Goal: Task Accomplishment & Management: Complete application form

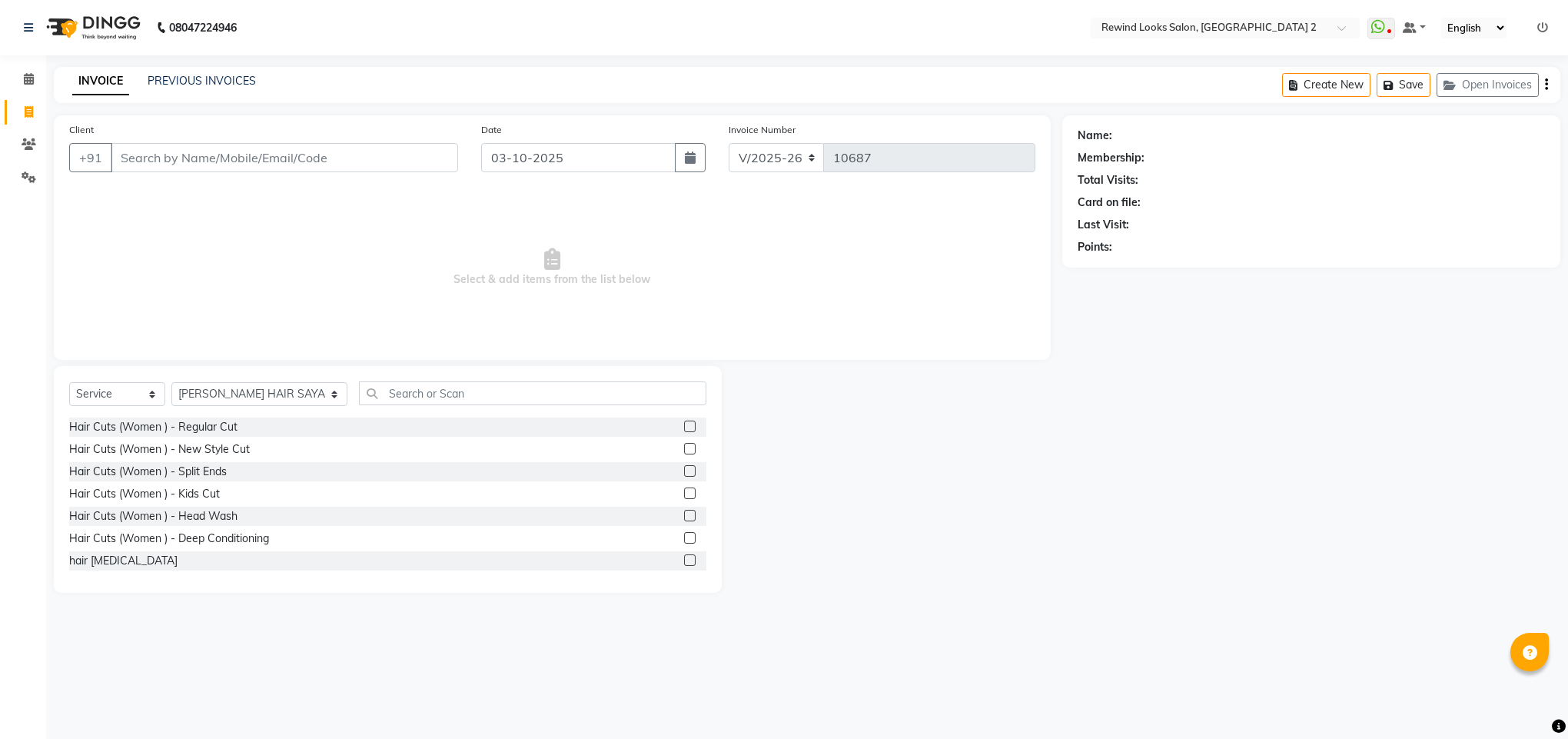
select select "4640"
select select "service"
select select "27076"
click at [17, 74] on span at bounding box center [28, 79] width 27 height 17
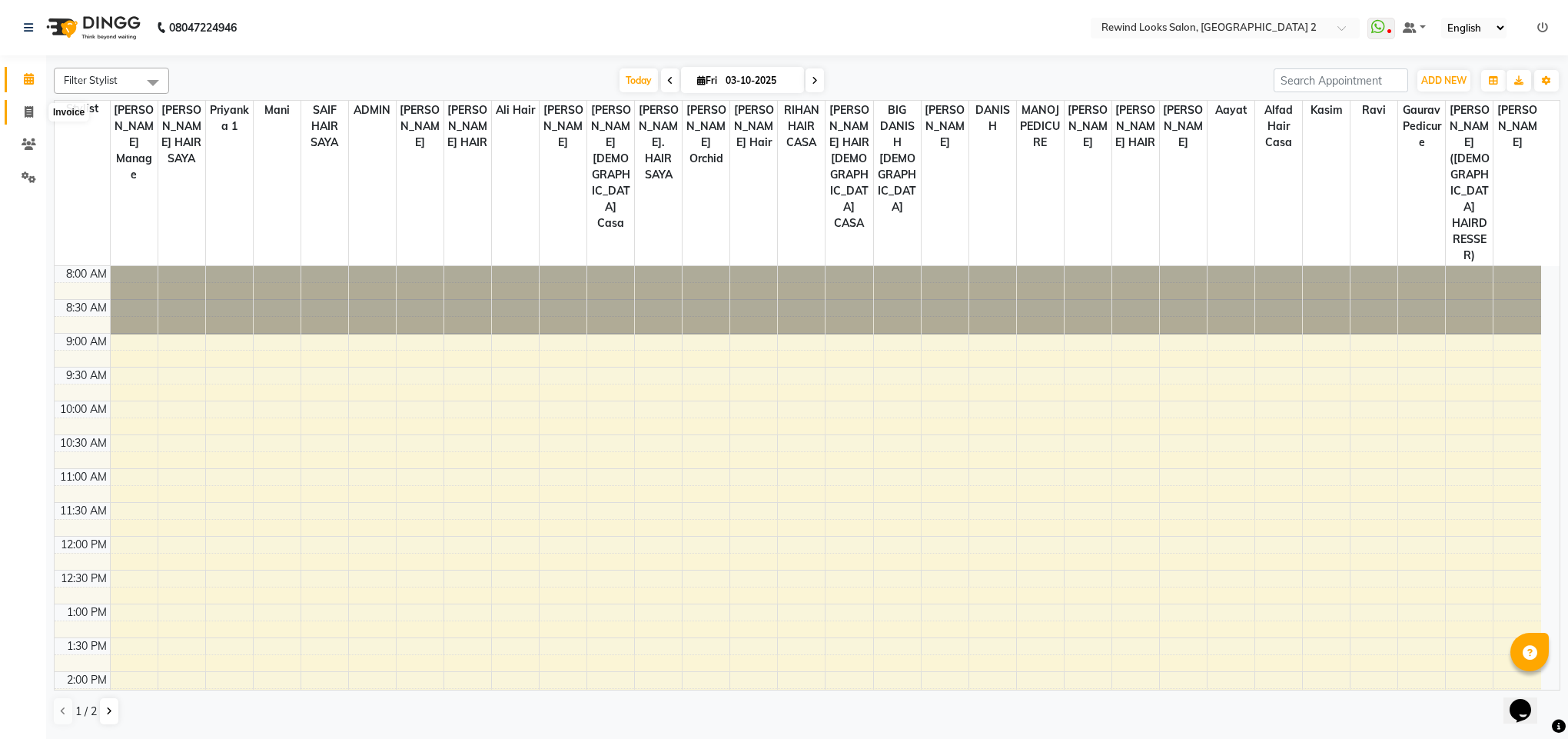
click at [30, 104] on span at bounding box center [28, 112] width 27 height 17
select select "service"
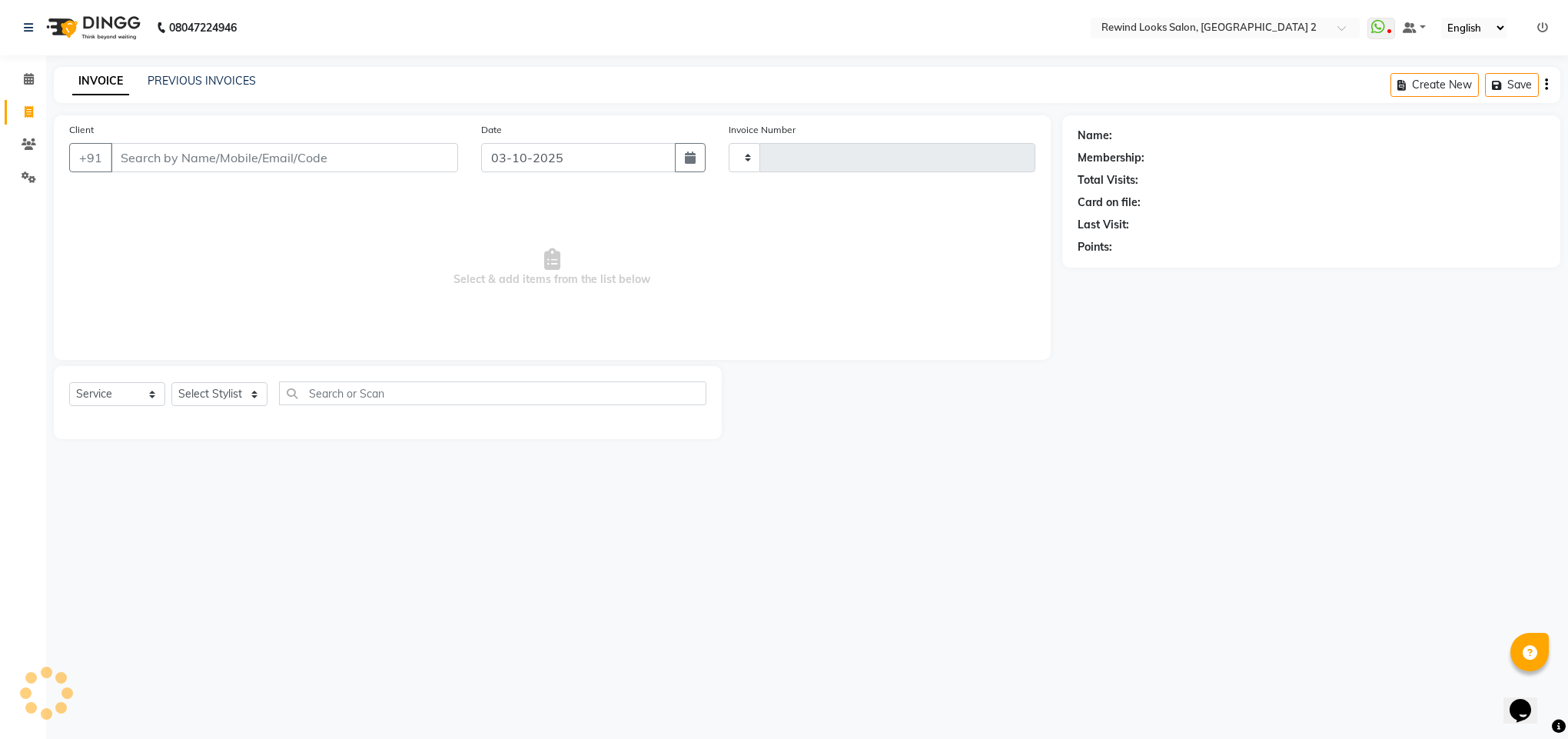
type input "10690"
select select "4640"
type input "81"
select select "27076"
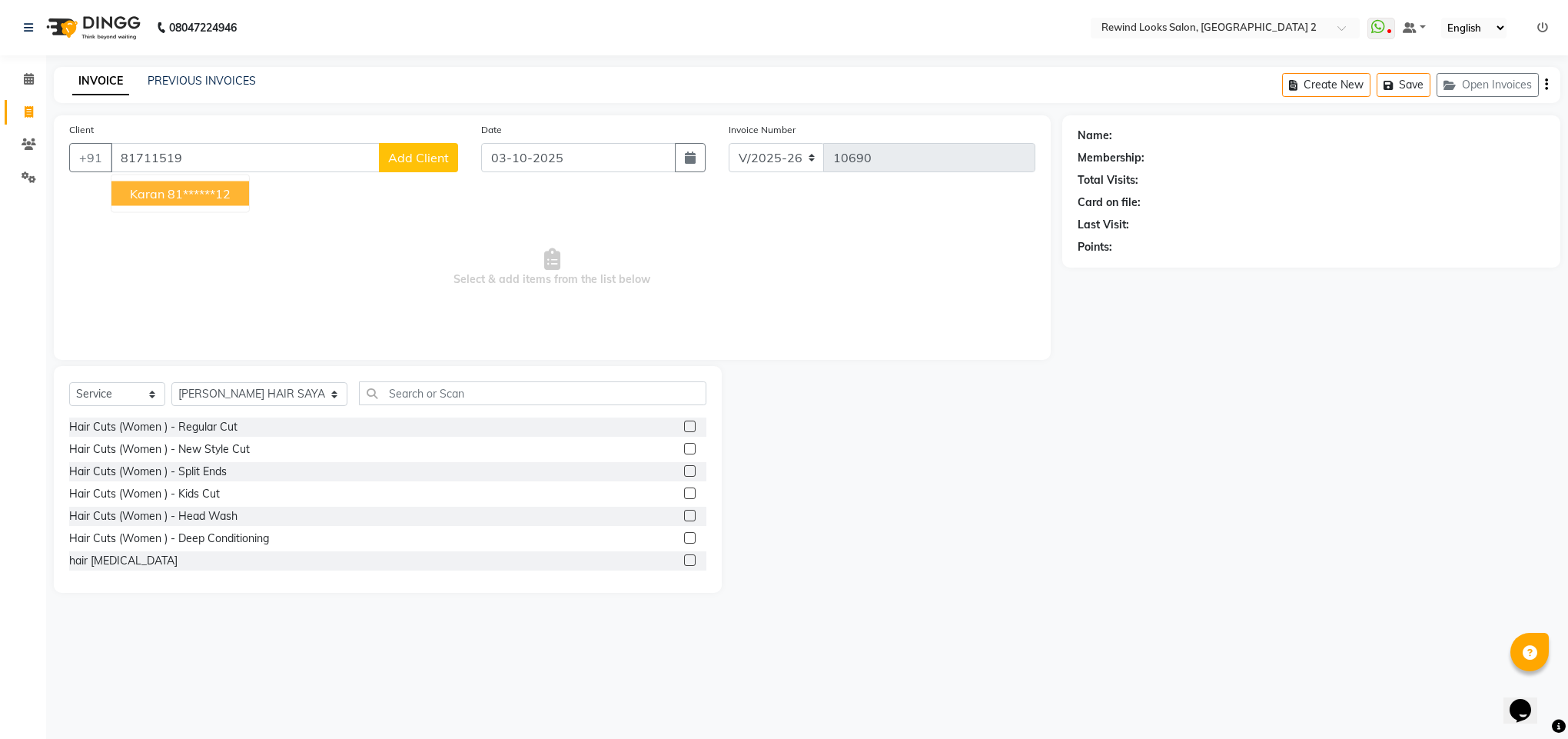
click at [174, 191] on ngb-highlight "81******12" at bounding box center [198, 194] width 63 height 16
type input "81******12"
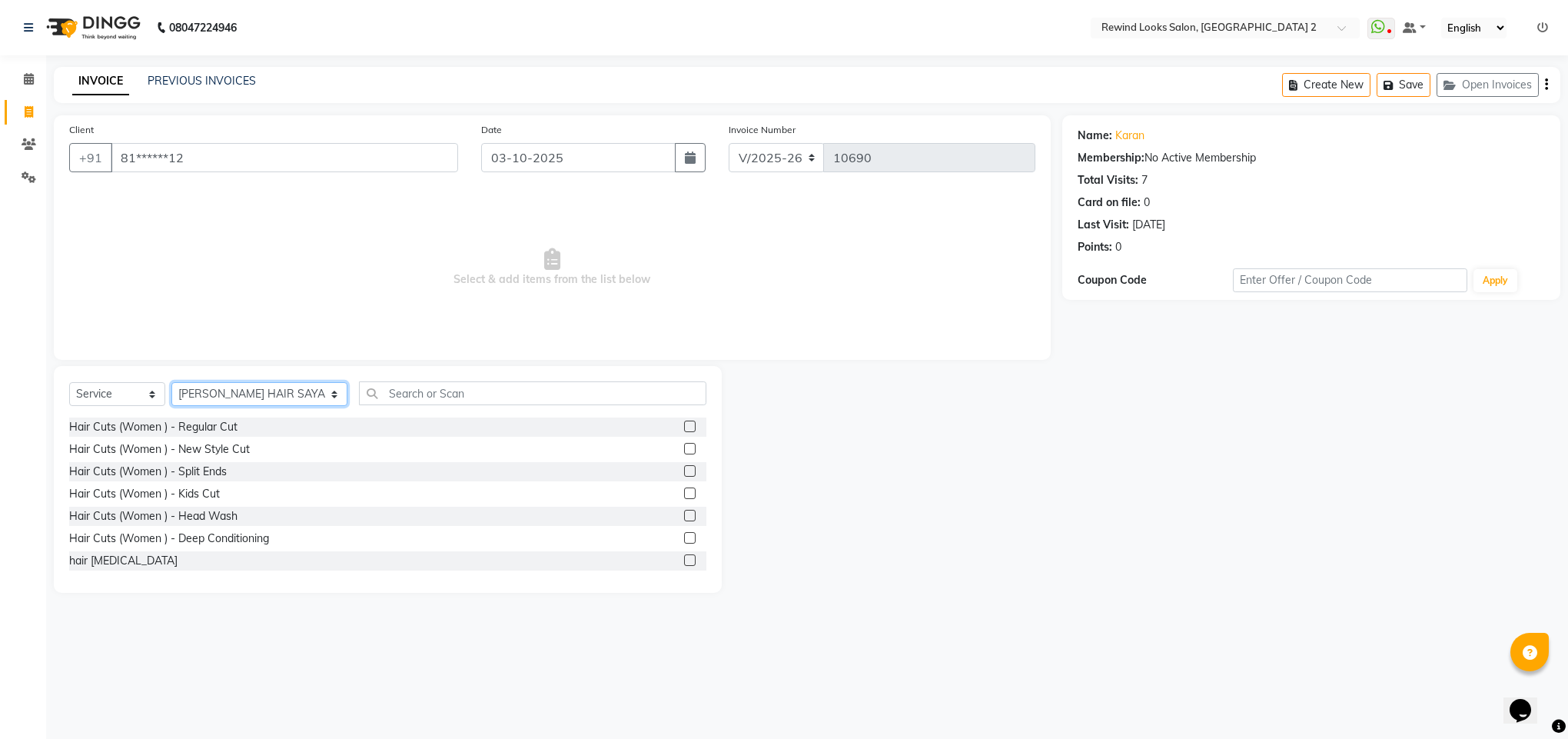
click at [233, 390] on select "Select Stylist [PERSON_NAME] aayat ADMIN Alfad hair Casa Ali Hair [PERSON_NAME]…" at bounding box center [260, 394] width 176 height 24
select select "71695"
click at [359, 393] on input "text" at bounding box center [533, 393] width 347 height 24
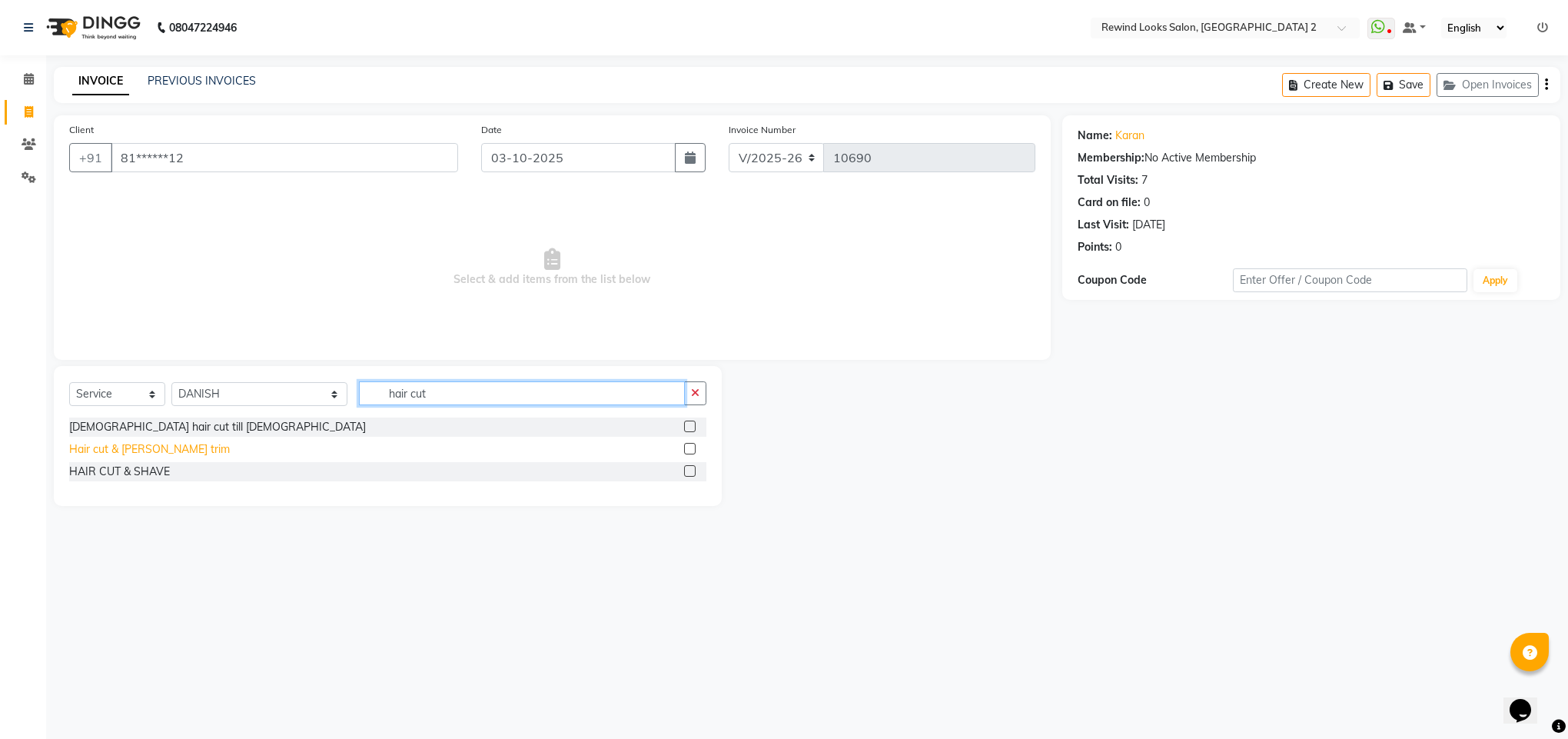
type input "hair cut"
click at [130, 455] on div "Hair cut & [PERSON_NAME] trim" at bounding box center [149, 449] width 161 height 17
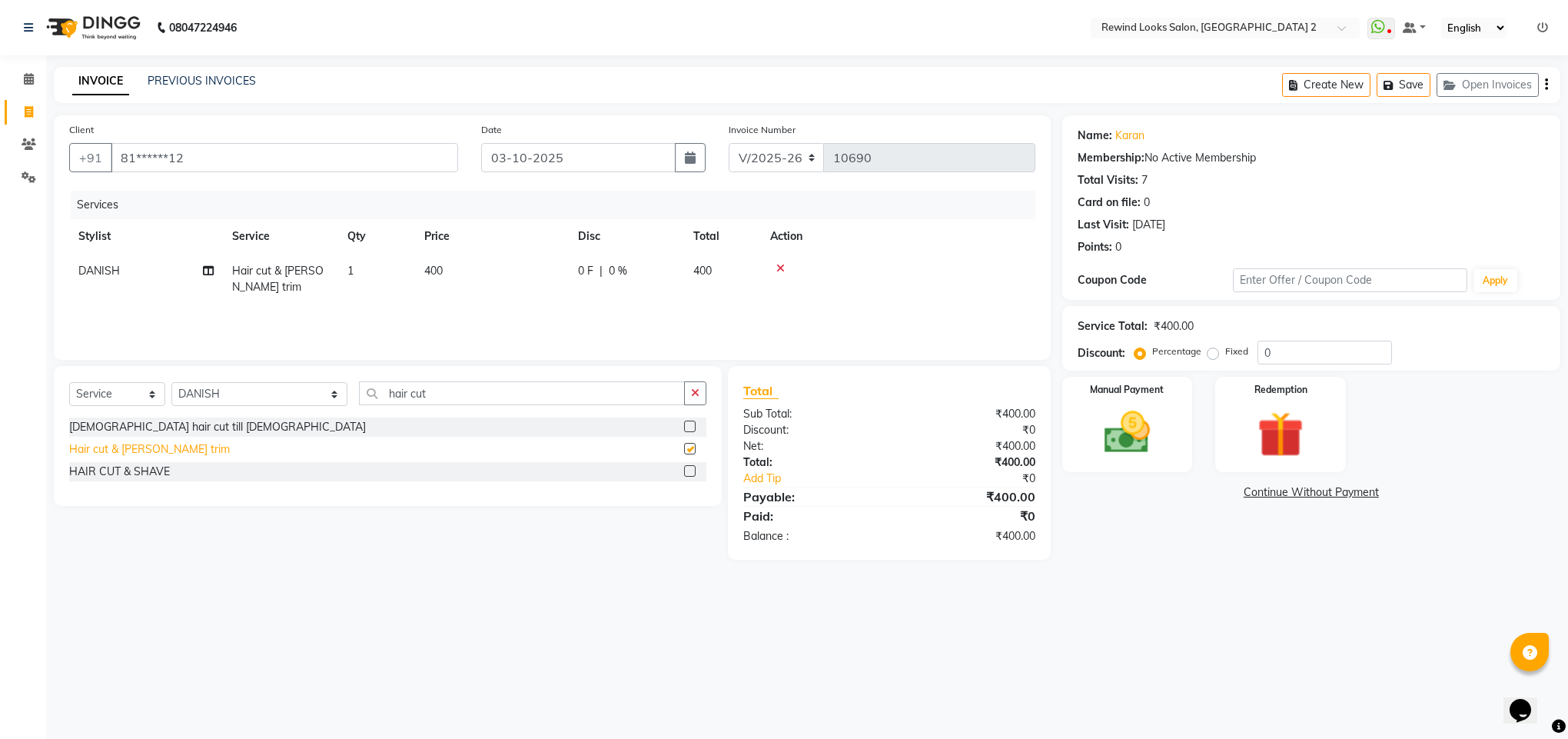
checkbox input "false"
click at [1134, 435] on img at bounding box center [1127, 433] width 78 height 55
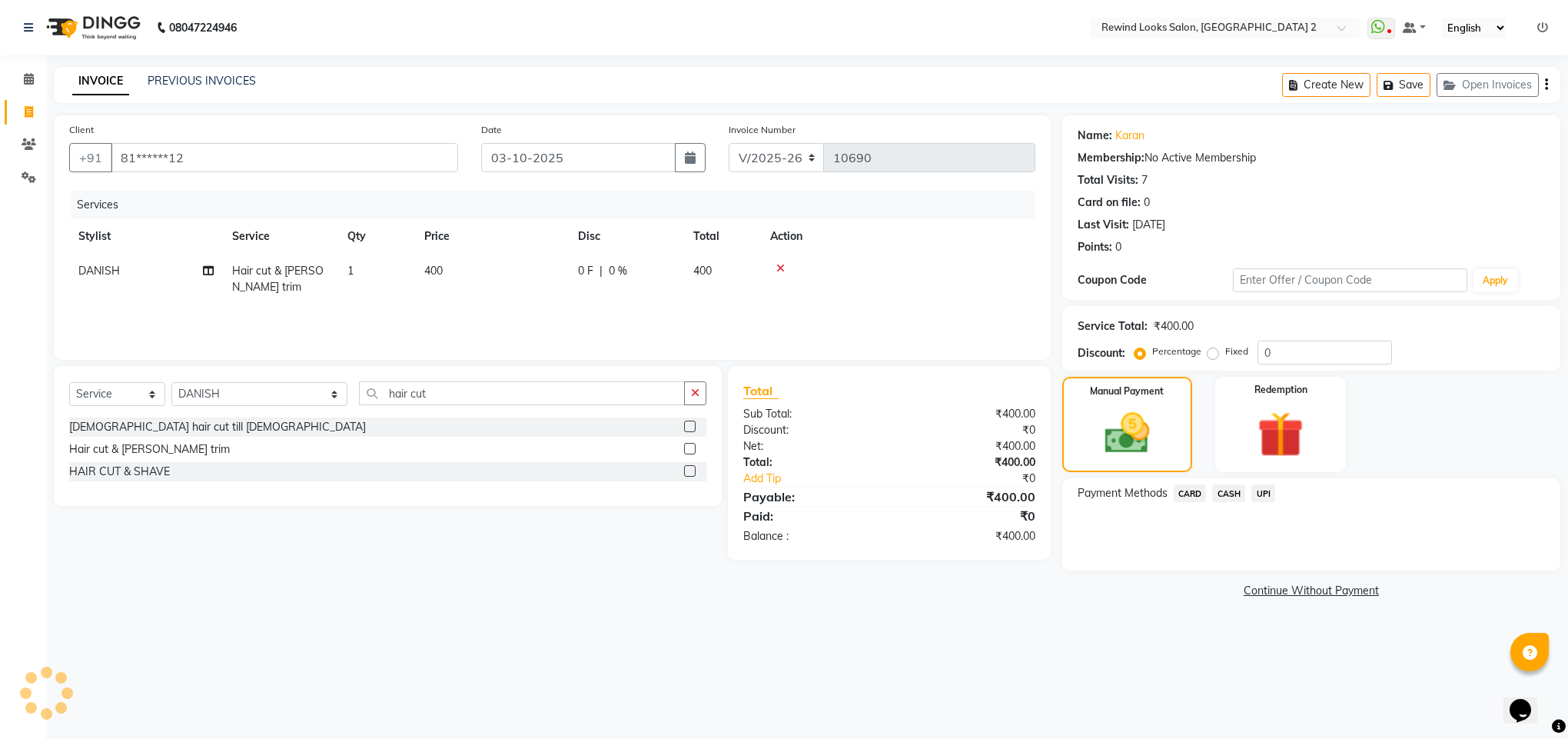
click at [1253, 498] on span "UPI" at bounding box center [1263, 493] width 24 height 17
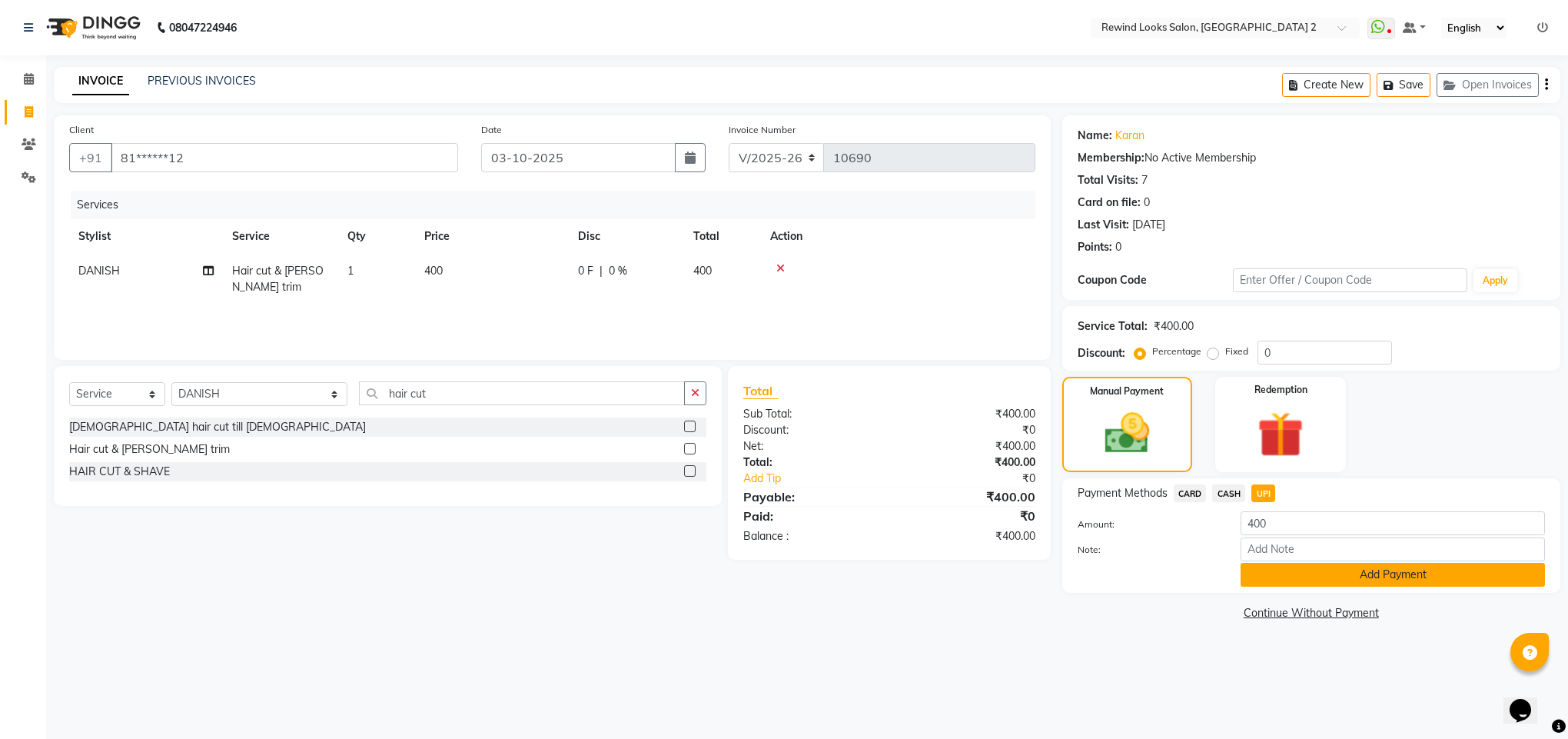
click at [1248, 585] on button "Add Payment" at bounding box center [1393, 575] width 304 height 24
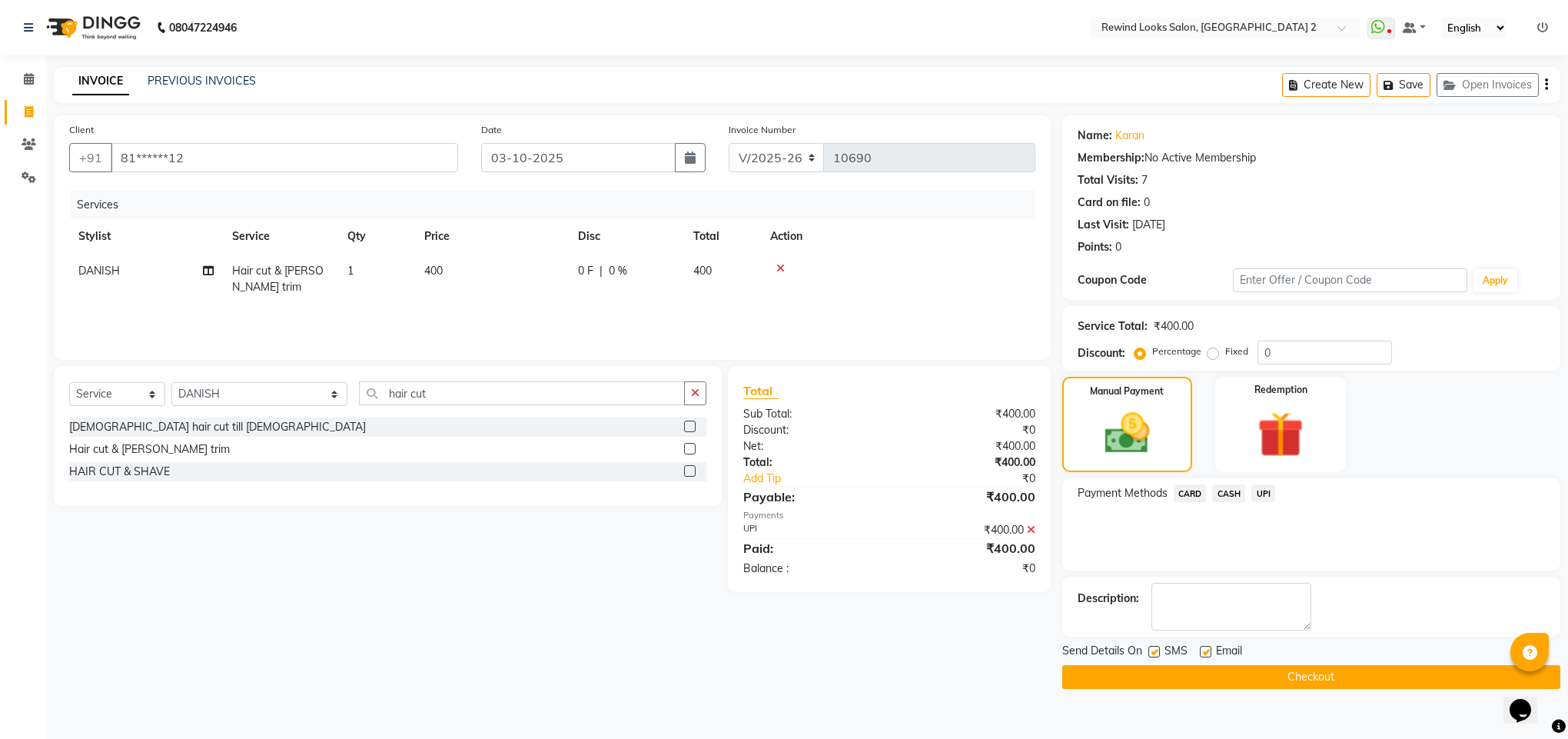
click at [1111, 676] on button "Checkout" at bounding box center [1312, 677] width 498 height 24
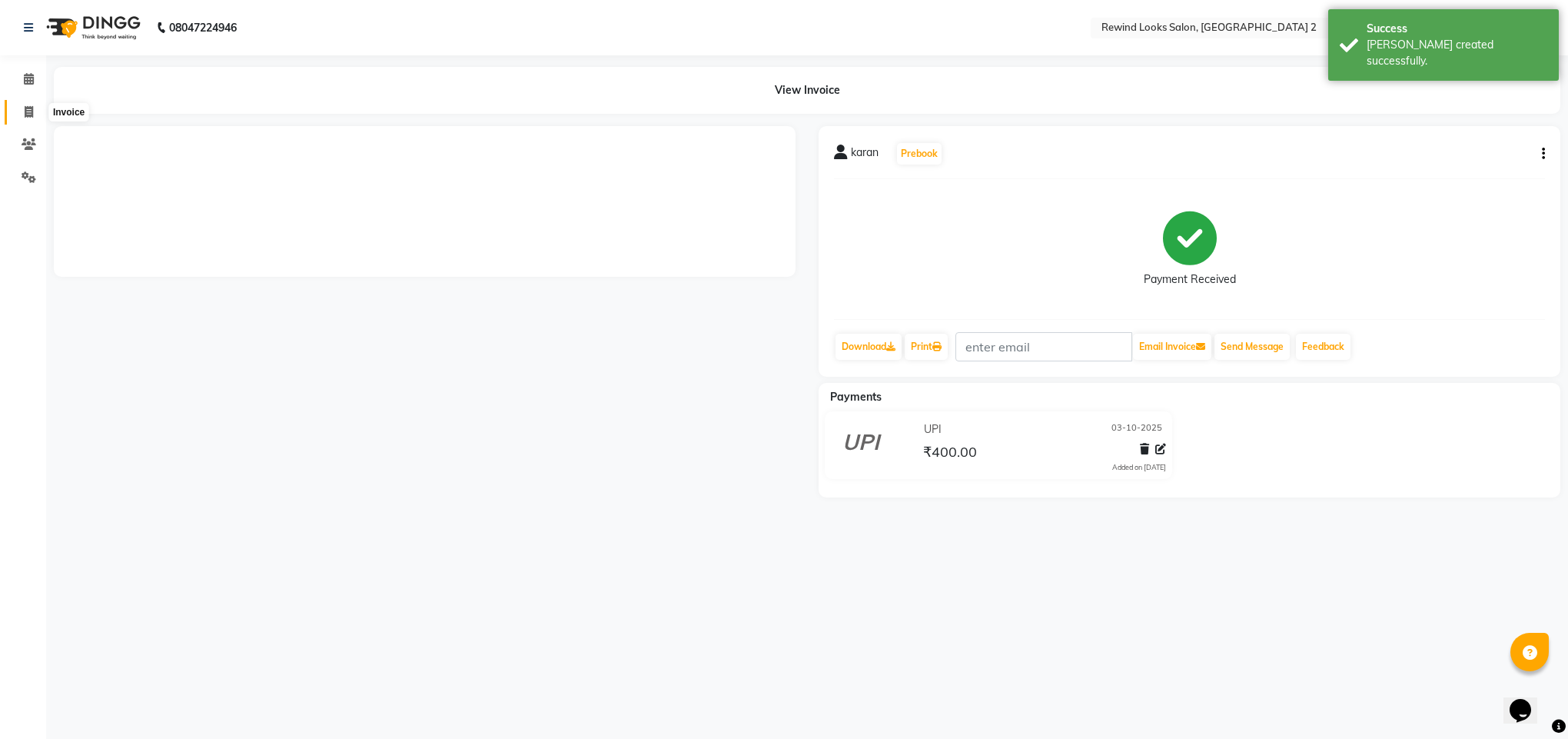
click at [33, 116] on span at bounding box center [28, 112] width 27 height 17
select select "service"
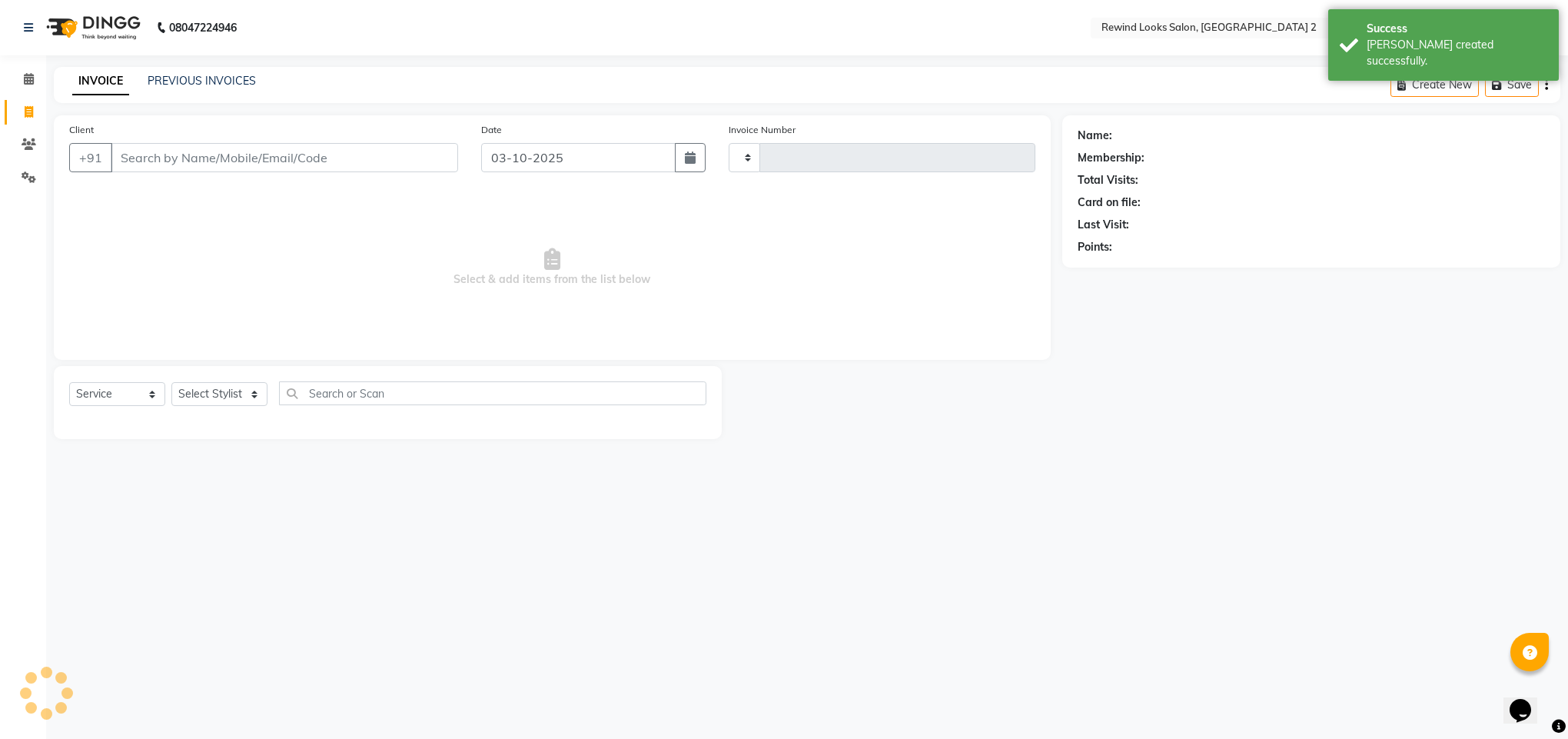
type input "10691"
select select "4640"
select select "27076"
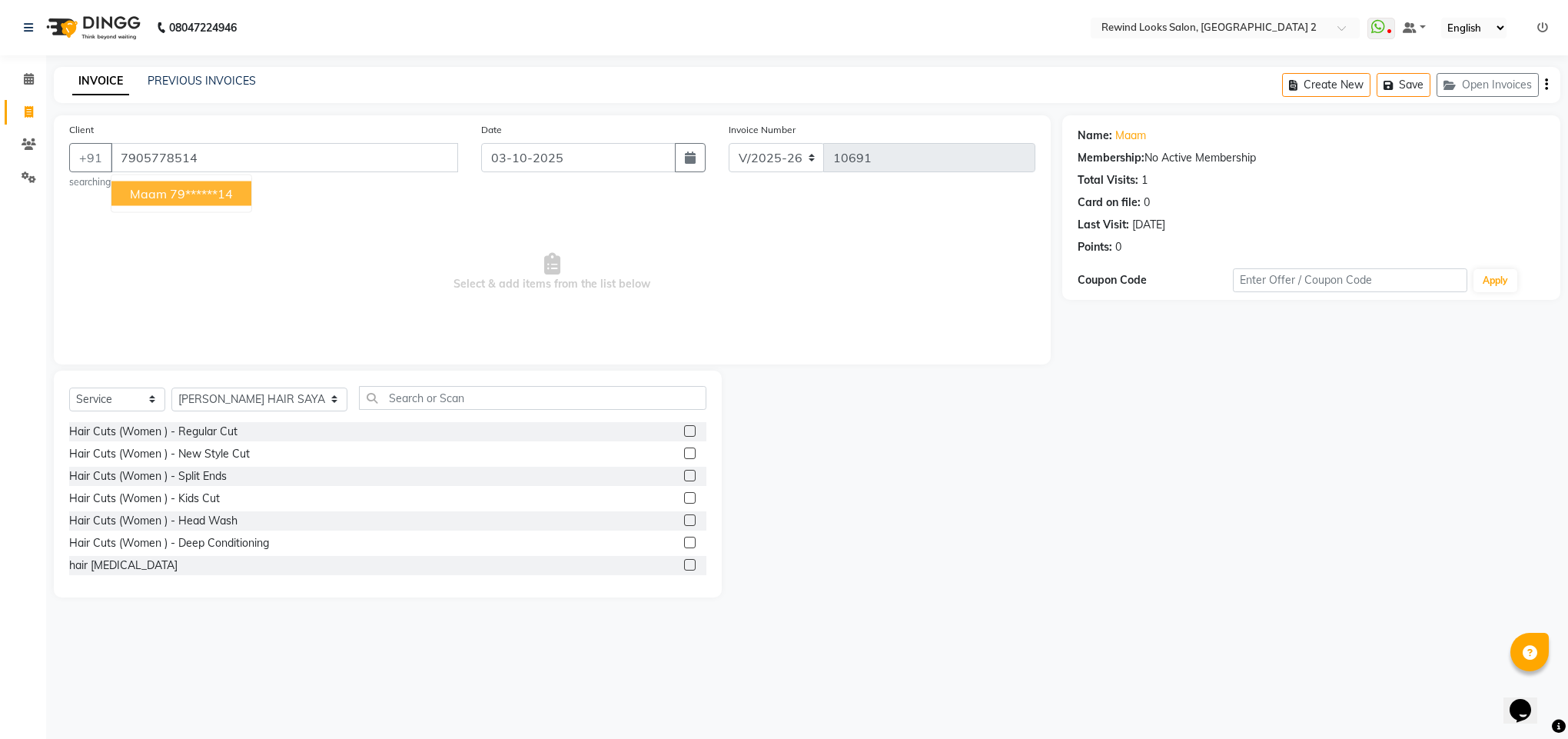
click at [131, 192] on span "maam" at bounding box center [148, 194] width 37 height 16
click at [131, 192] on div "Client [PHONE_NUMBER] maam 79******14 searching... Date [DATE] Invoice Number V…" at bounding box center [552, 240] width 997 height 249
type input "79******14"
click at [222, 406] on select "Select Stylist [PERSON_NAME] aayat ADMIN Alfad hair Casa Ali Hair [PERSON_NAME]…" at bounding box center [260, 400] width 176 height 24
select select "47351"
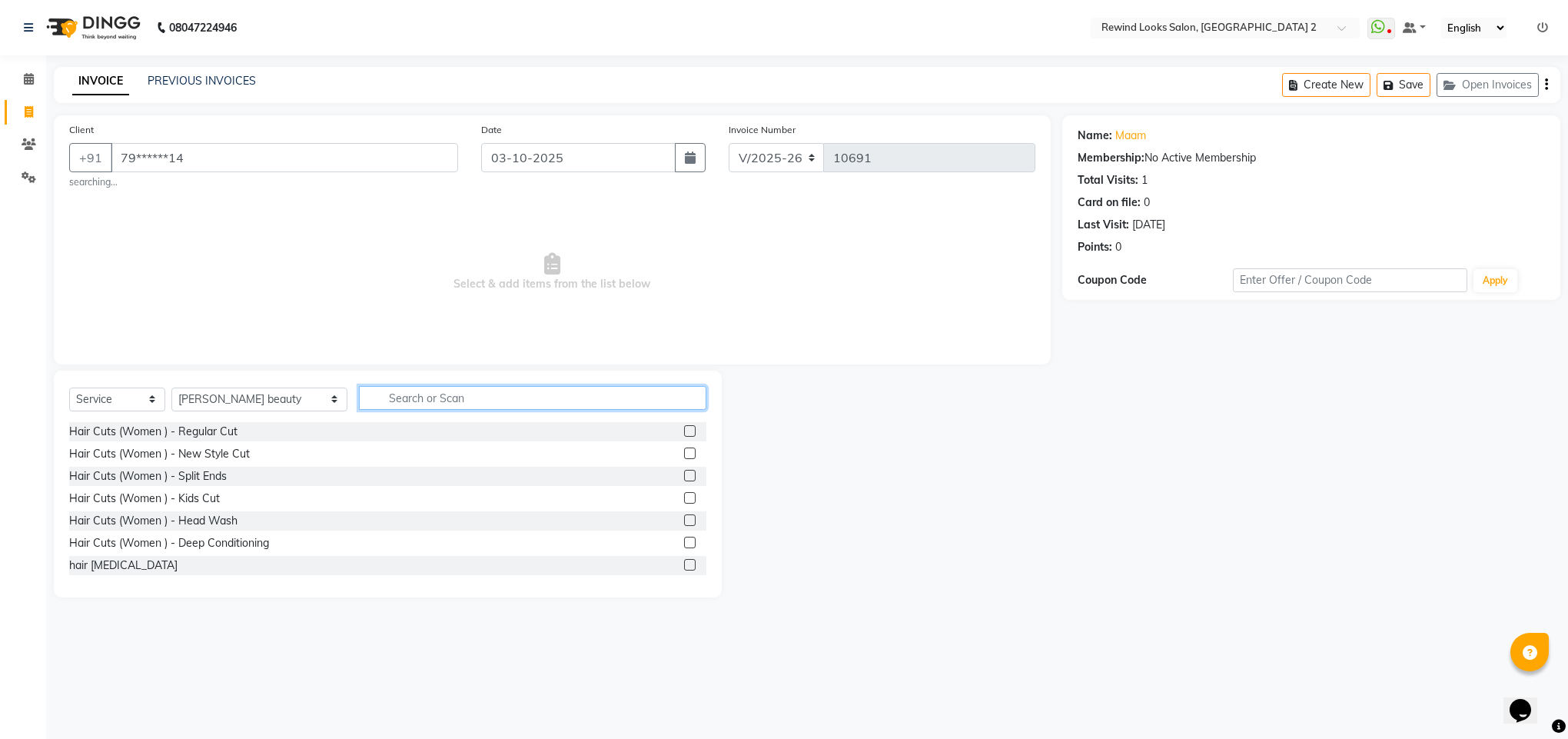
click at [389, 400] on input "text" at bounding box center [533, 398] width 347 height 24
type input "thre"
click at [107, 435] on div "THREAD WORK" at bounding box center [110, 432] width 83 height 17
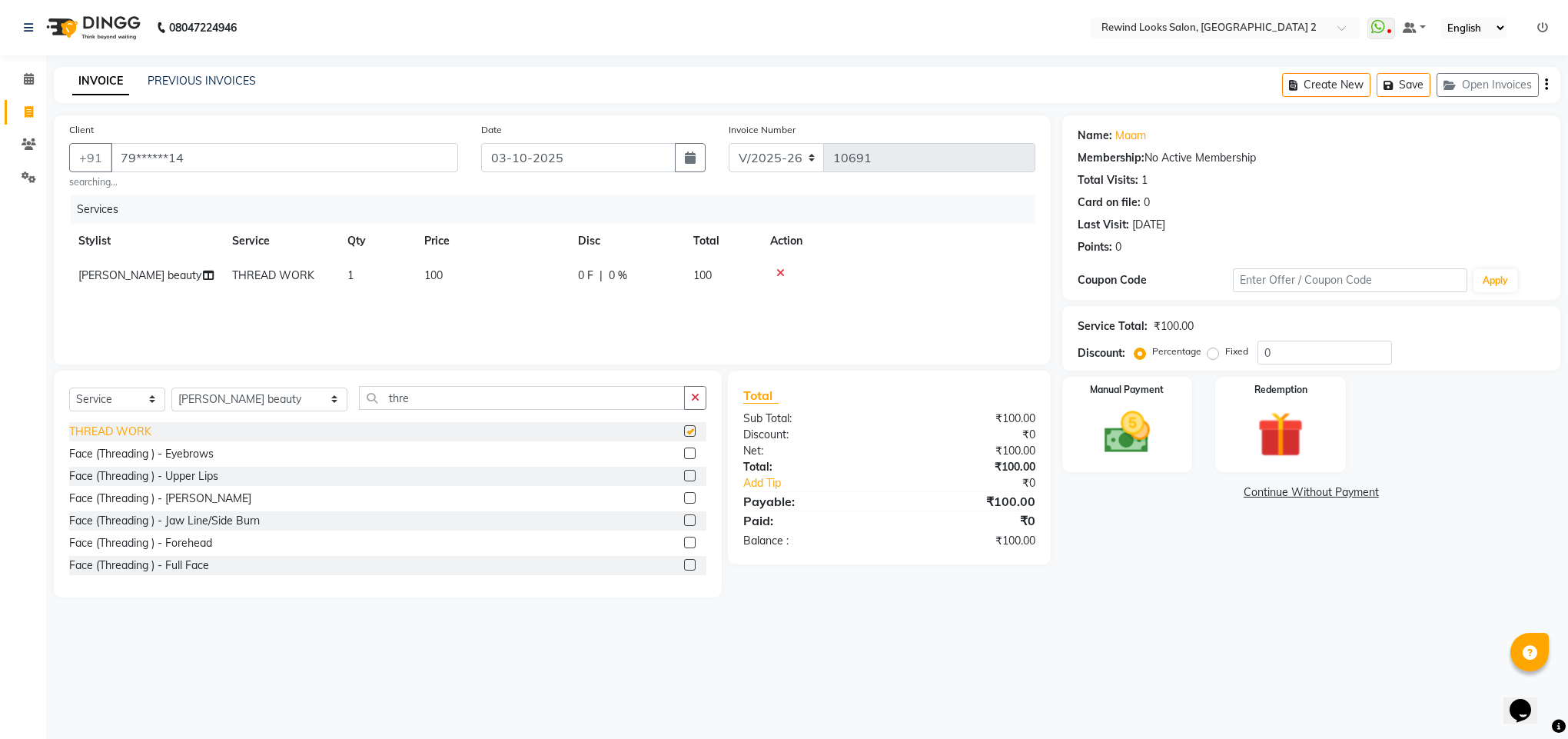
checkbox input "false"
click at [432, 277] on span "100" at bounding box center [434, 275] width 18 height 14
select select "47351"
click at [513, 278] on input "100" at bounding box center [564, 279] width 135 height 24
type input "300"
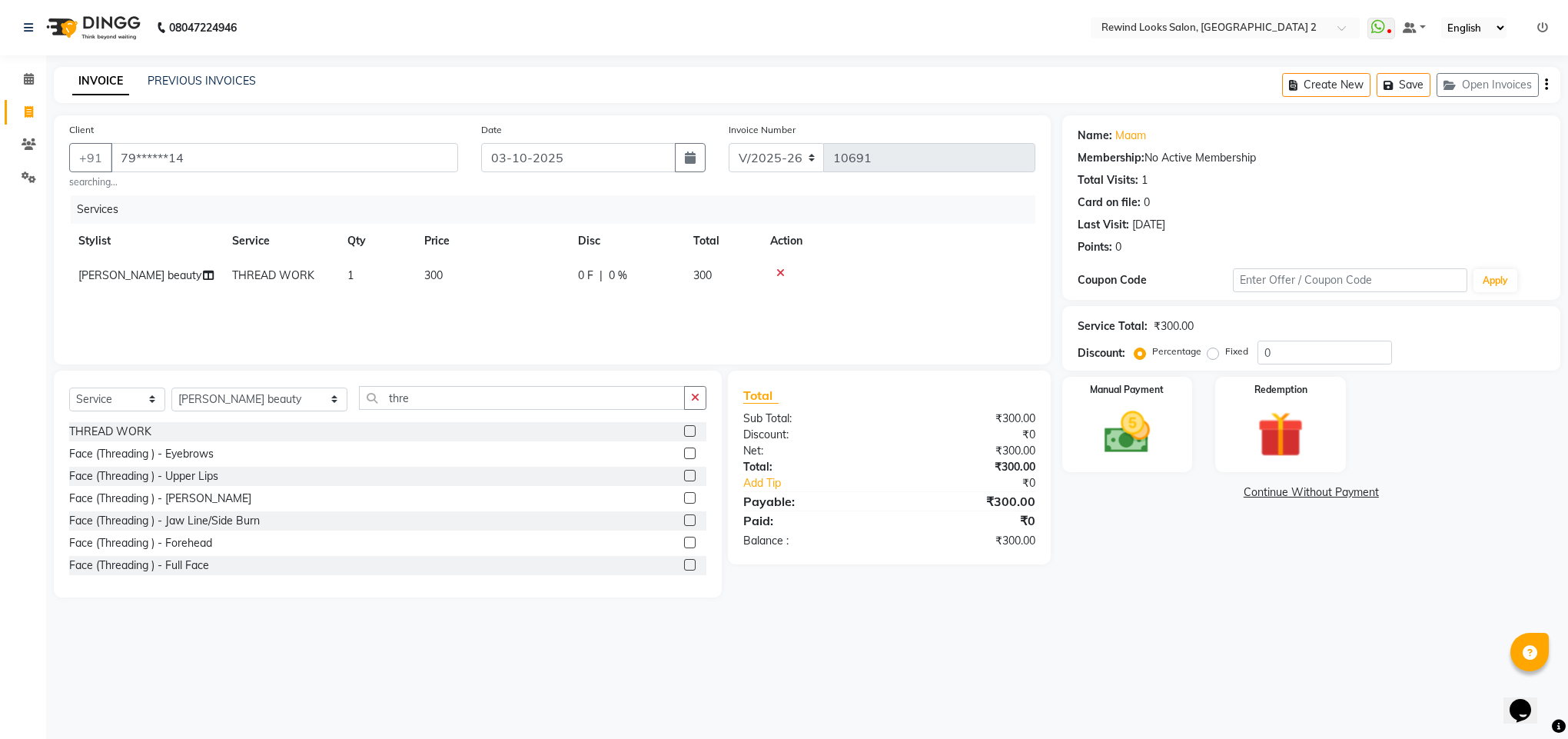
click at [1176, 487] on link "Continue Without Payment" at bounding box center [1312, 493] width 492 height 17
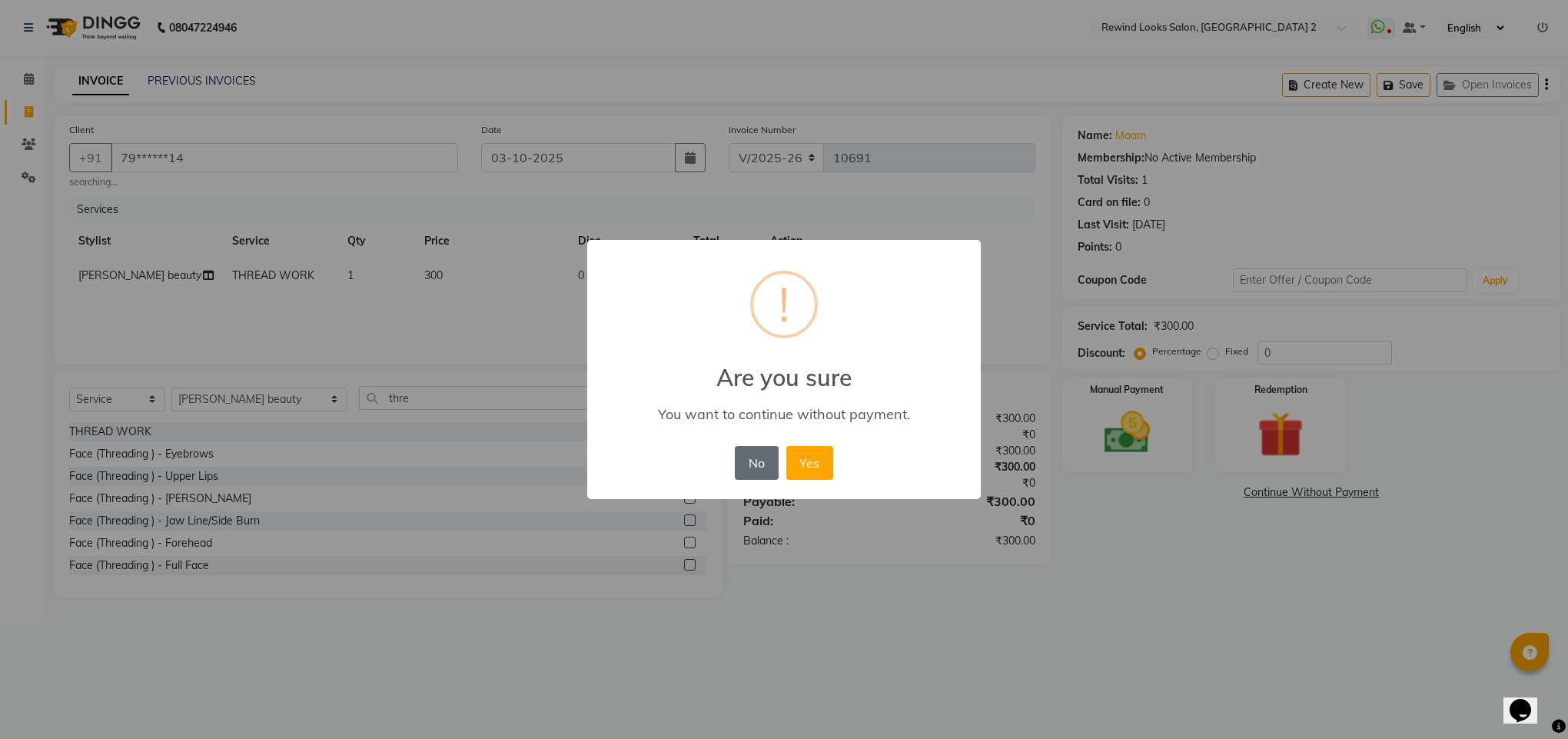
click at [752, 473] on button "No" at bounding box center [756, 462] width 43 height 34
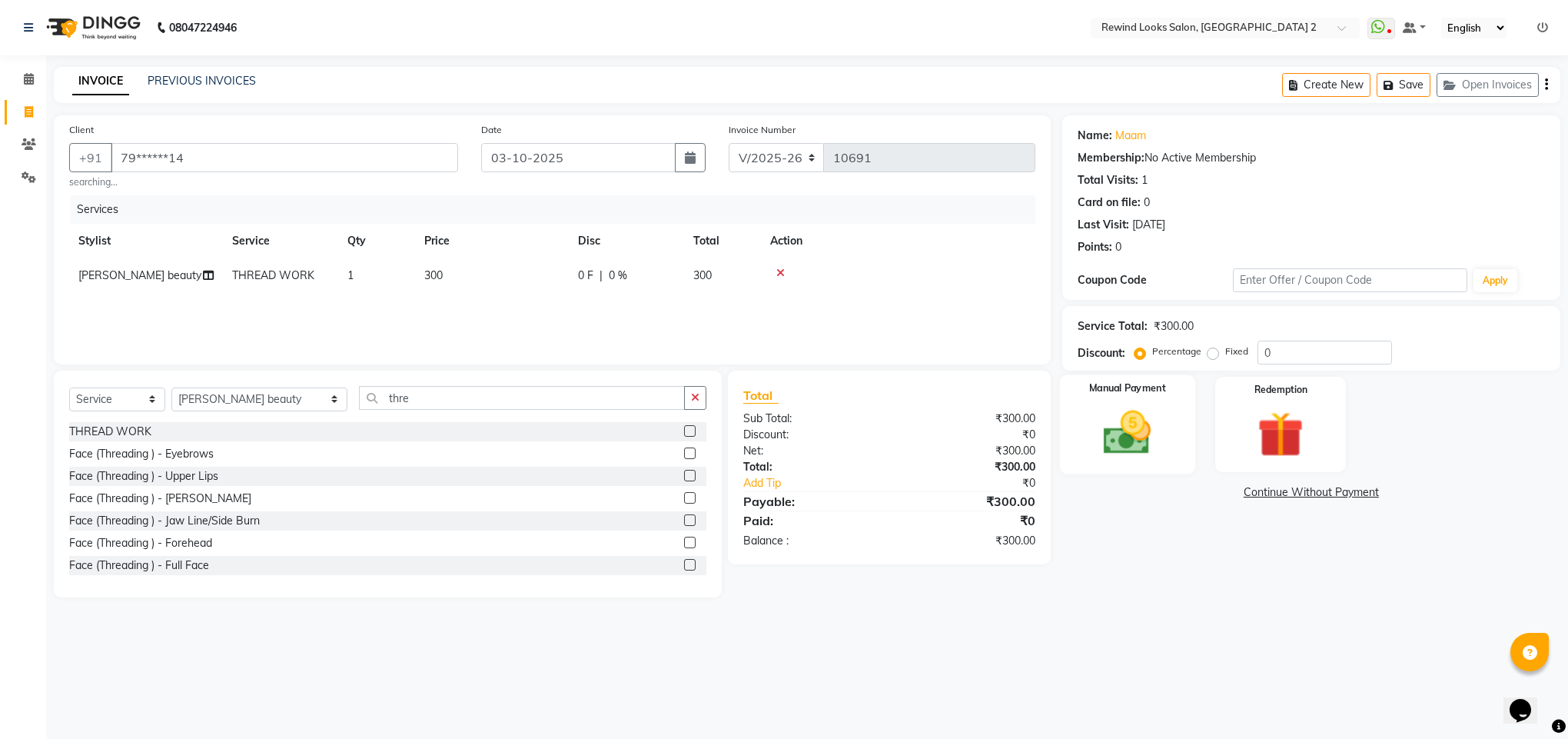
click at [1114, 441] on img at bounding box center [1127, 433] width 78 height 55
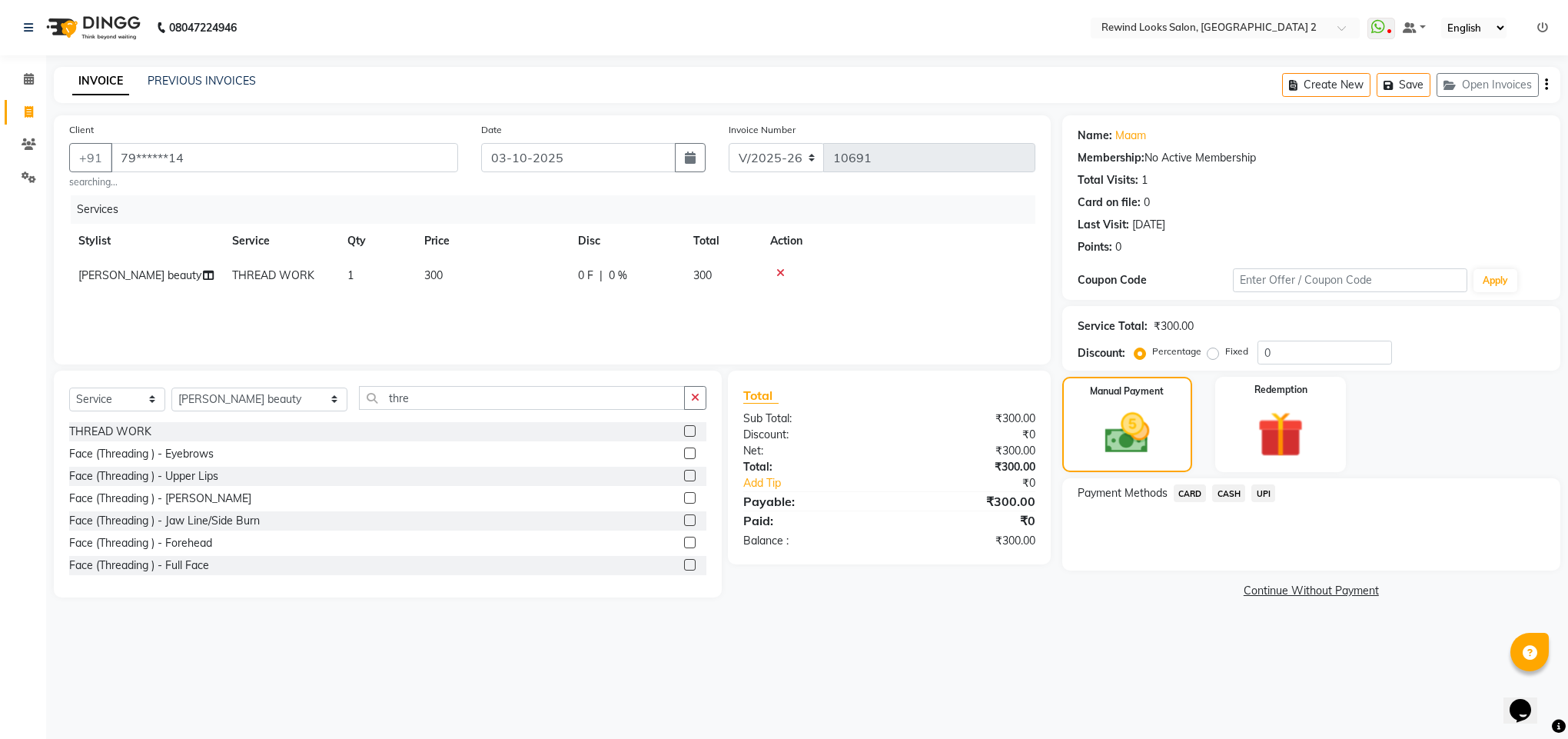
click at [1265, 492] on span "UPI" at bounding box center [1263, 493] width 24 height 17
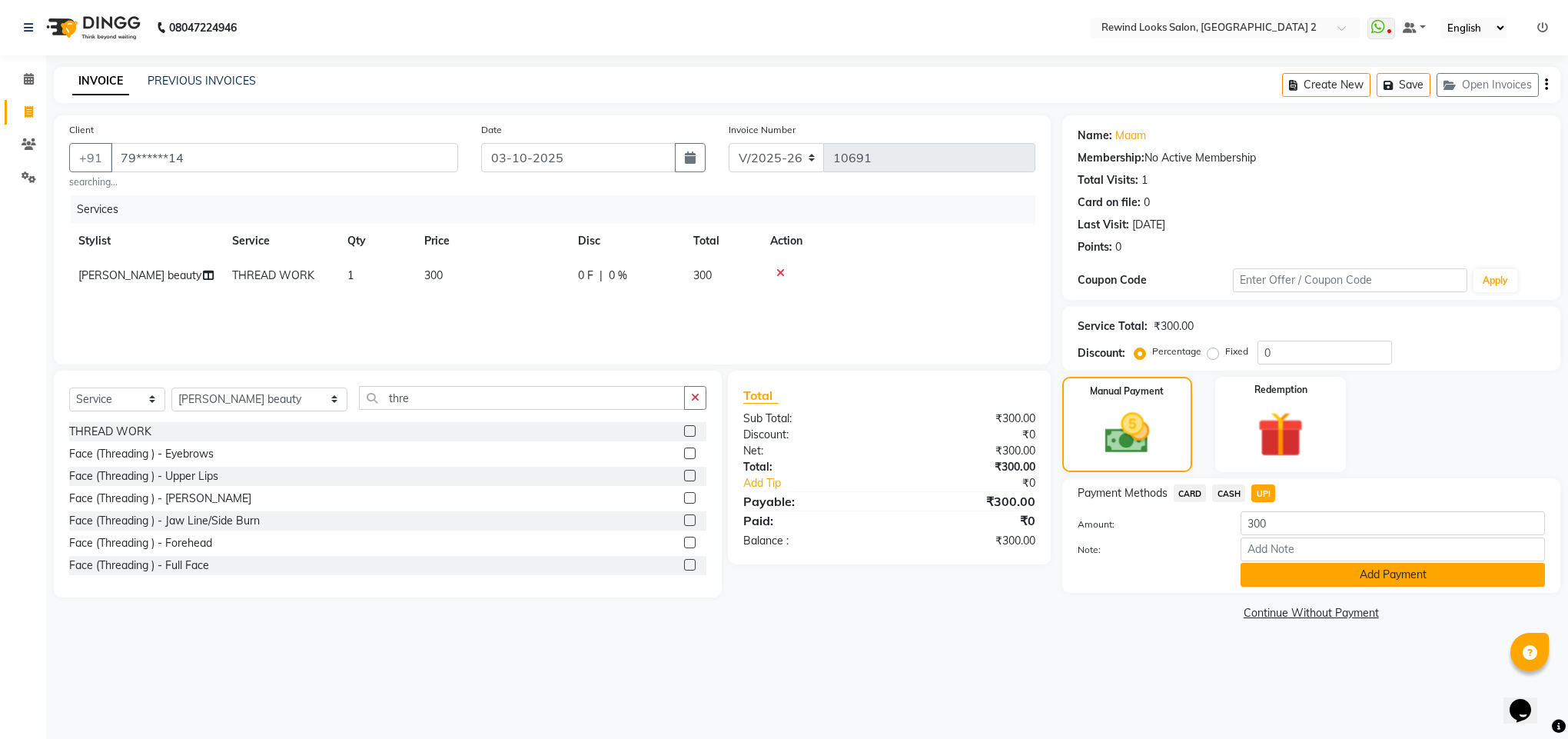
click at [1274, 571] on button "Add Payment" at bounding box center [1393, 575] width 304 height 24
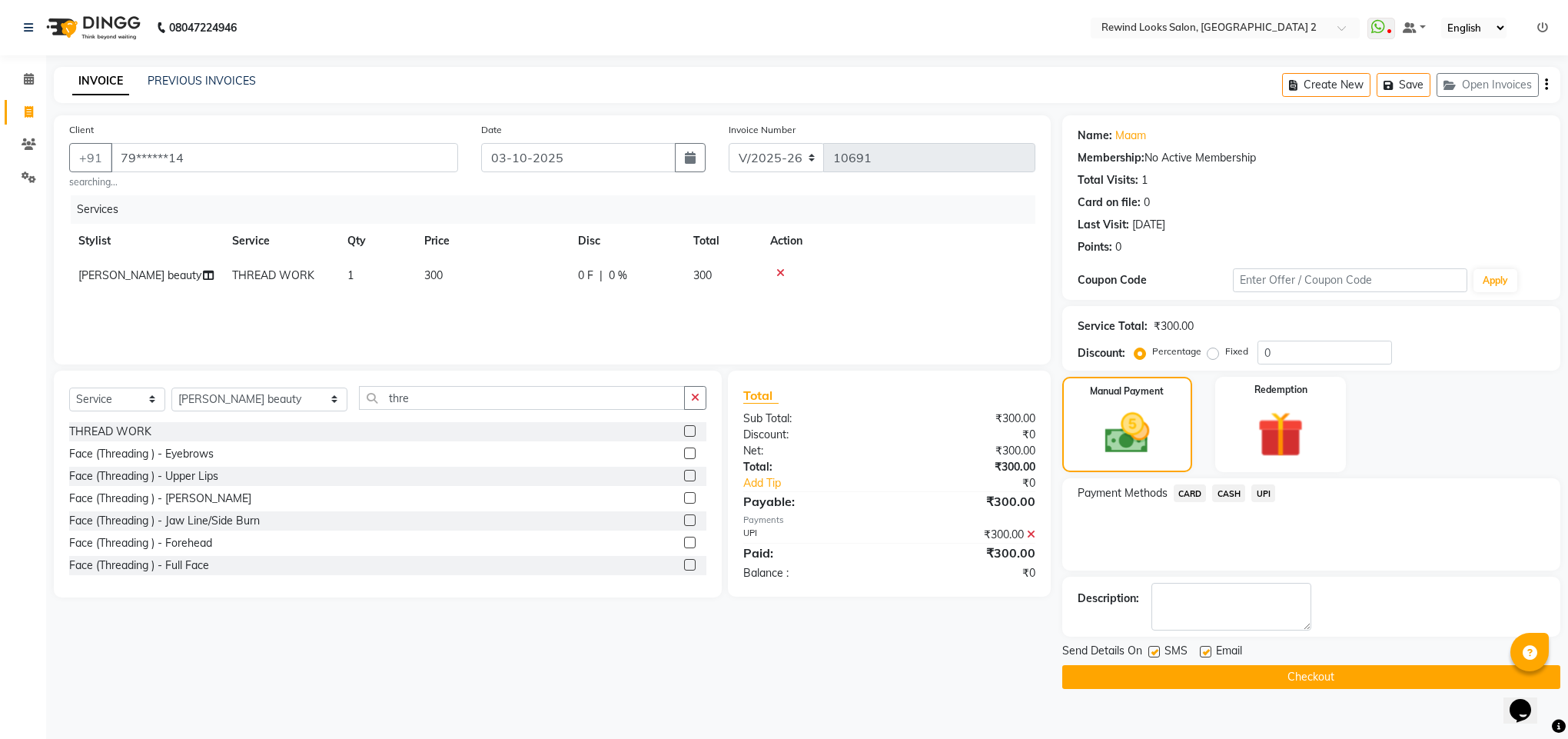
click at [1154, 678] on button "Checkout" at bounding box center [1312, 677] width 498 height 24
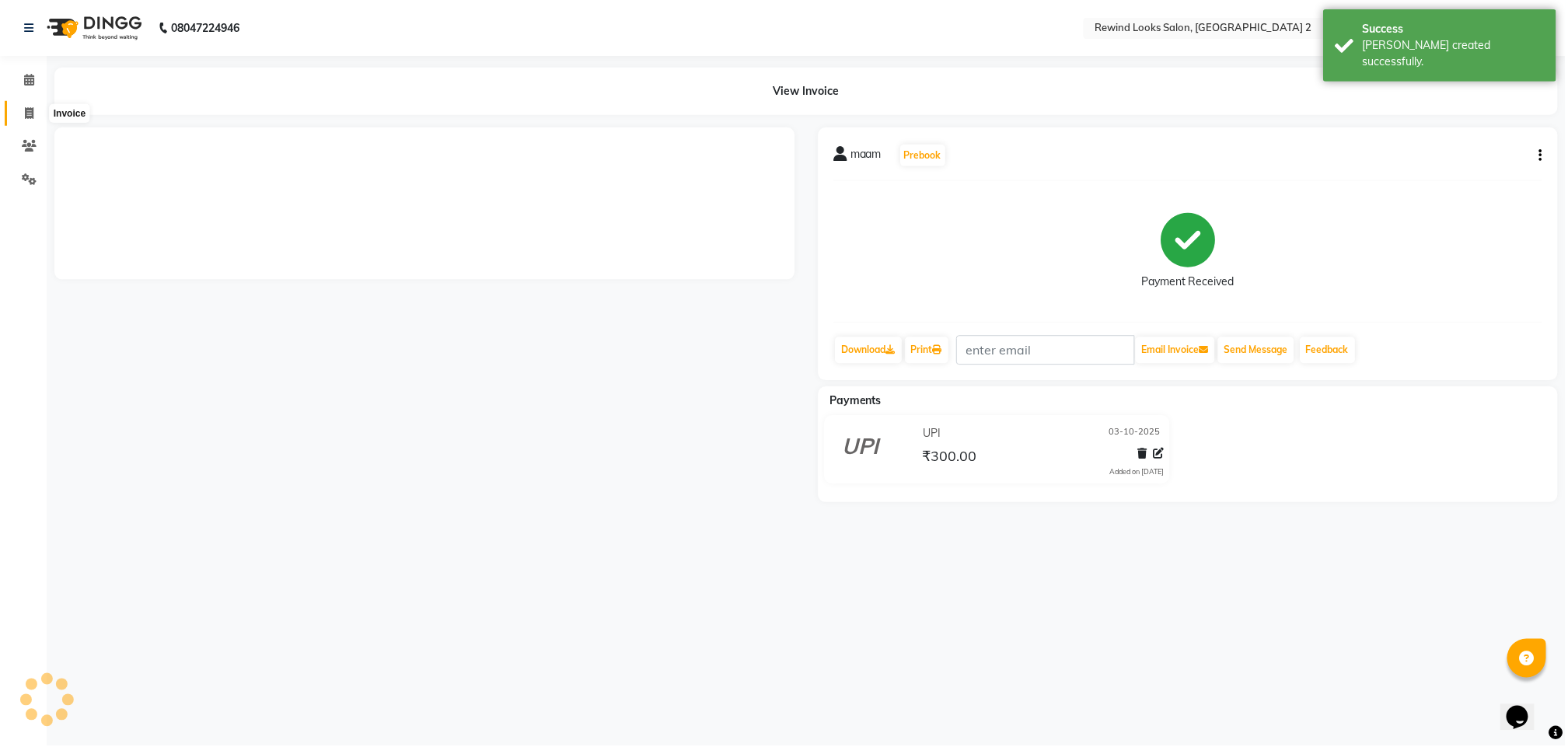
click at [20, 115] on span at bounding box center [29, 113] width 27 height 18
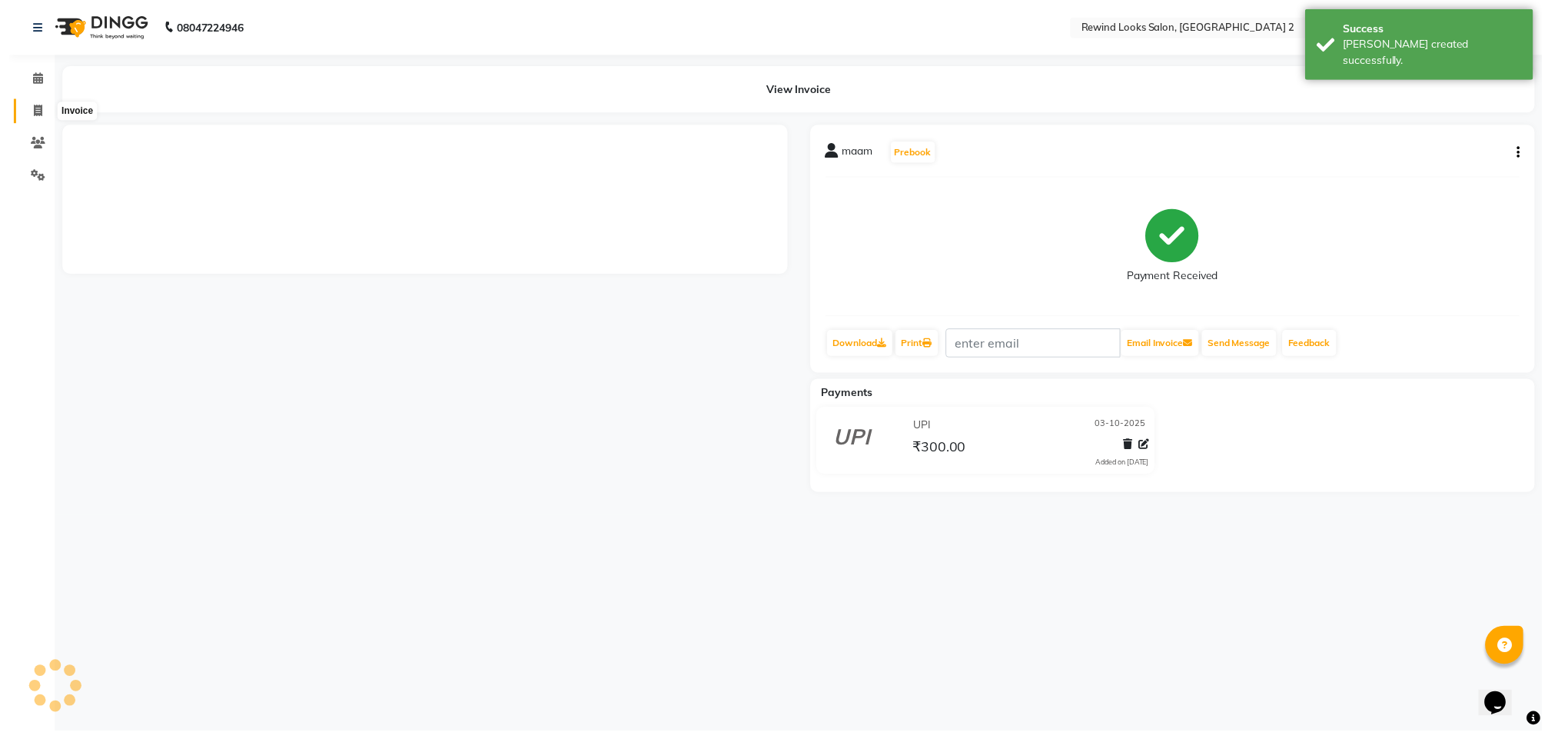
select select "service"
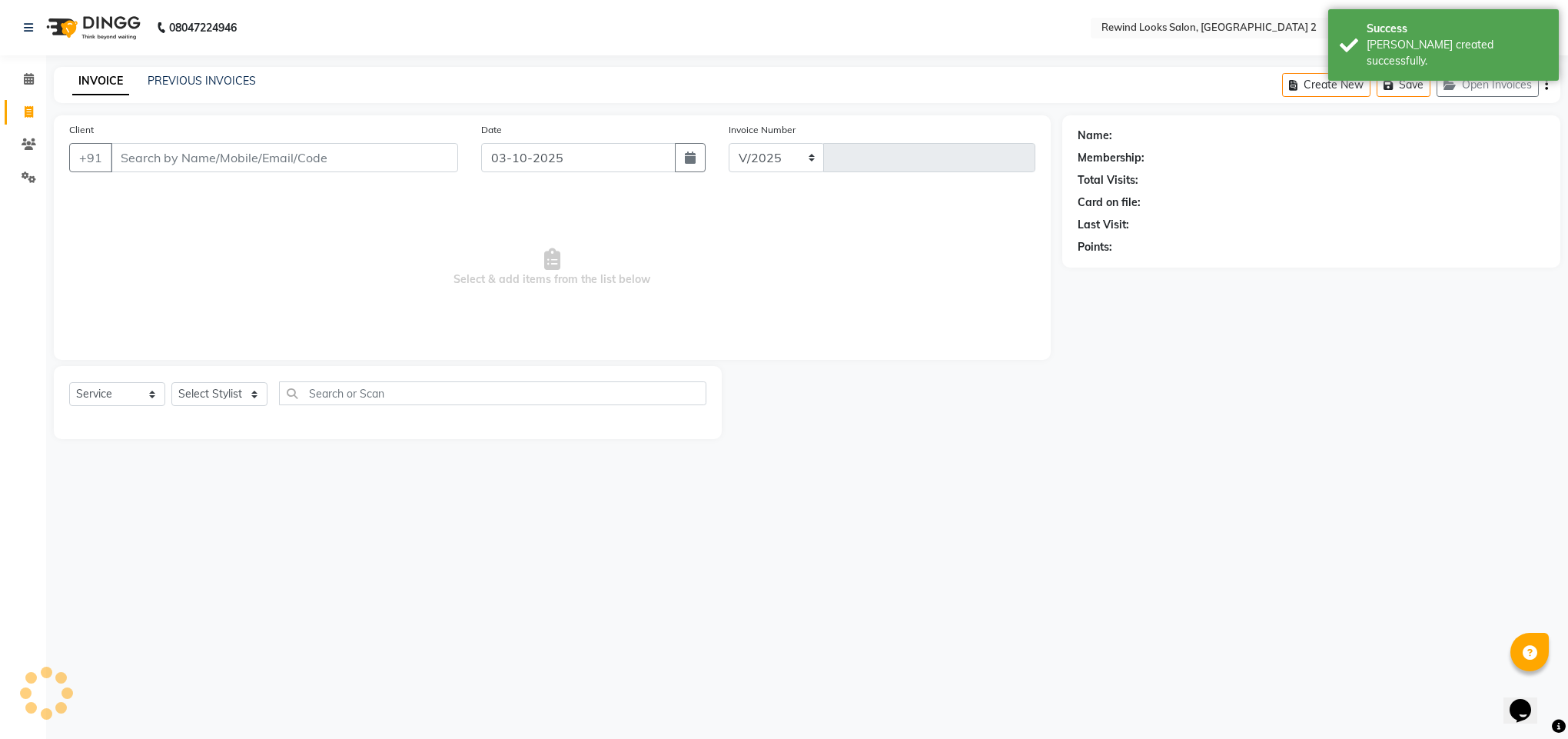
select select "4640"
type input "10692"
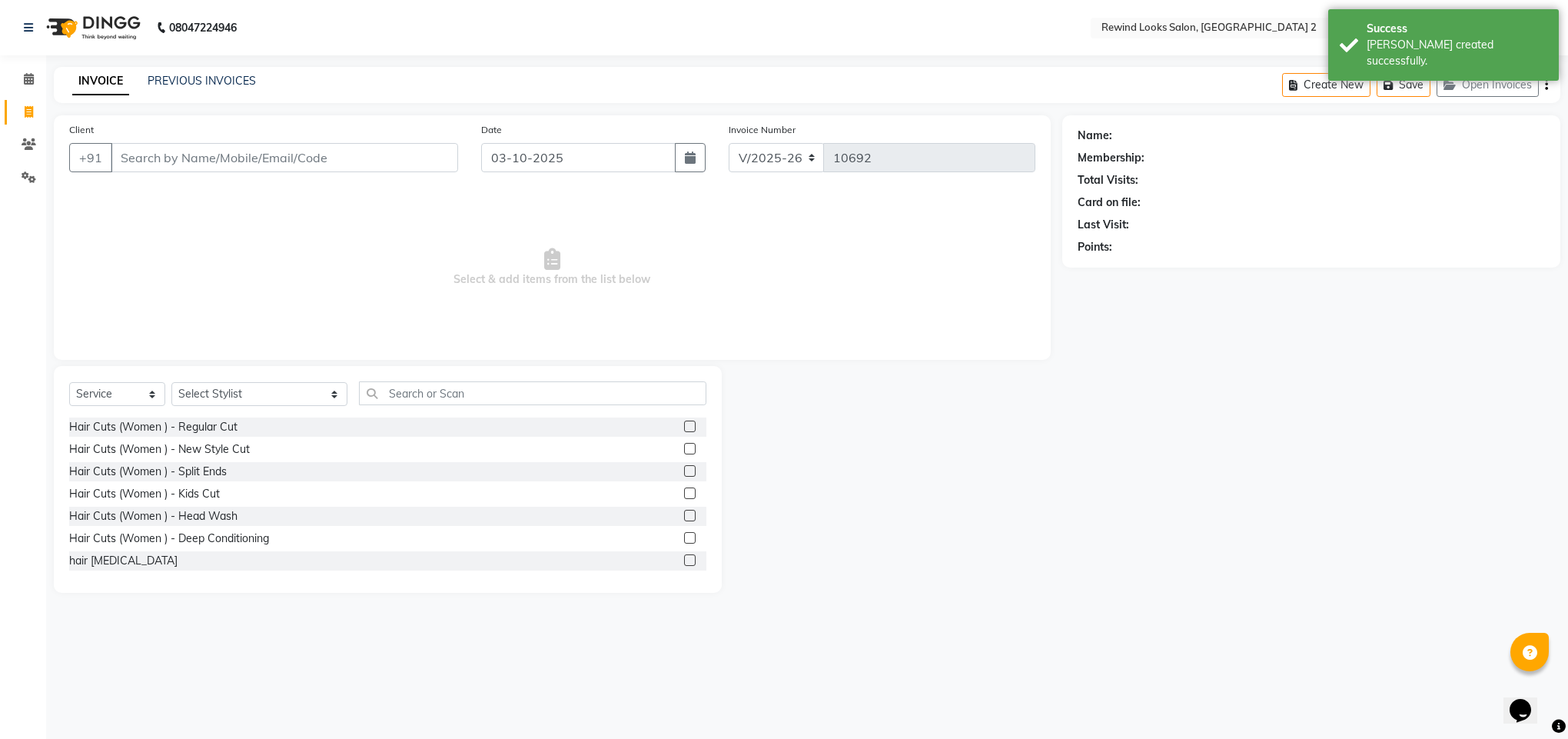
select select "27076"
click at [166, 162] on input "Client" at bounding box center [285, 158] width 347 height 29
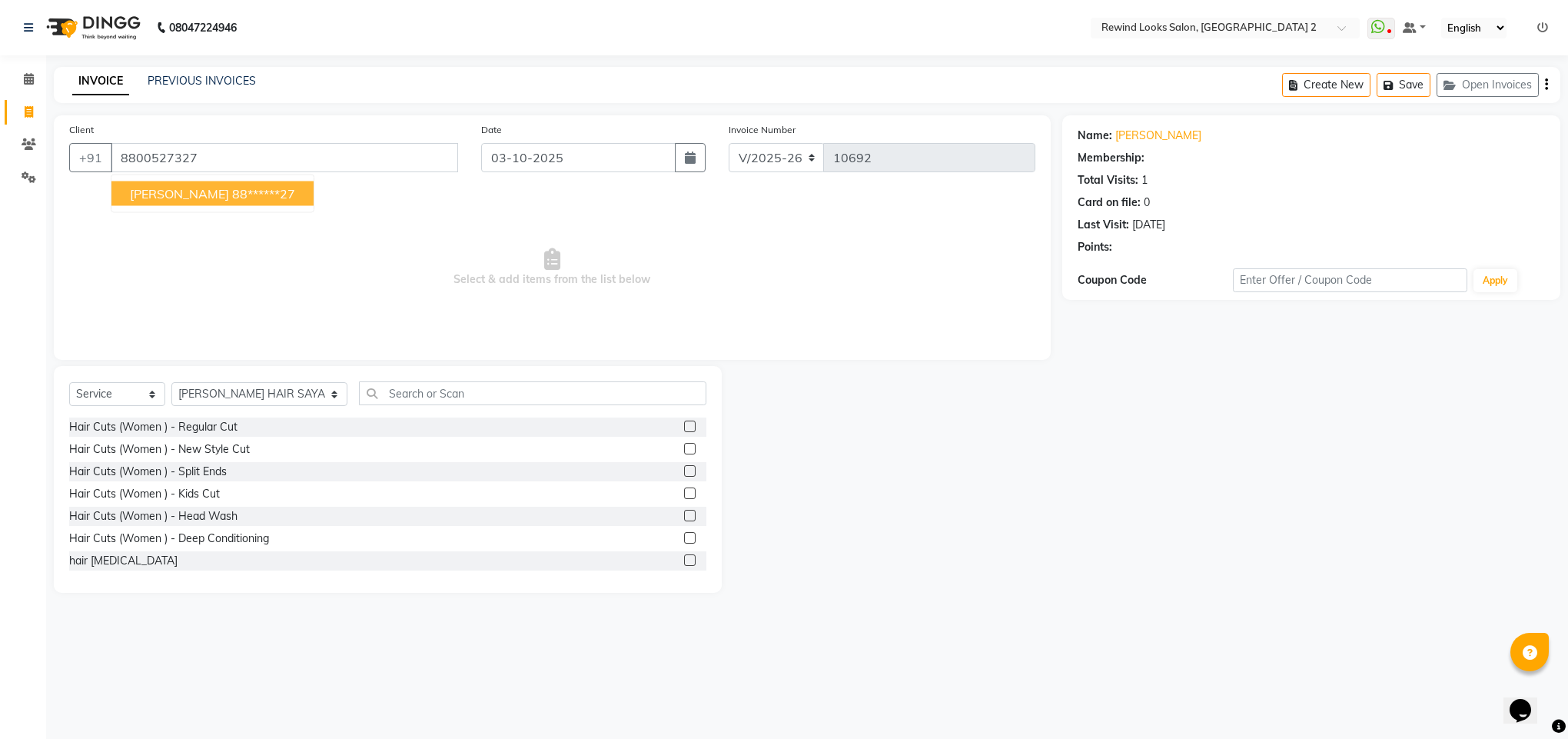
click at [232, 199] on ngb-highlight "88******27" at bounding box center [264, 194] width 63 height 16
type input "88******27"
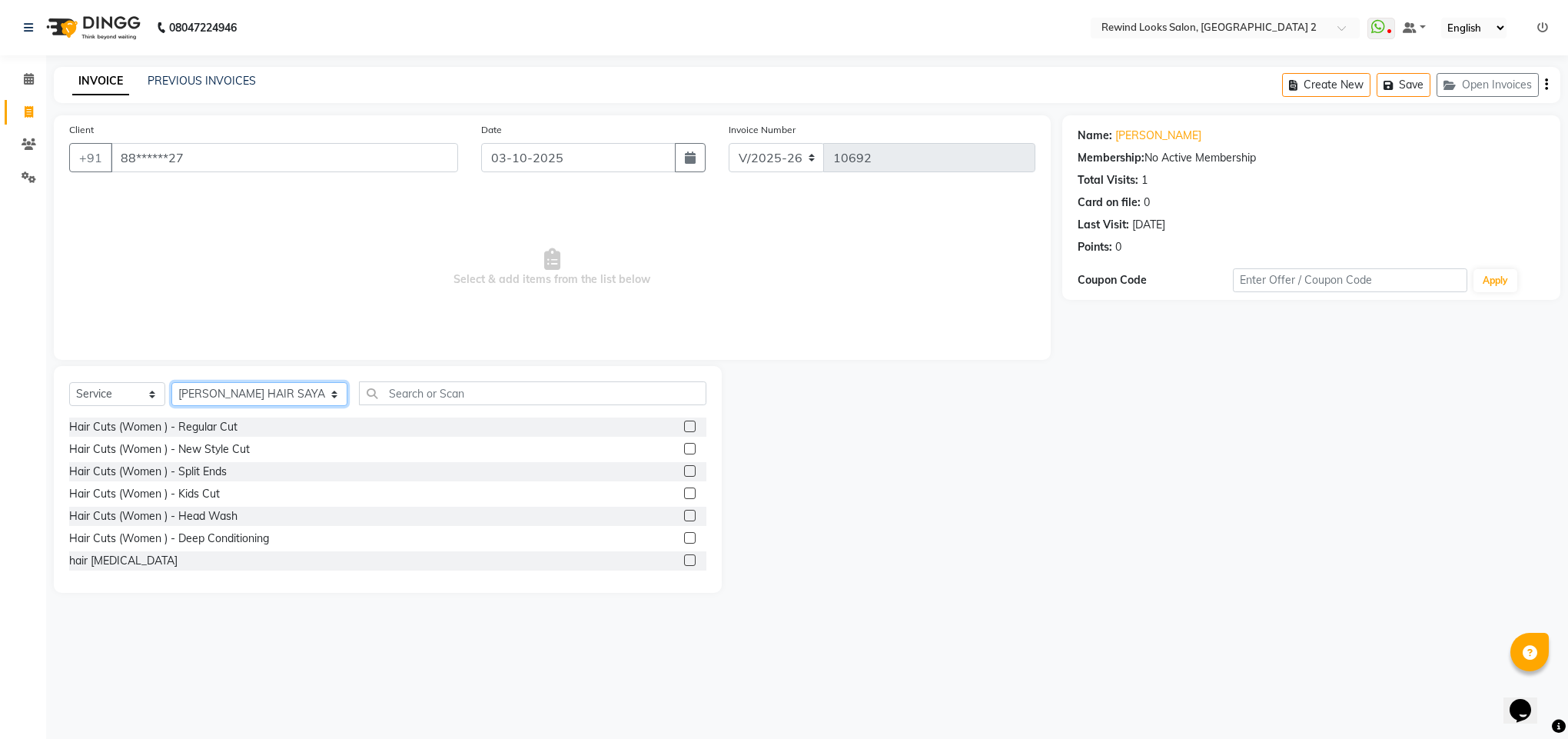
click at [209, 404] on select "Select Stylist [PERSON_NAME] aayat ADMIN Alfad hair Casa Ali Hair [PERSON_NAME]…" at bounding box center [260, 394] width 176 height 24
select select "79644"
click at [389, 398] on input "text" at bounding box center [533, 393] width 347 height 24
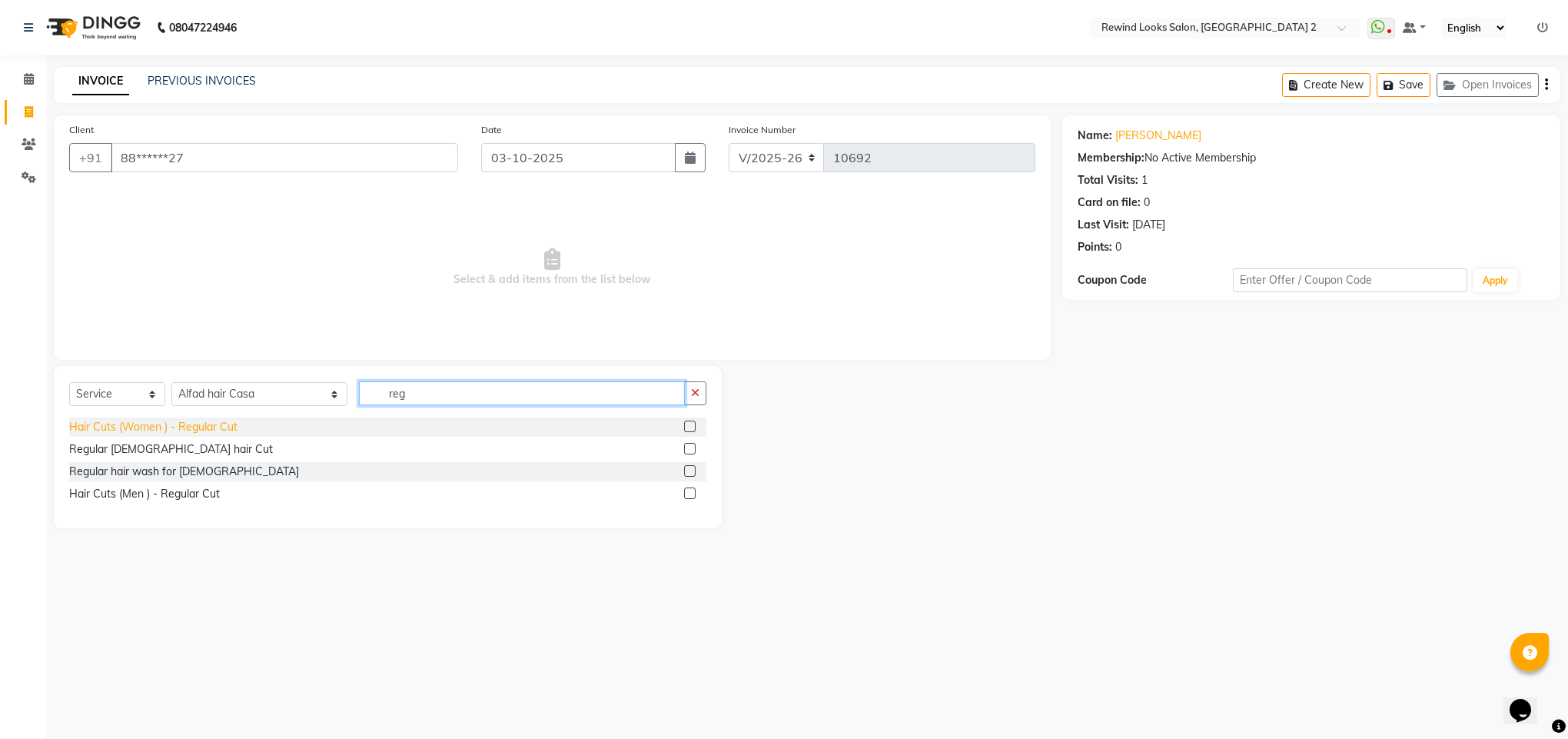
type input "reg"
click at [185, 430] on div "Hair Cuts (Women ) - Regular Cut" at bounding box center [152, 427] width 168 height 17
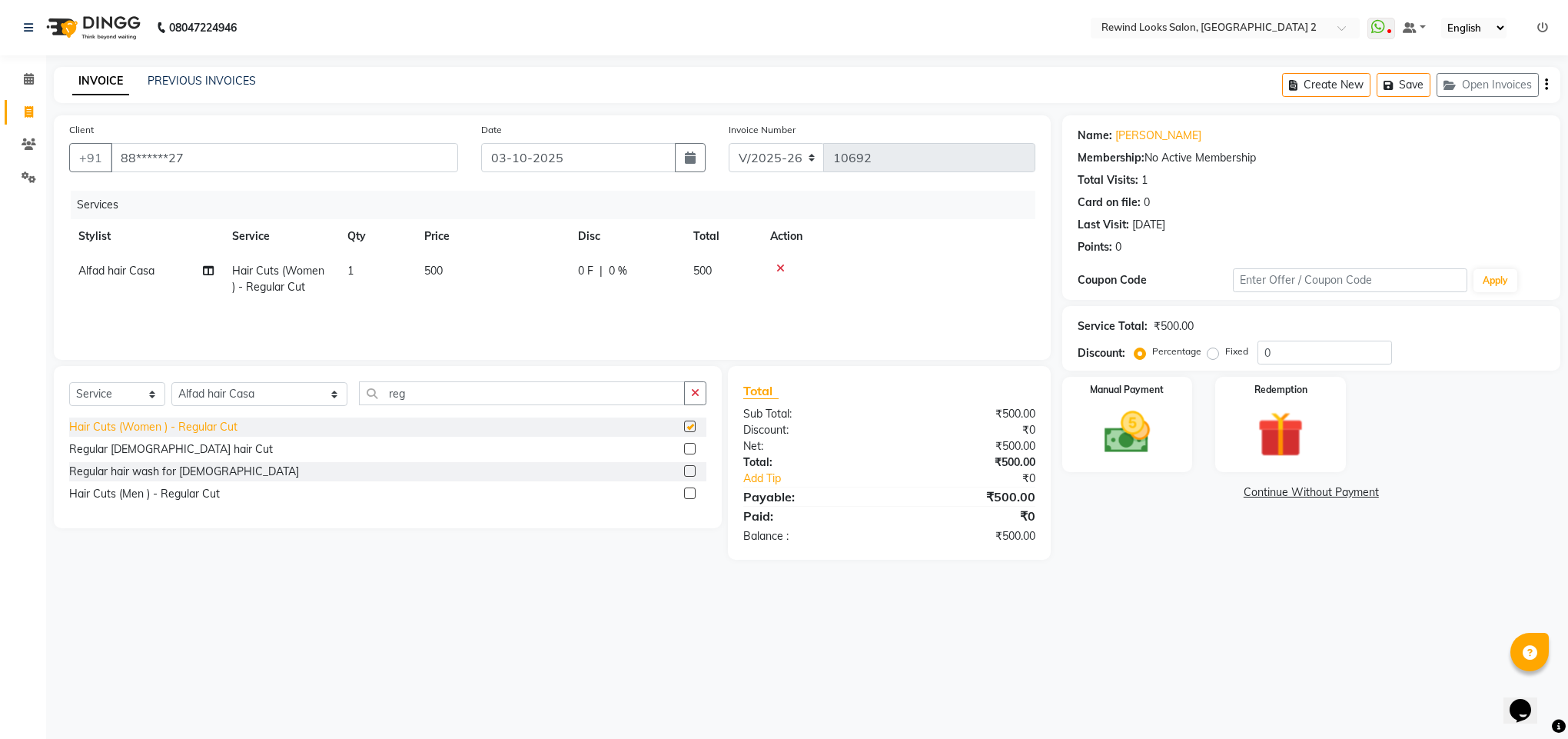
checkbox input "false"
click at [1129, 453] on img at bounding box center [1127, 433] width 78 height 55
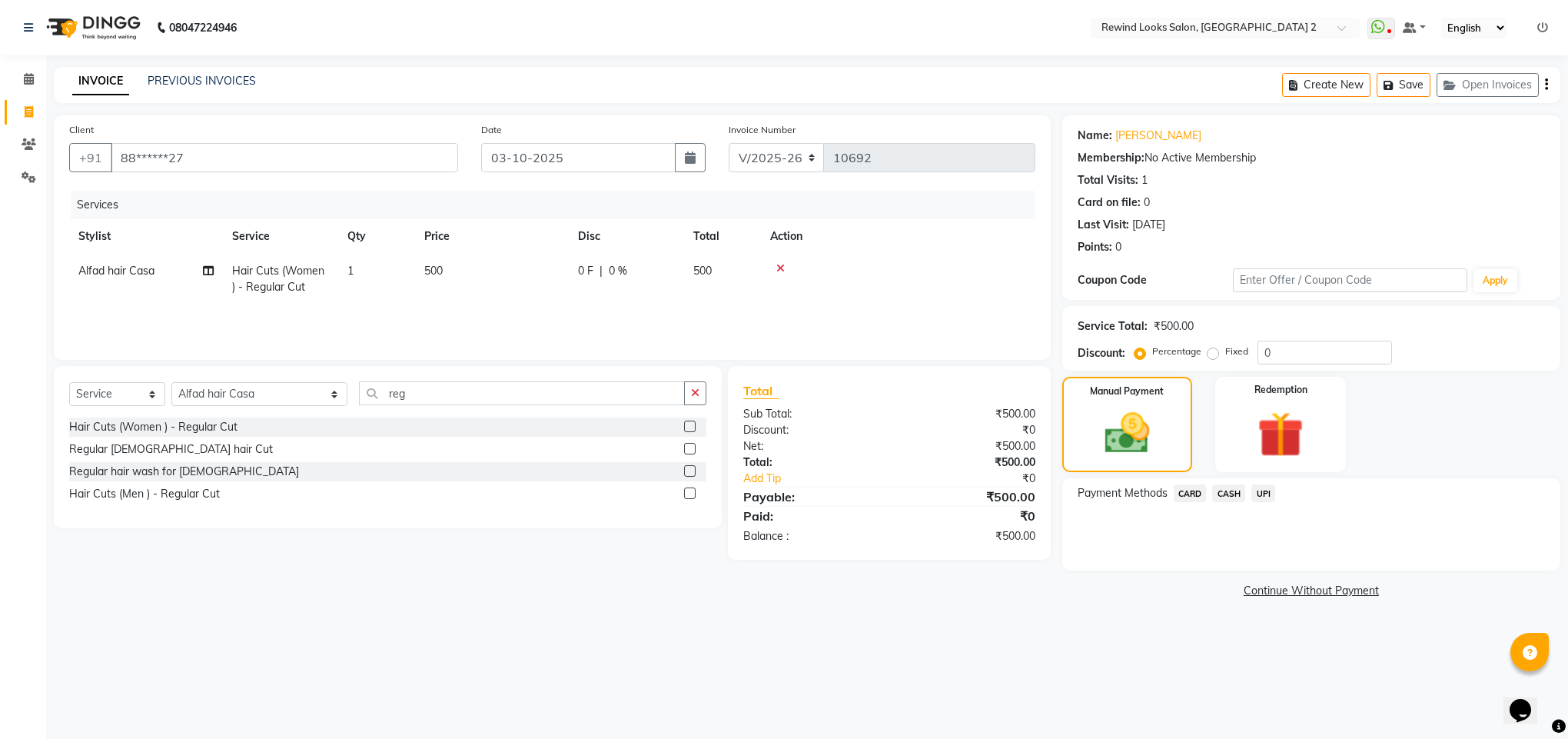
click at [1261, 496] on span "UPI" at bounding box center [1263, 493] width 24 height 17
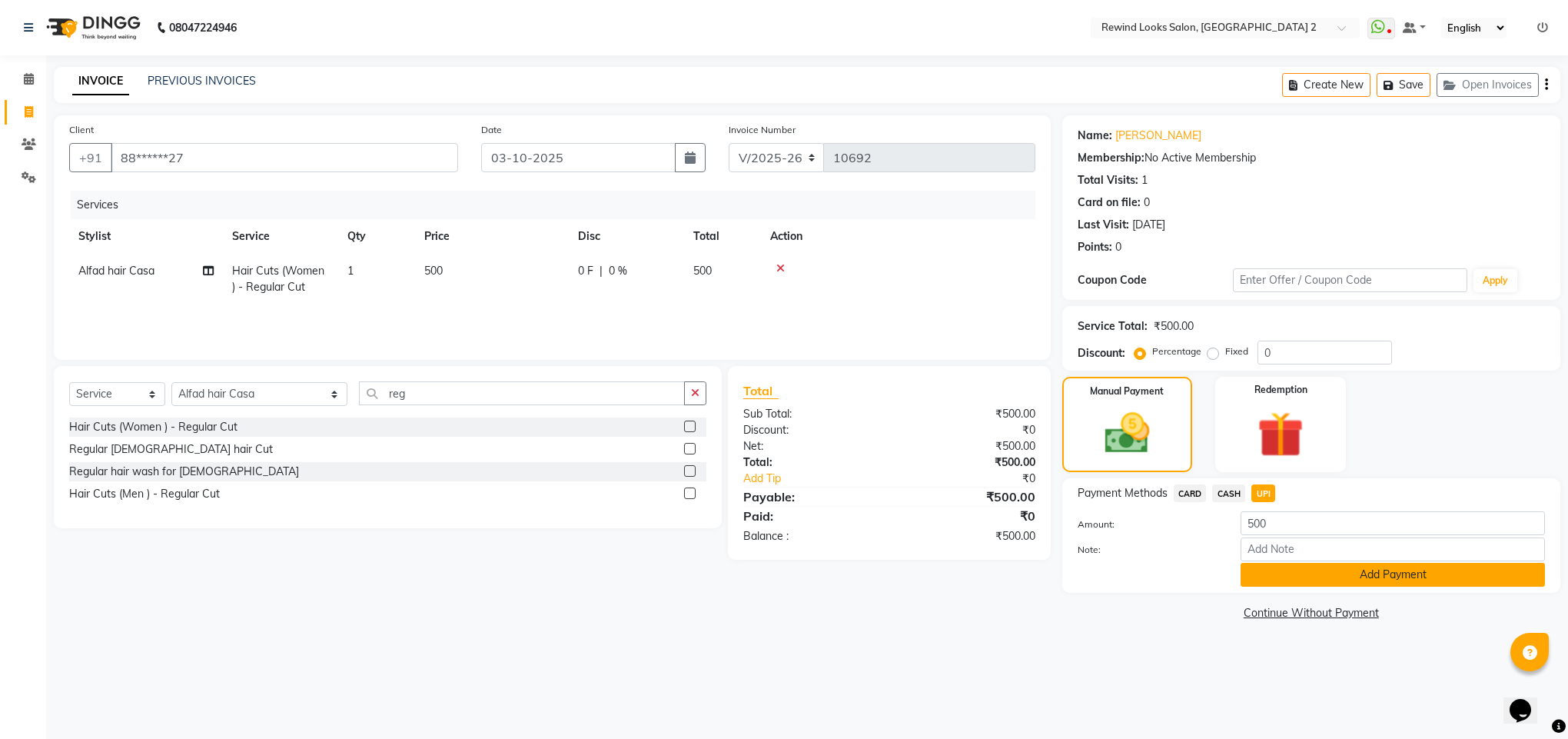
click at [1262, 570] on button "Add Payment" at bounding box center [1393, 575] width 304 height 24
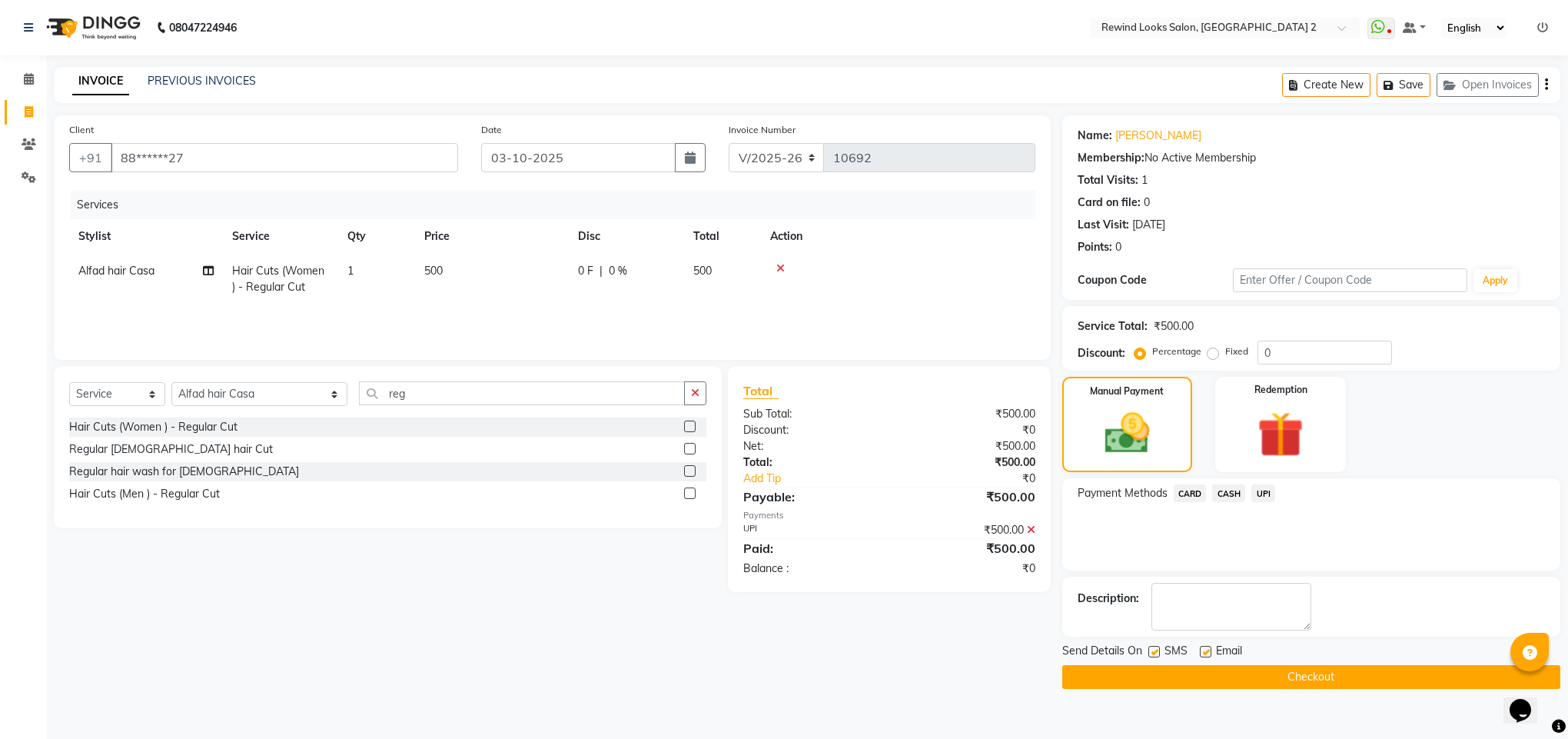
click at [1262, 681] on button "Checkout" at bounding box center [1312, 677] width 498 height 24
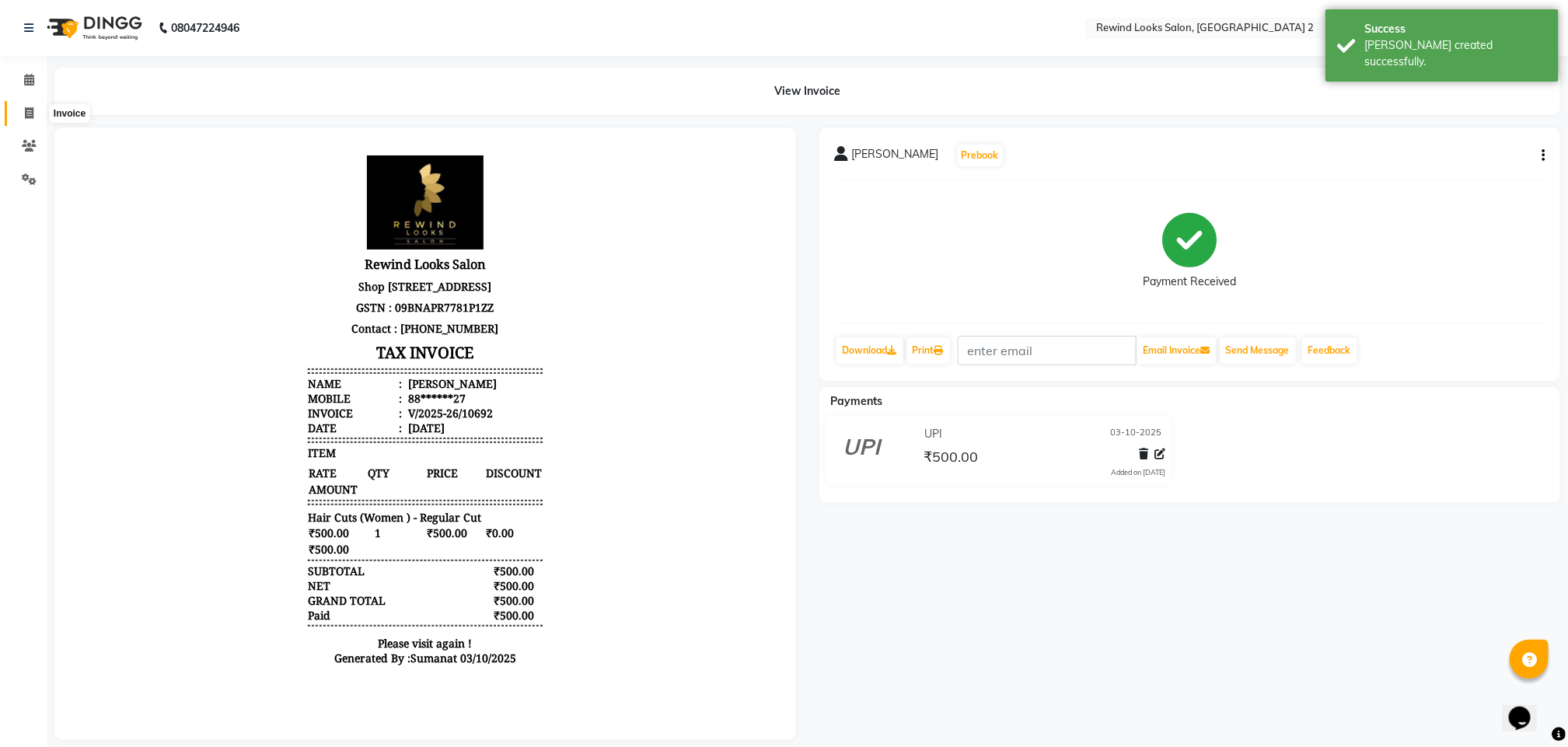
click at [35, 120] on span at bounding box center [29, 113] width 27 height 18
select select "service"
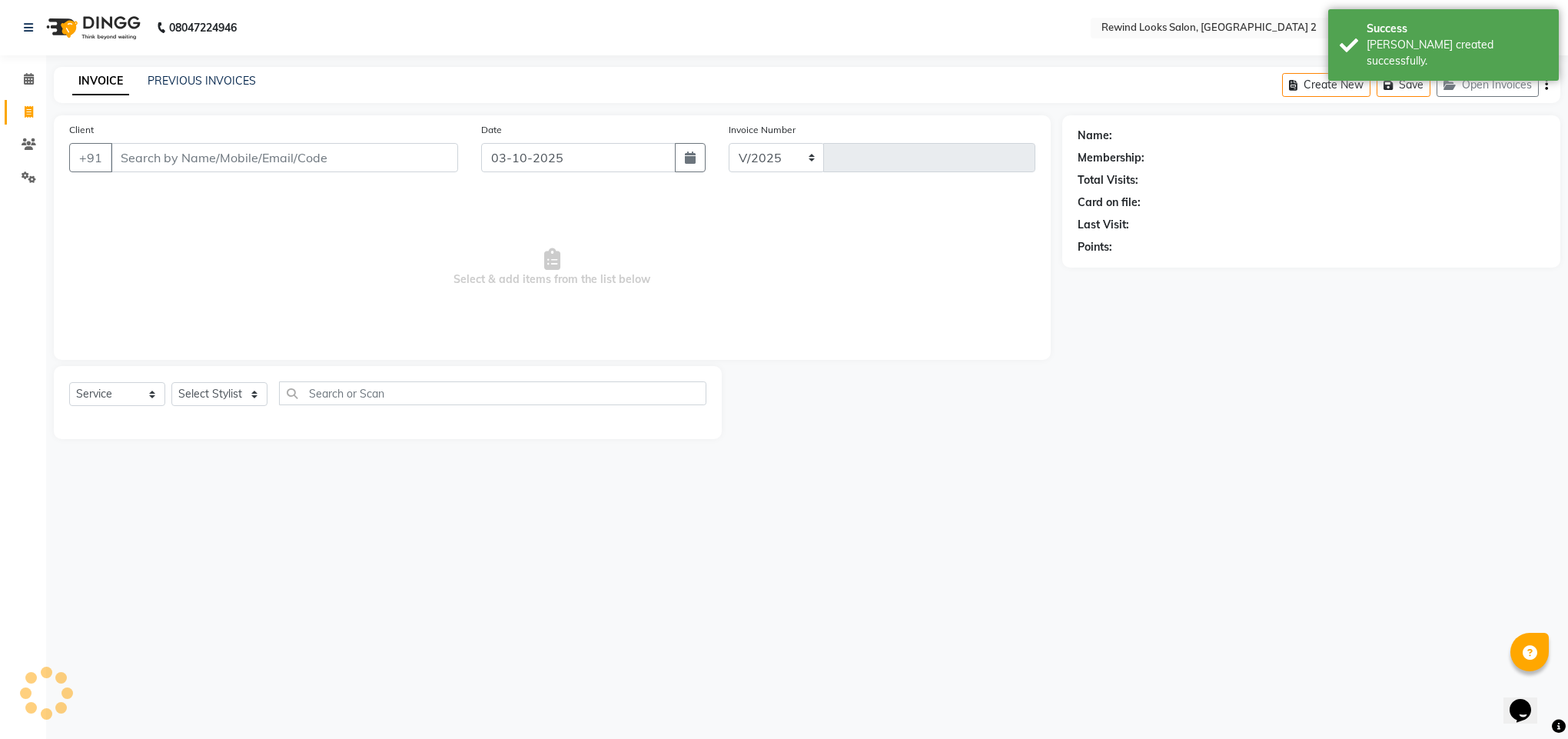
select select "4640"
type input "10693"
select select "27076"
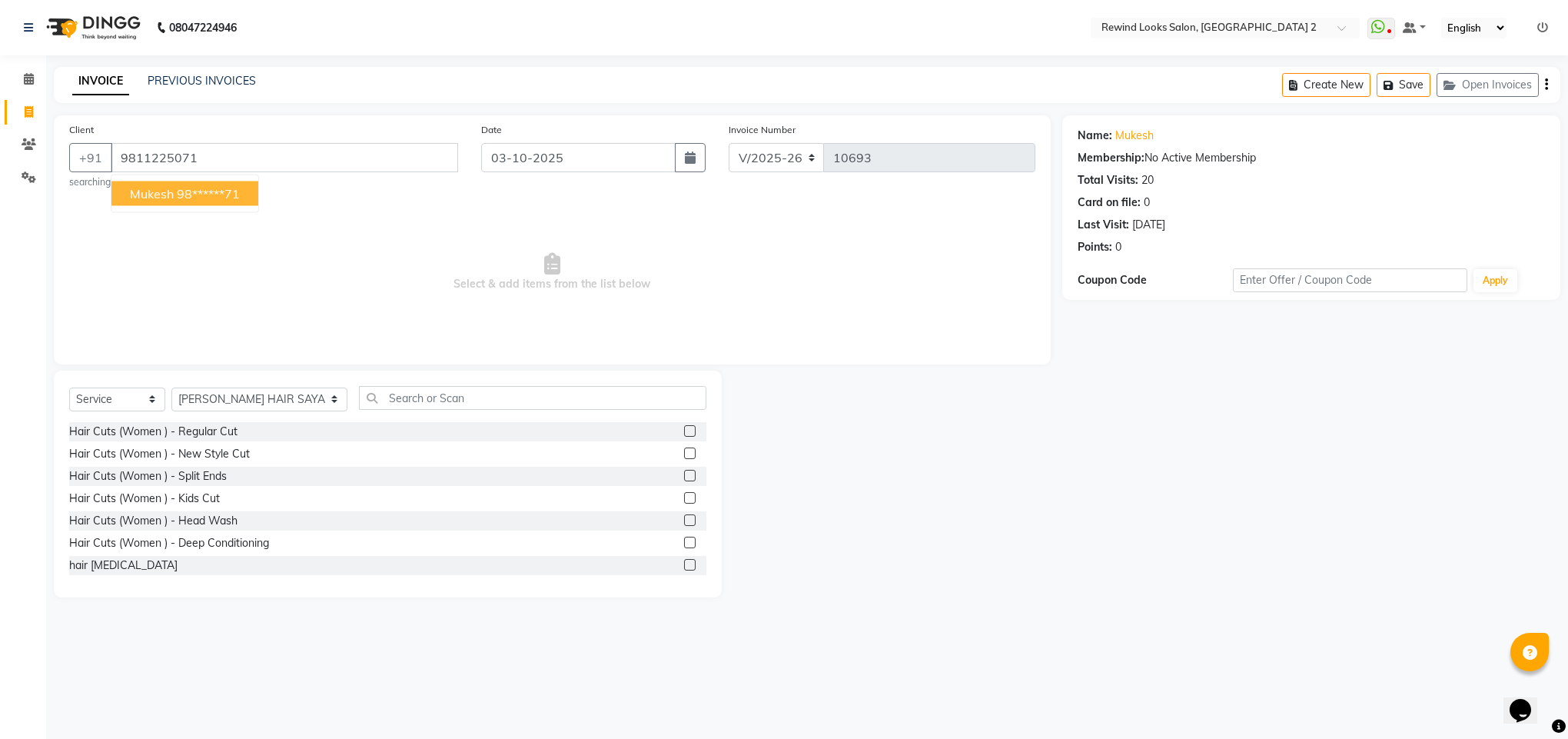
click at [186, 201] on ngb-highlight "98******71" at bounding box center [208, 194] width 63 height 16
type input "98******71"
click at [218, 404] on select "Select Stylist [PERSON_NAME] aayat ADMIN Alfad hair Casa Ali Hair [PERSON_NAME]…" at bounding box center [260, 400] width 176 height 24
select select "46913"
click at [381, 400] on input "text" at bounding box center [533, 398] width 347 height 24
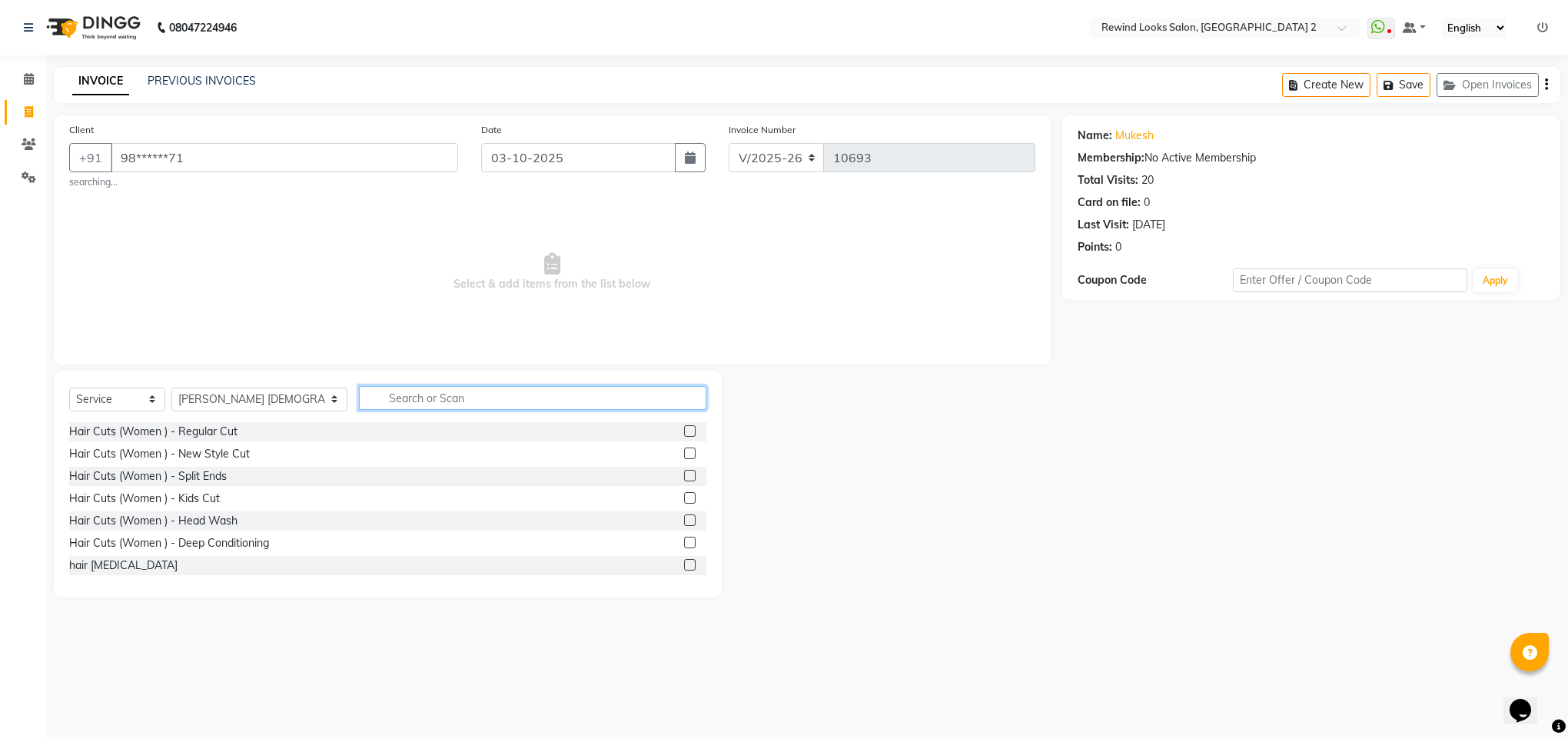
click at [381, 400] on input "text" at bounding box center [533, 398] width 347 height 24
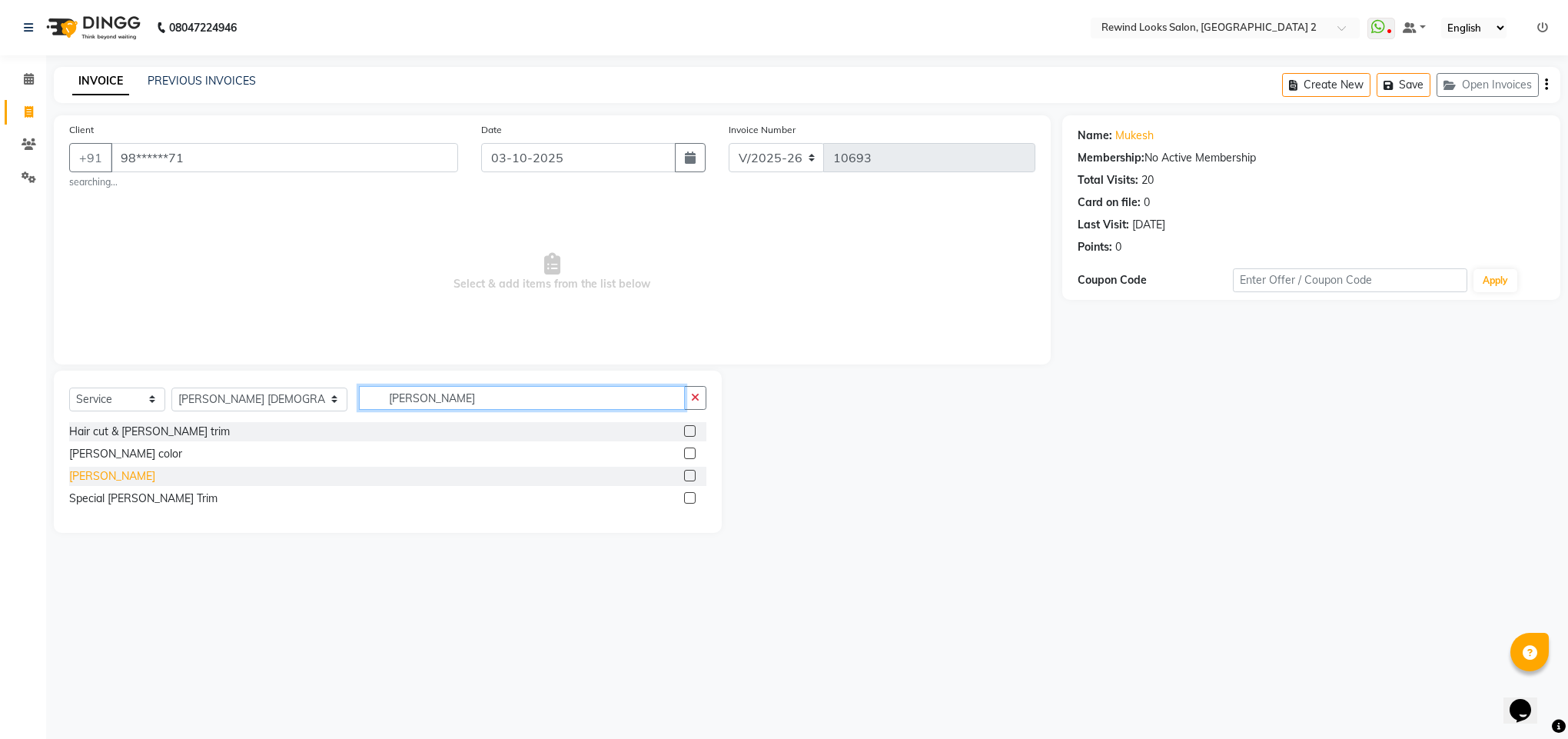
type input "[PERSON_NAME]"
click at [81, 475] on div "[PERSON_NAME]" at bounding box center [112, 477] width 86 height 17
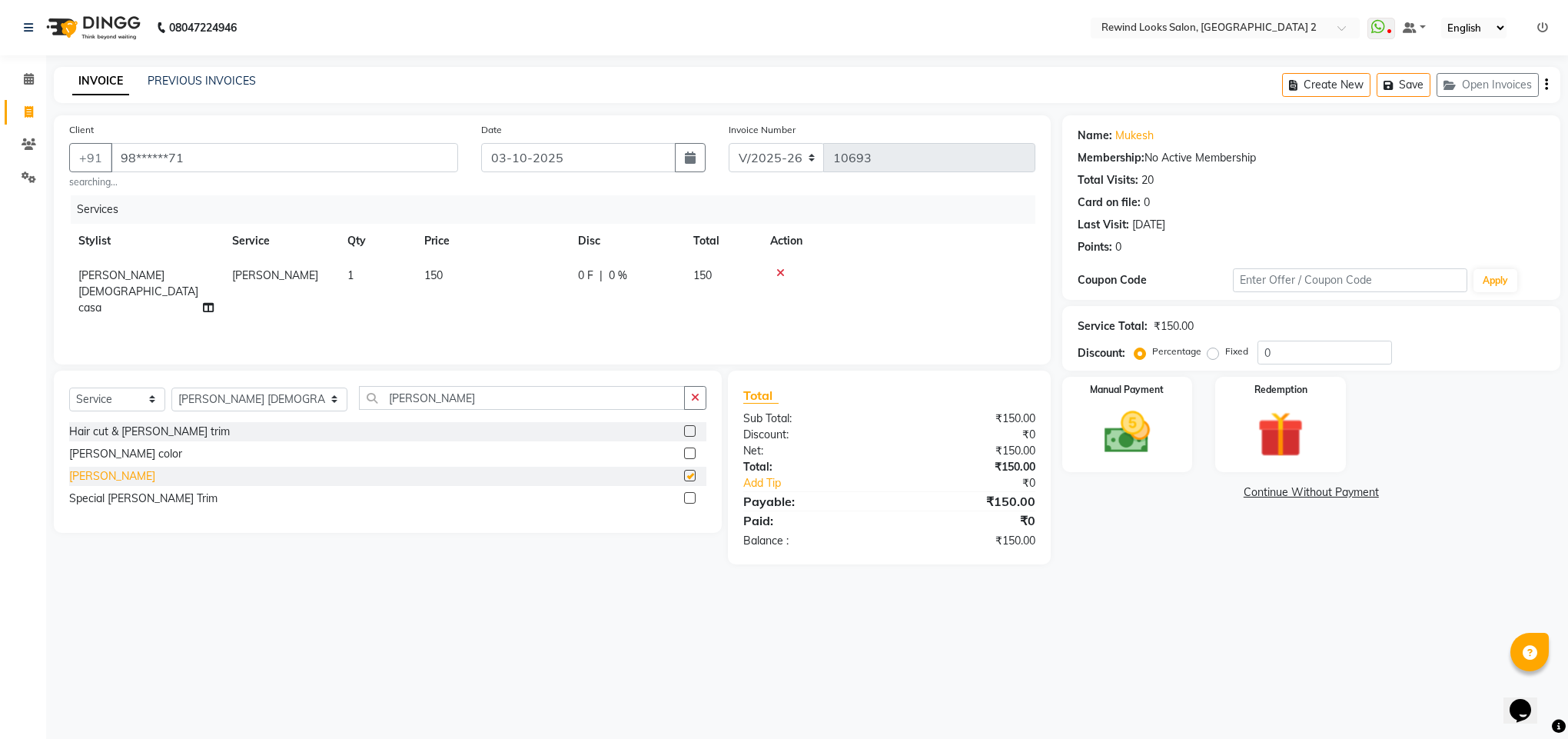
checkbox input "false"
click at [1102, 446] on img at bounding box center [1127, 433] width 78 height 55
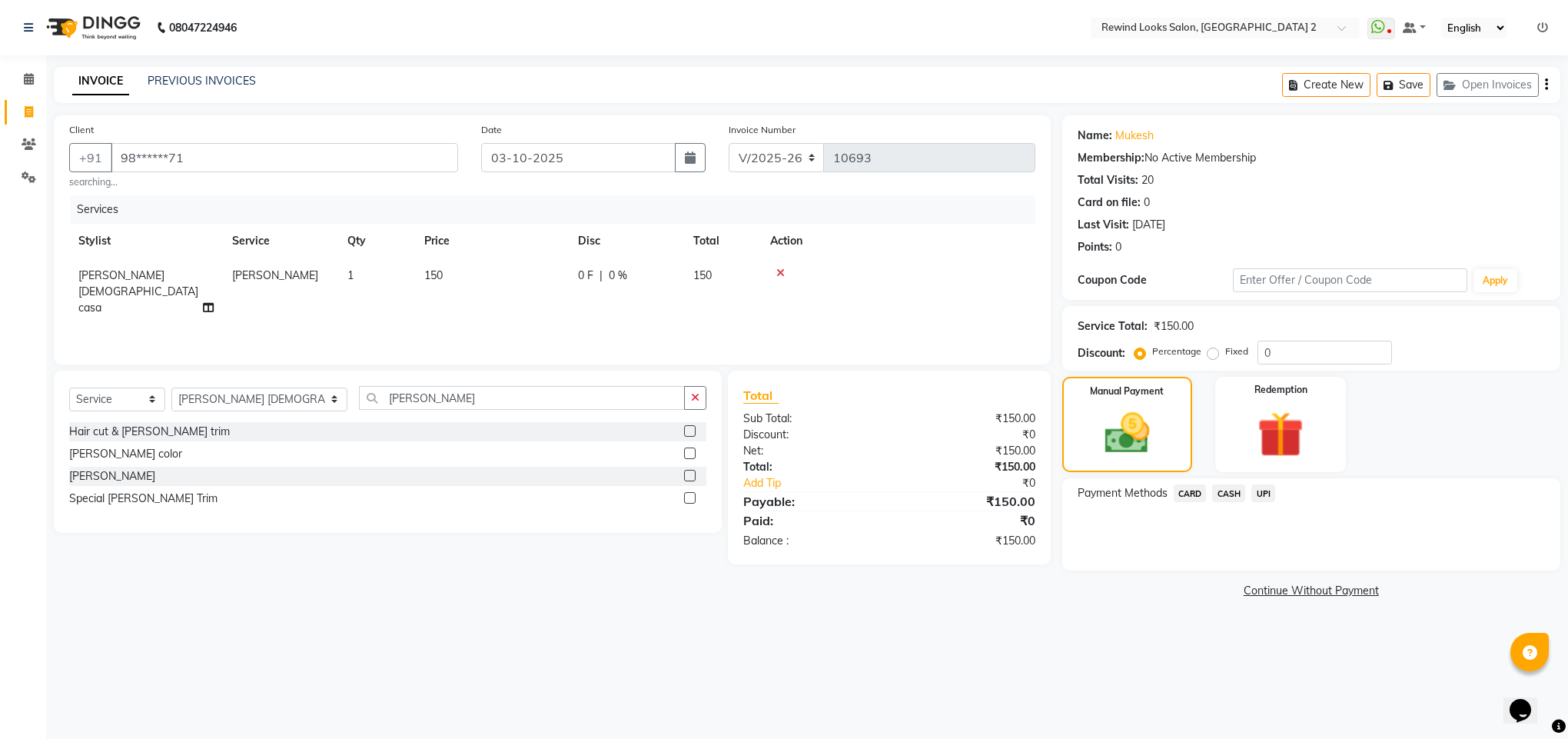
click at [1221, 497] on span "CASH" at bounding box center [1229, 493] width 33 height 17
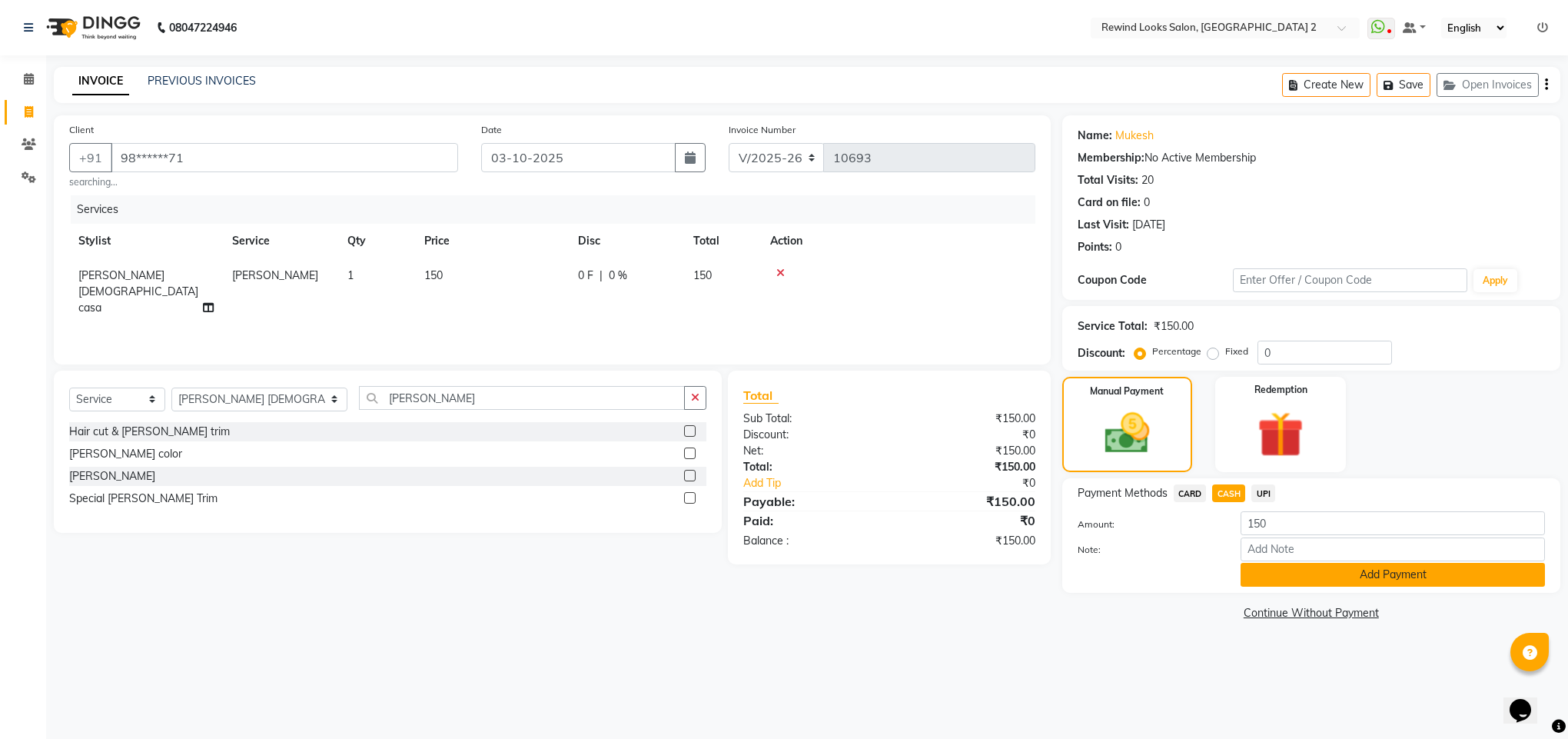
click at [1280, 571] on button "Add Payment" at bounding box center [1393, 575] width 304 height 24
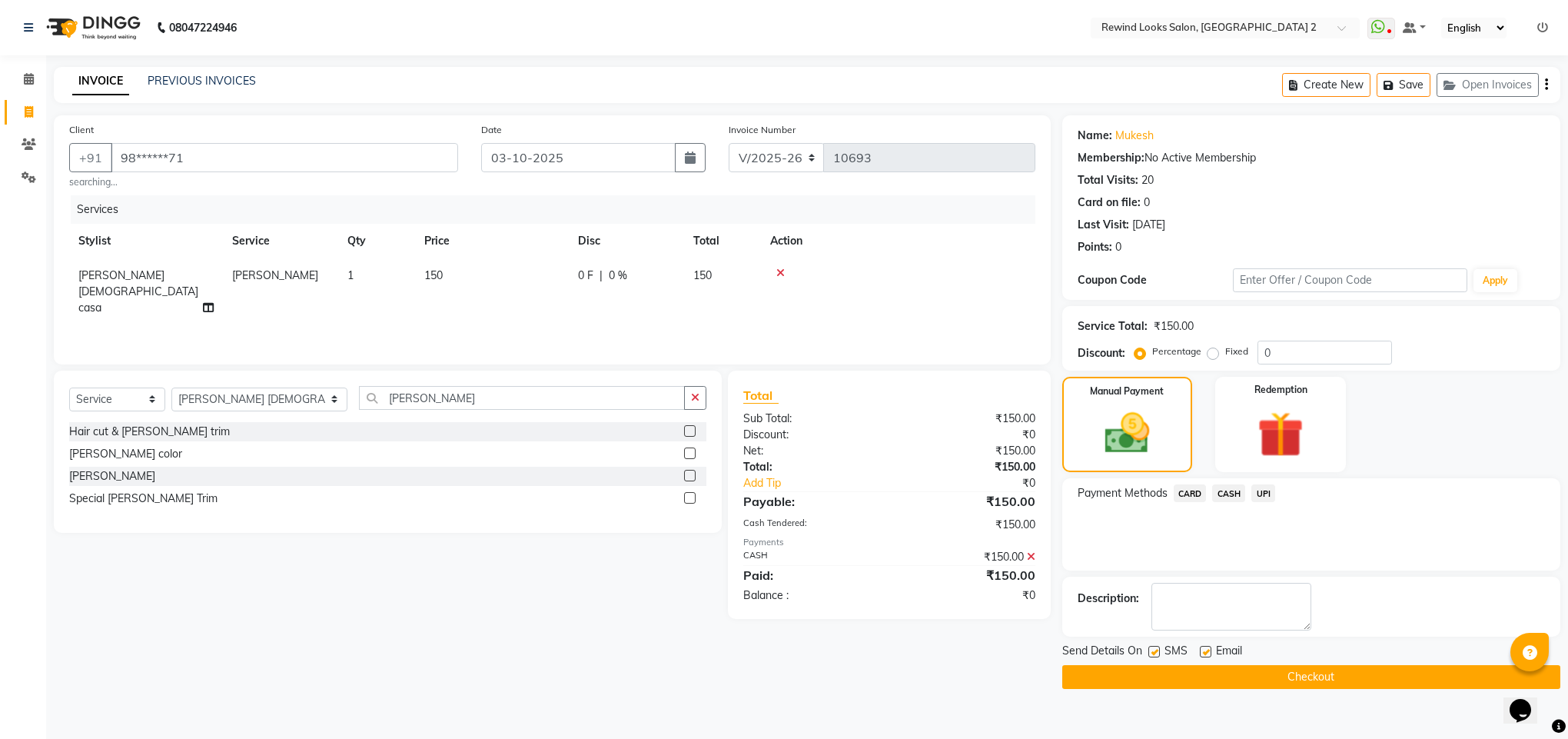
click at [1283, 670] on button "Checkout" at bounding box center [1312, 677] width 498 height 24
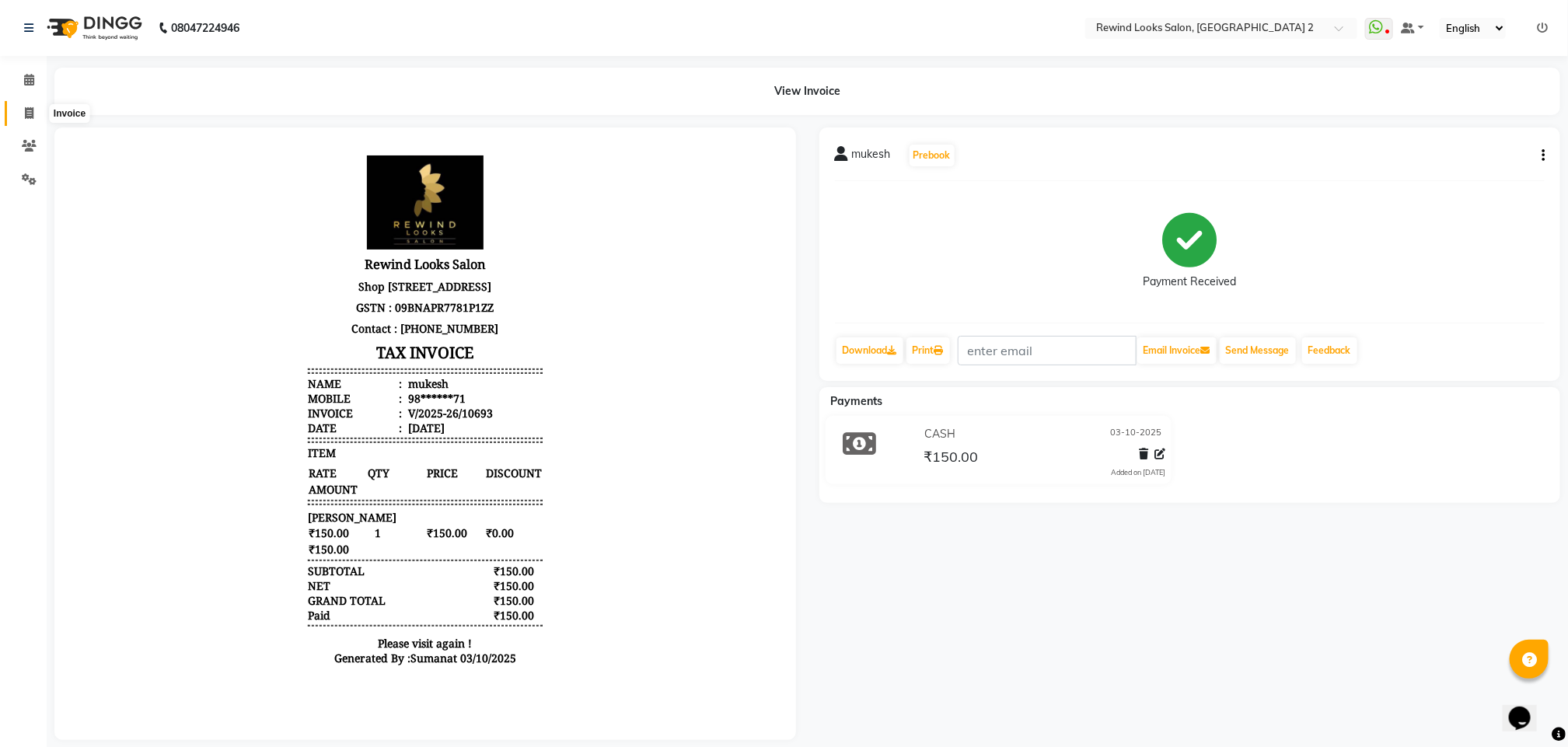
click at [31, 120] on span at bounding box center [29, 113] width 27 height 18
select select "service"
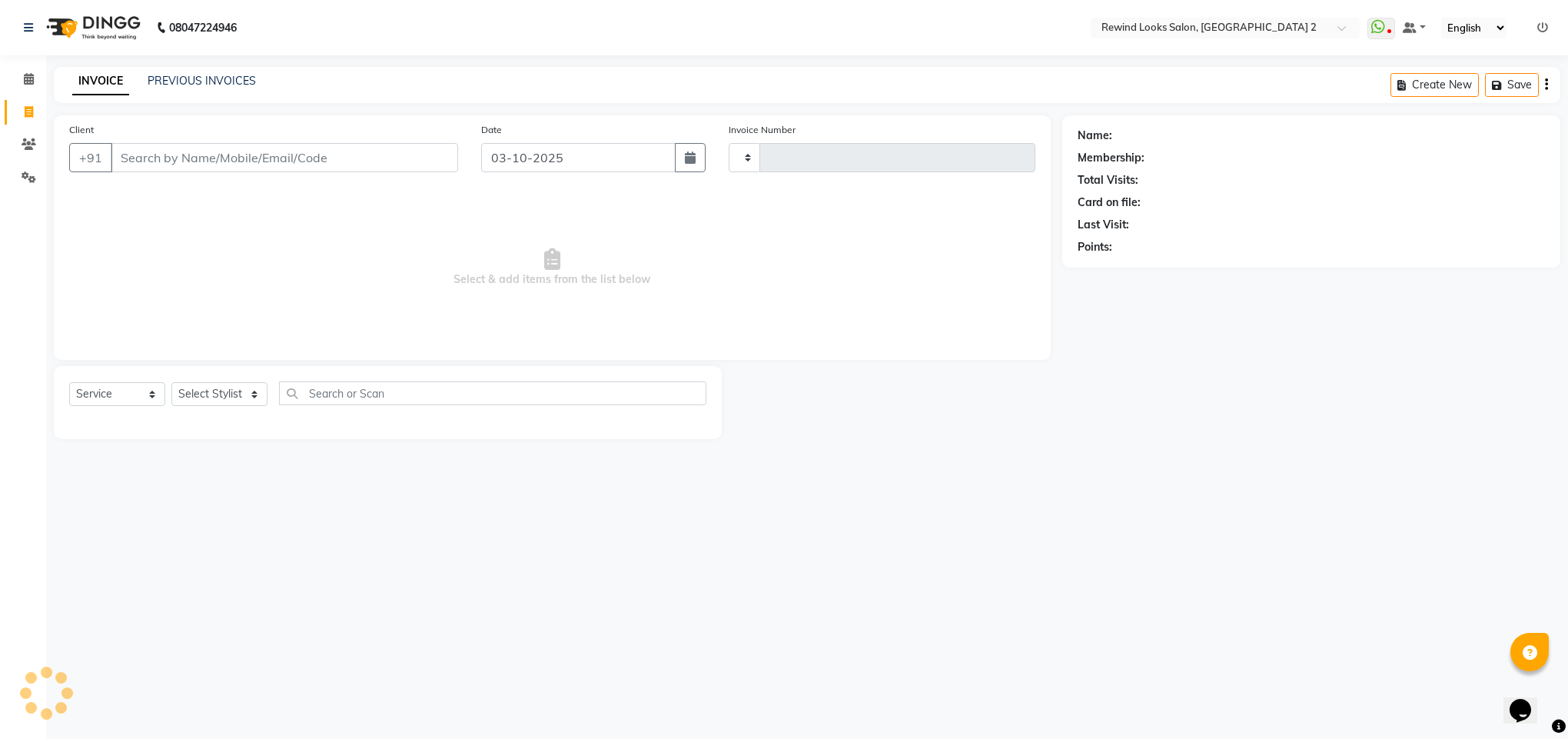
type input "10694"
select select "4640"
type input "829"
select select "27076"
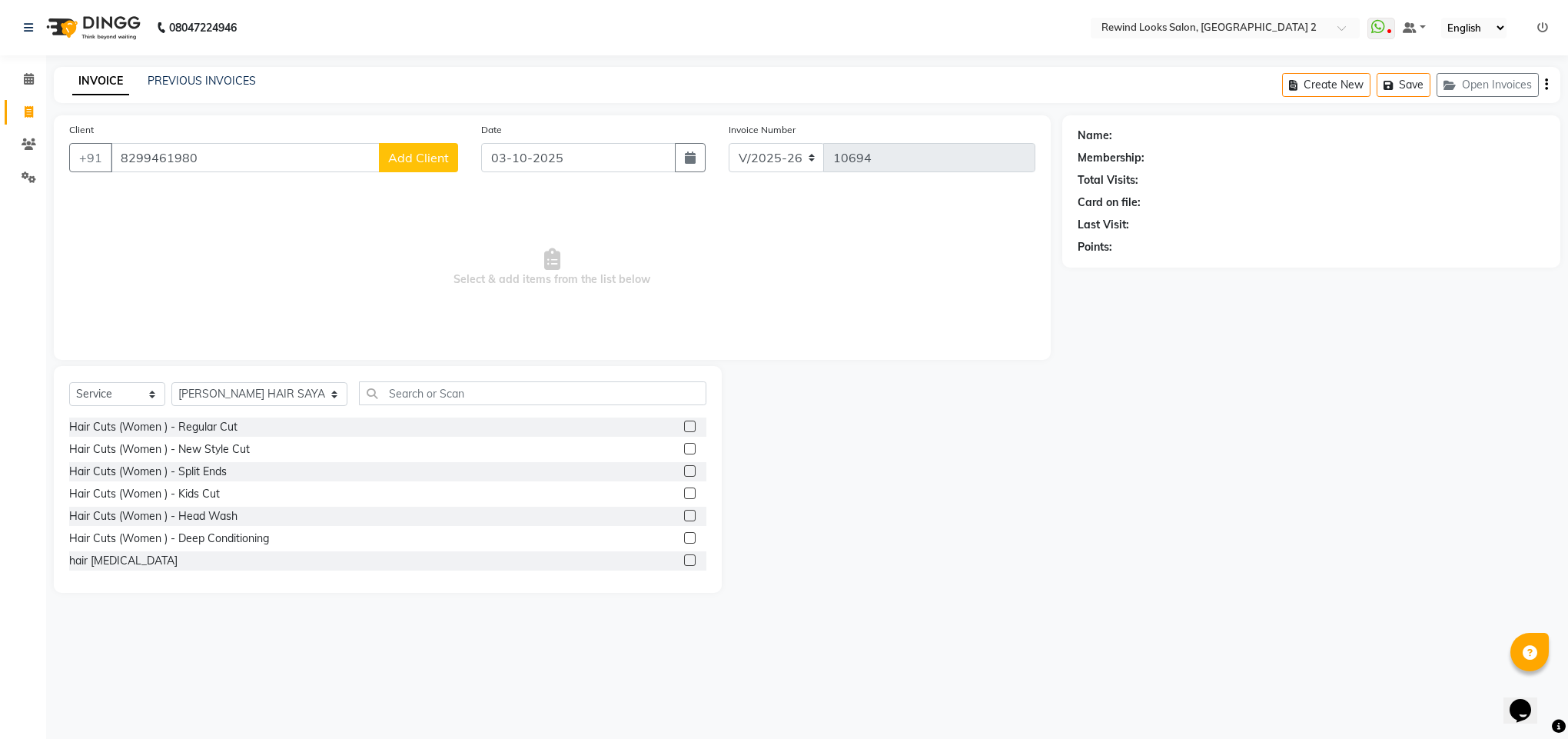
type input "8299461980"
click at [416, 163] on span "Add Client" at bounding box center [419, 157] width 61 height 16
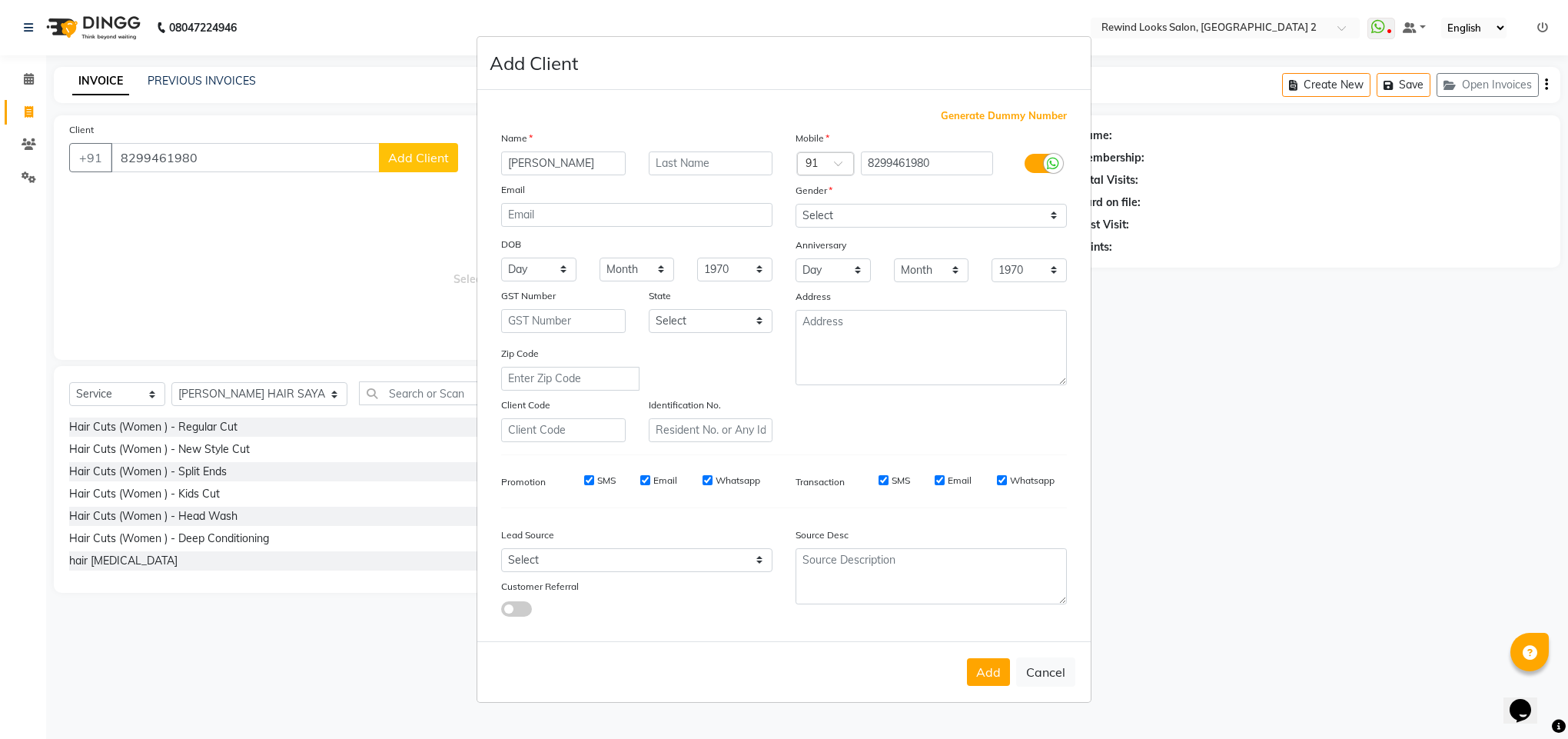
type input "[PERSON_NAME]"
click at [918, 213] on select "Select [DEMOGRAPHIC_DATA] [DEMOGRAPHIC_DATA] Other Prefer Not To Say" at bounding box center [931, 216] width 271 height 24
select select "[DEMOGRAPHIC_DATA]"
click at [795, 205] on select "Select [DEMOGRAPHIC_DATA] [DEMOGRAPHIC_DATA] Other Prefer Not To Say" at bounding box center [931, 216] width 271 height 24
click at [986, 679] on button "Add" at bounding box center [988, 672] width 43 height 28
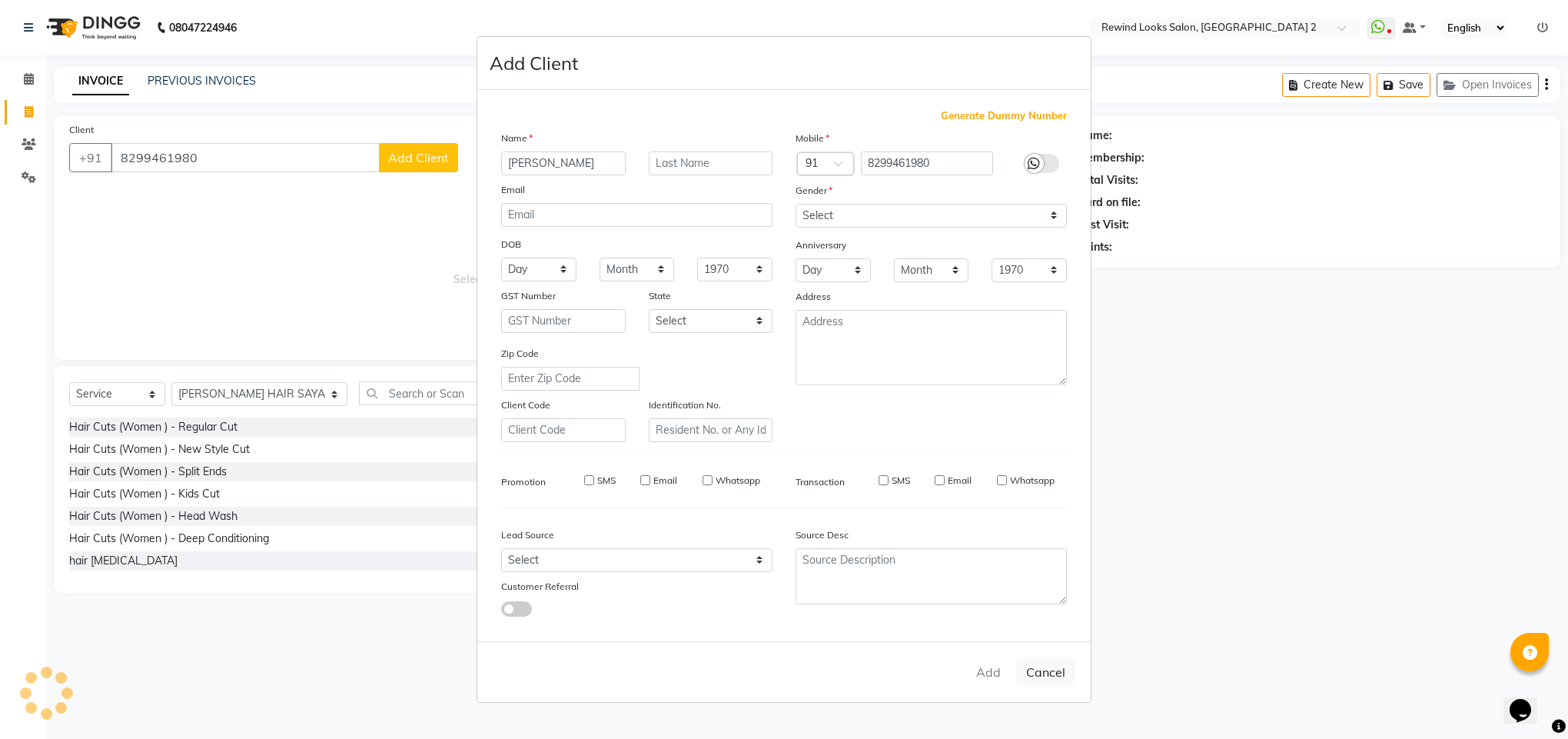
type input "82******80"
select select
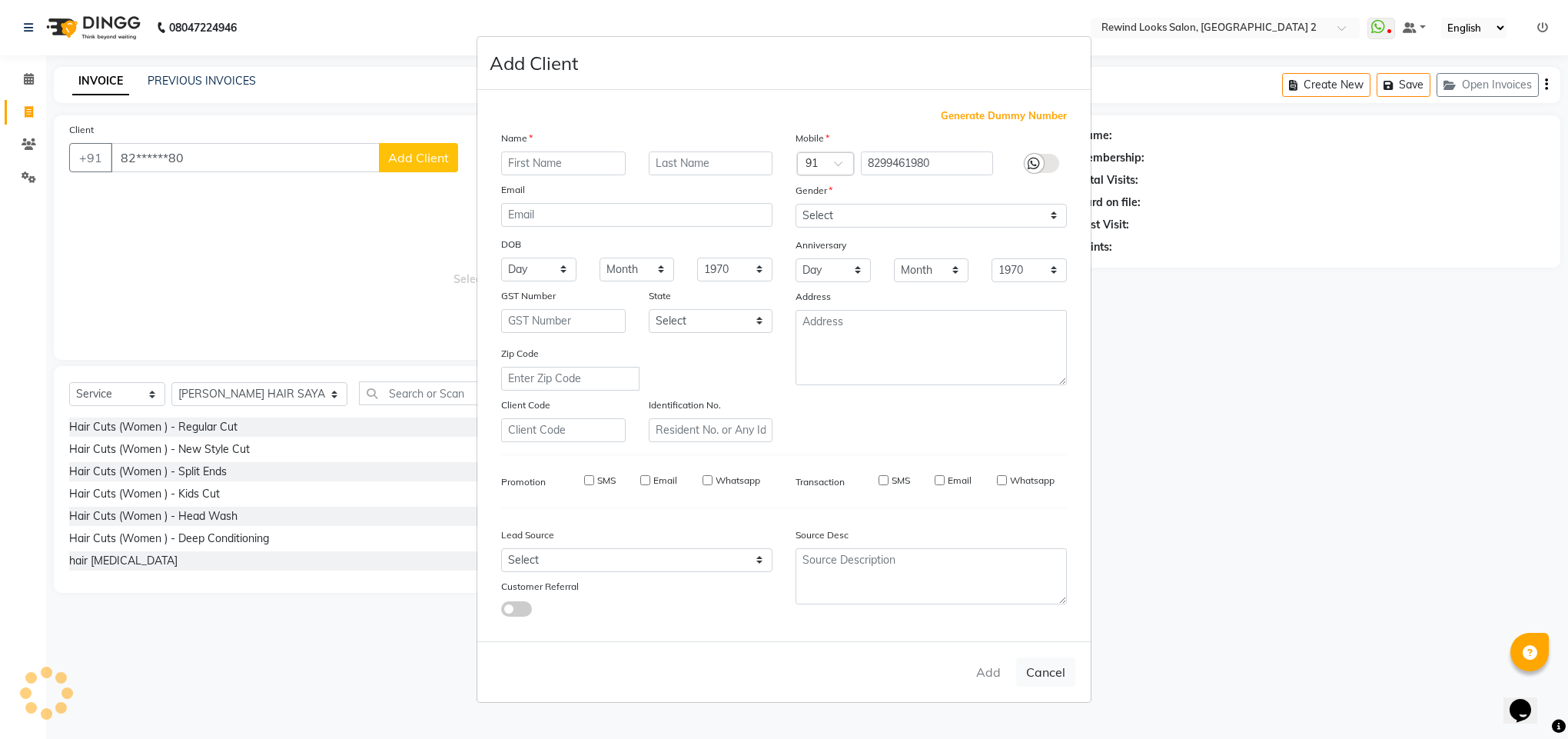
select select
checkbox input "false"
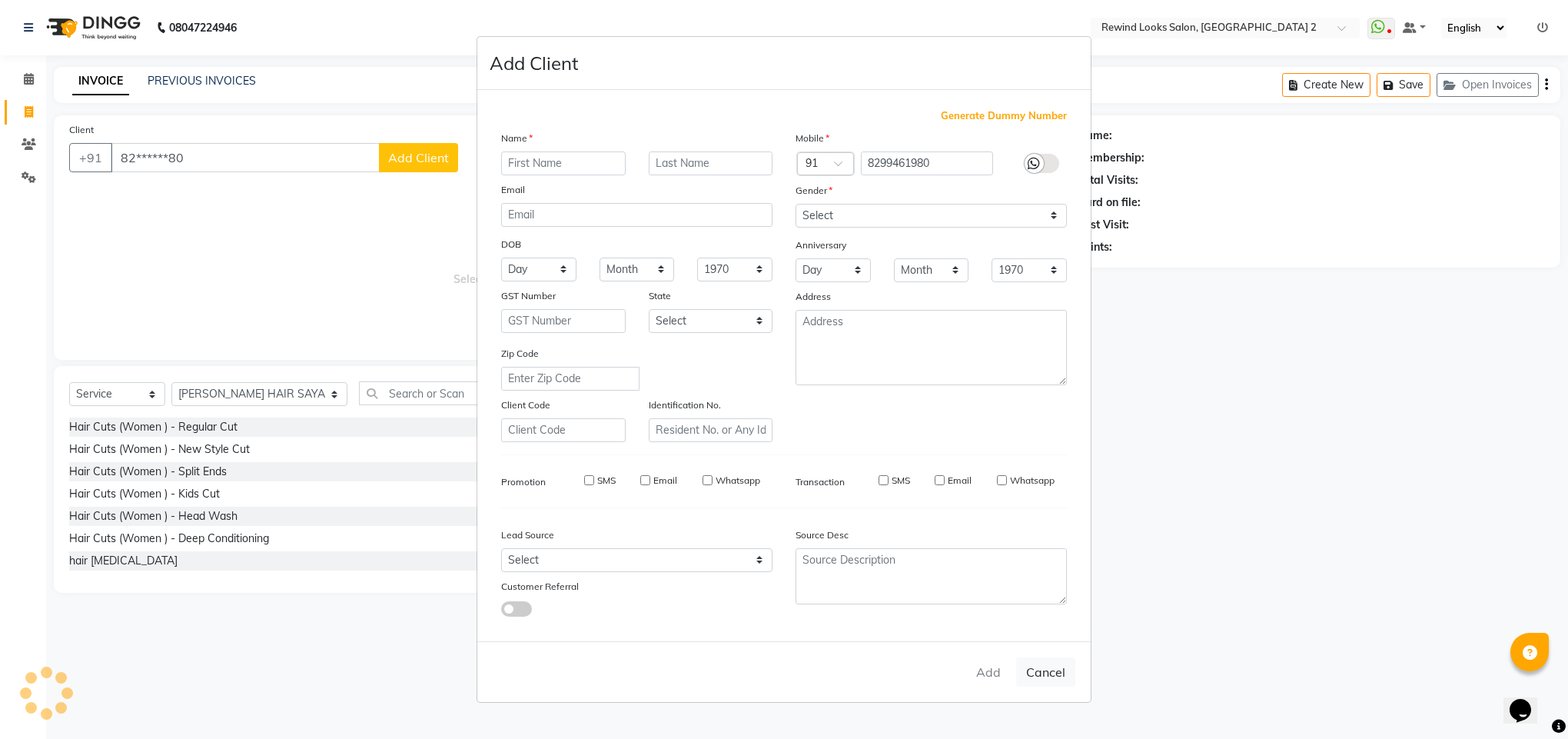
checkbox input "false"
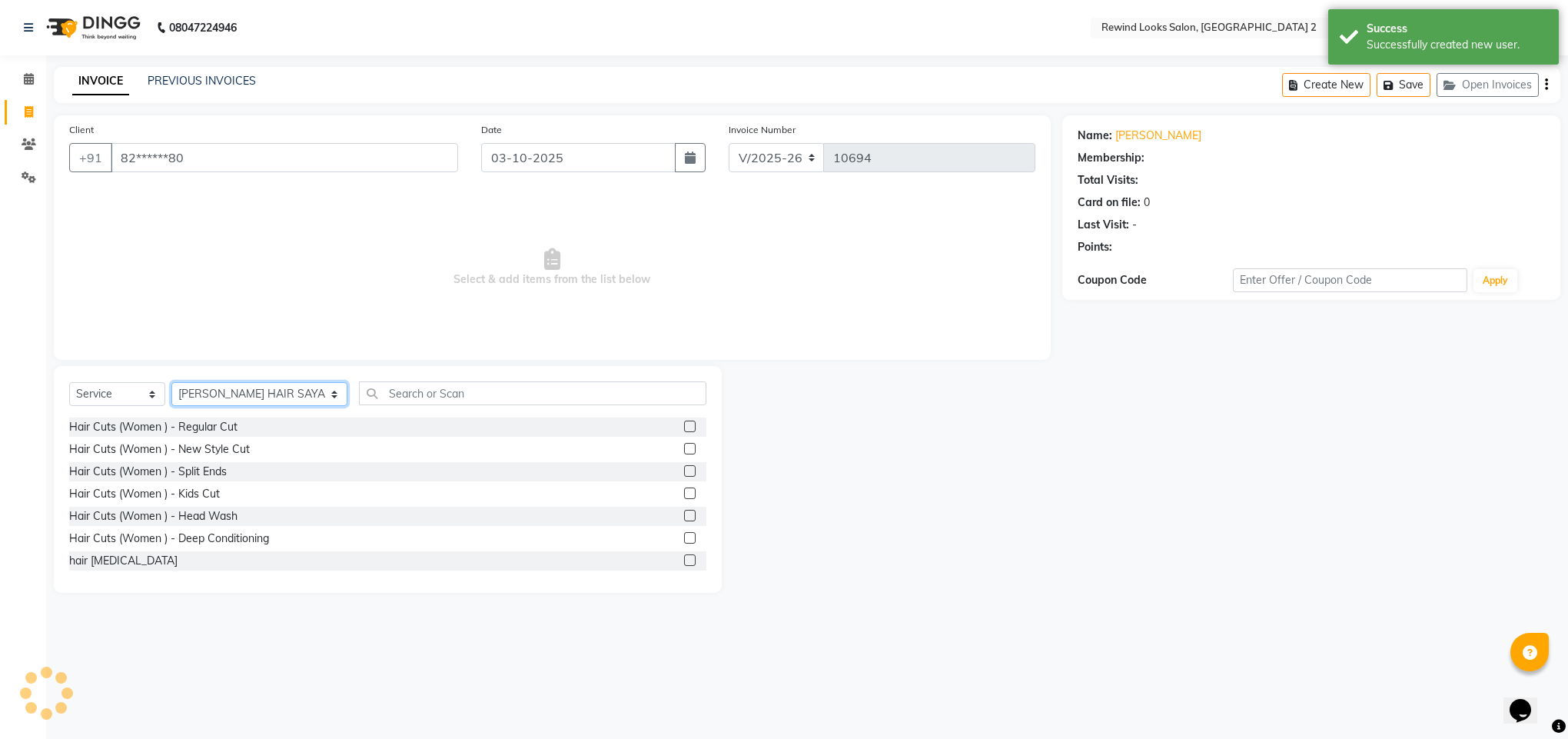
click at [254, 392] on select "Select Stylist [PERSON_NAME] aayat ADMIN Alfad hair Casa Ali Hair [PERSON_NAME]…" at bounding box center [260, 394] width 176 height 24
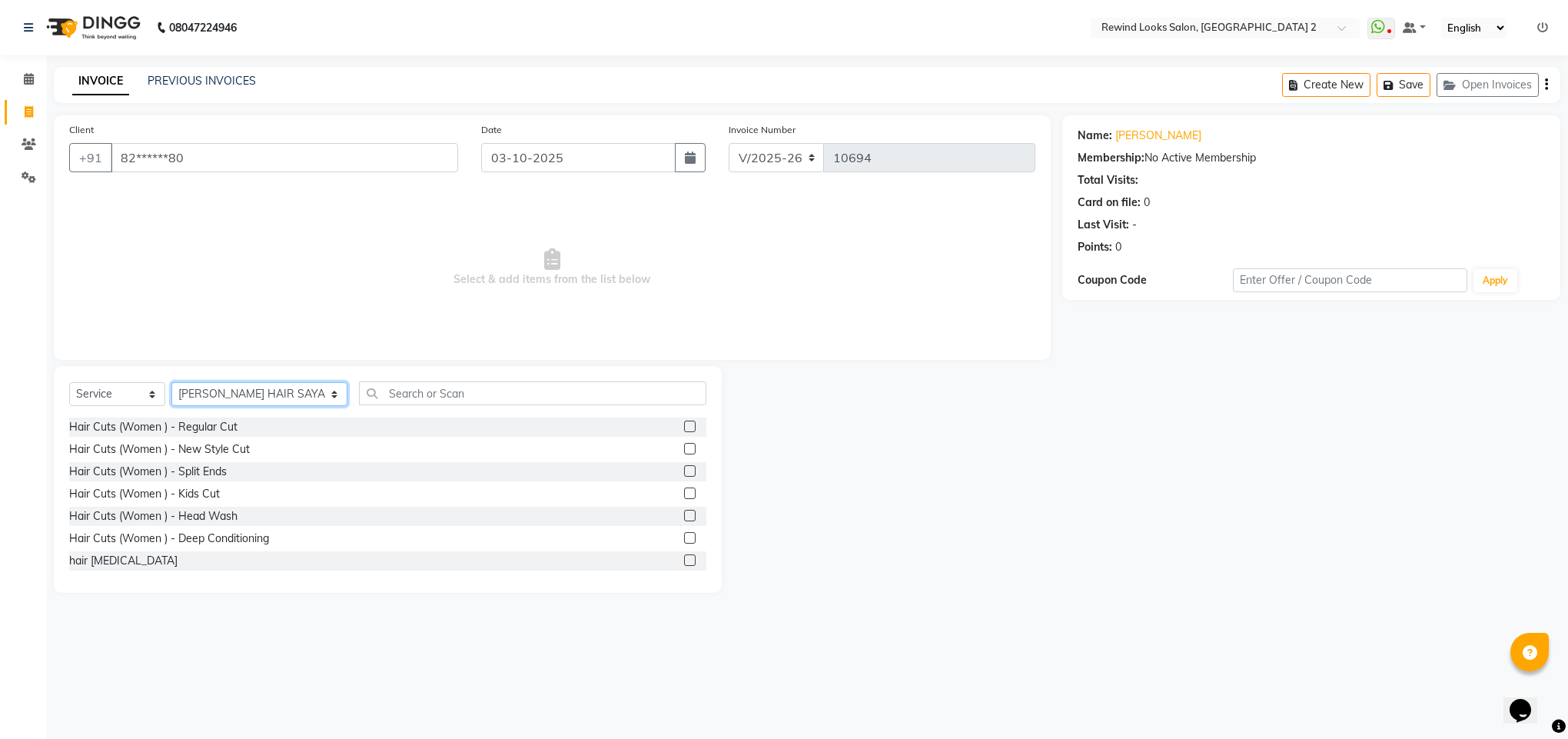
select select "27098"
click at [401, 400] on input "text" at bounding box center [533, 393] width 347 height 24
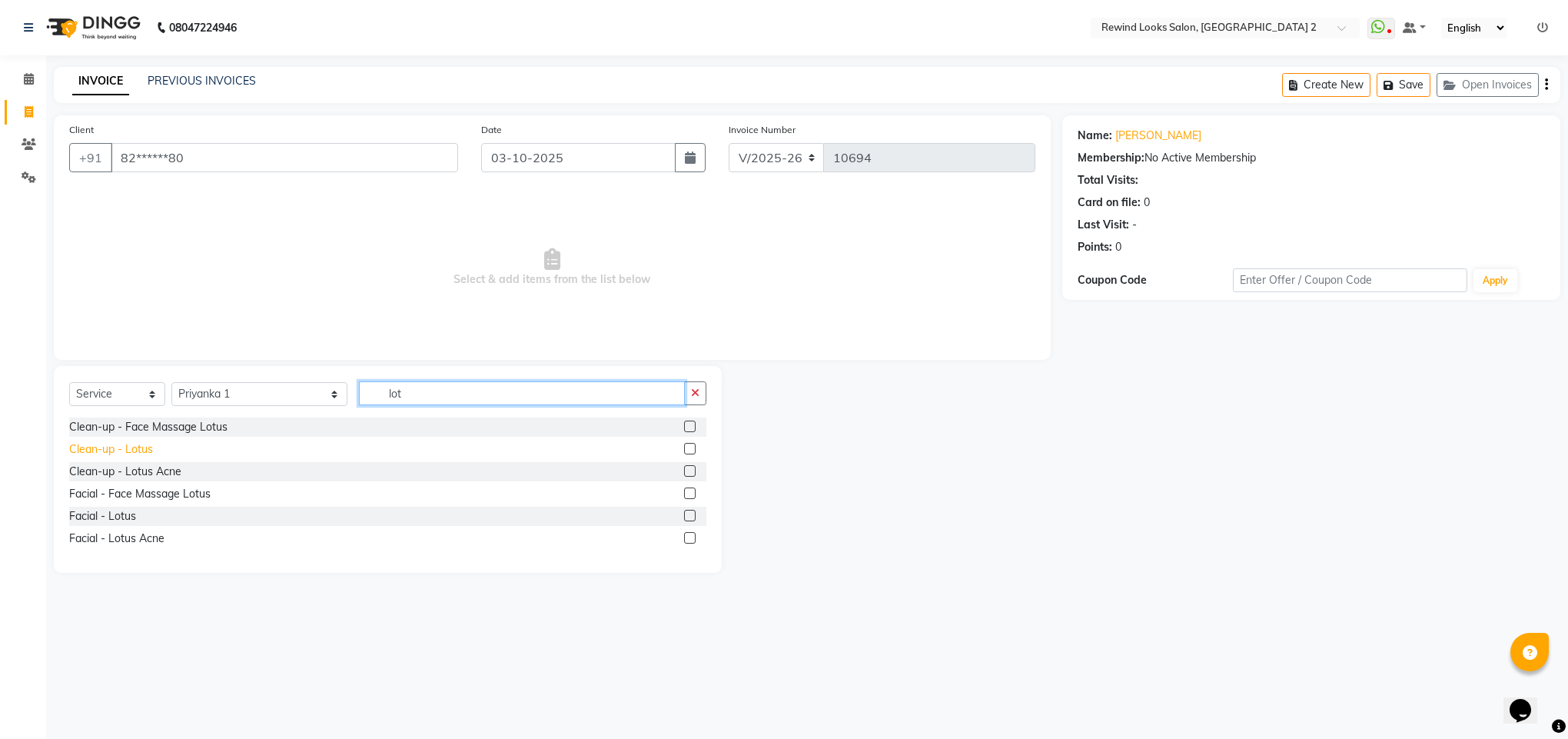
type input "lot"
click at [125, 455] on div "Clean-up - Lotus" at bounding box center [110, 449] width 84 height 17
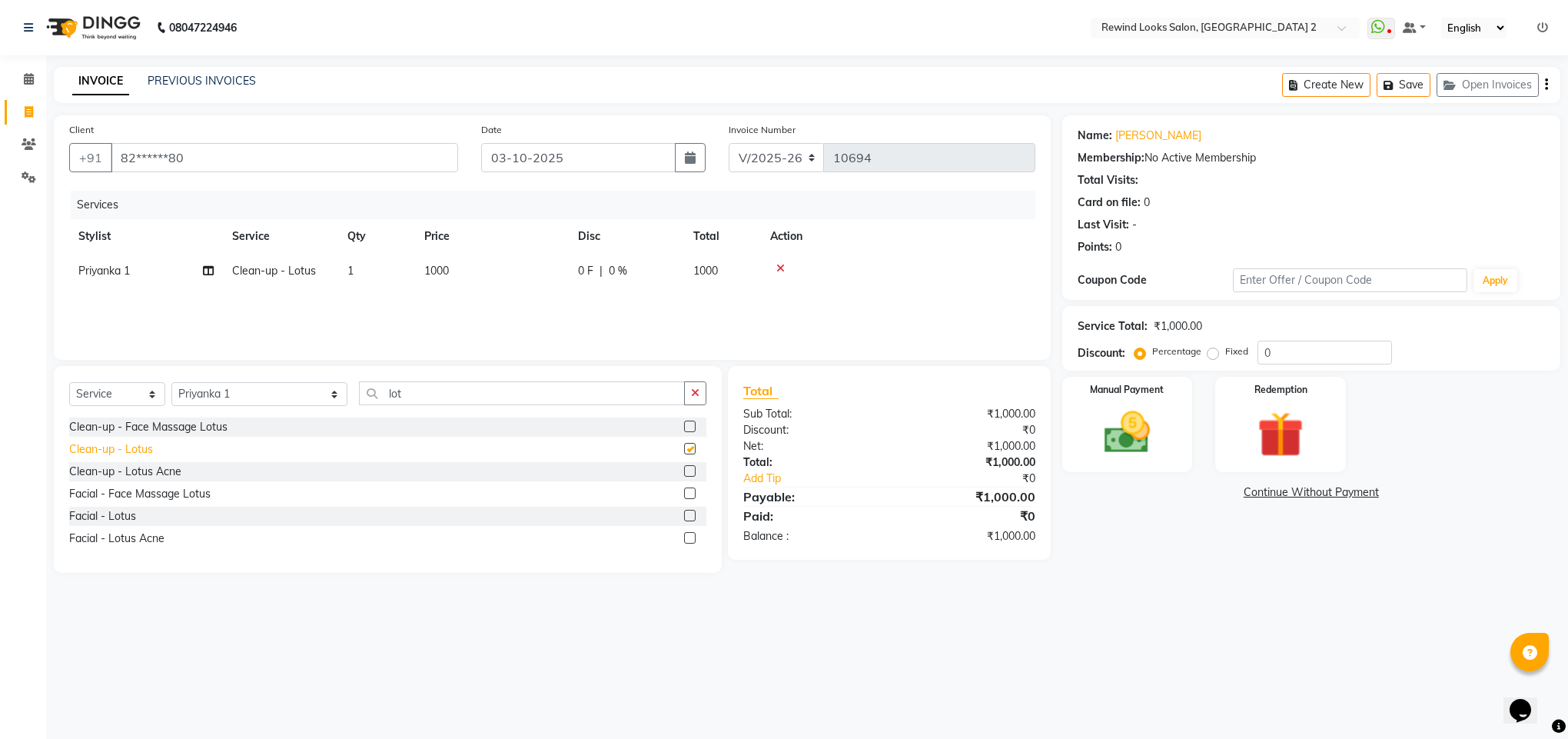
checkbox input "false"
click at [411, 390] on input "lot" at bounding box center [522, 393] width 326 height 24
click at [259, 400] on select "Select Stylist [PERSON_NAME] aayat ADMIN Alfad hair Casa Ali Hair [PERSON_NAME]…" at bounding box center [260, 394] width 176 height 24
select select "27106"
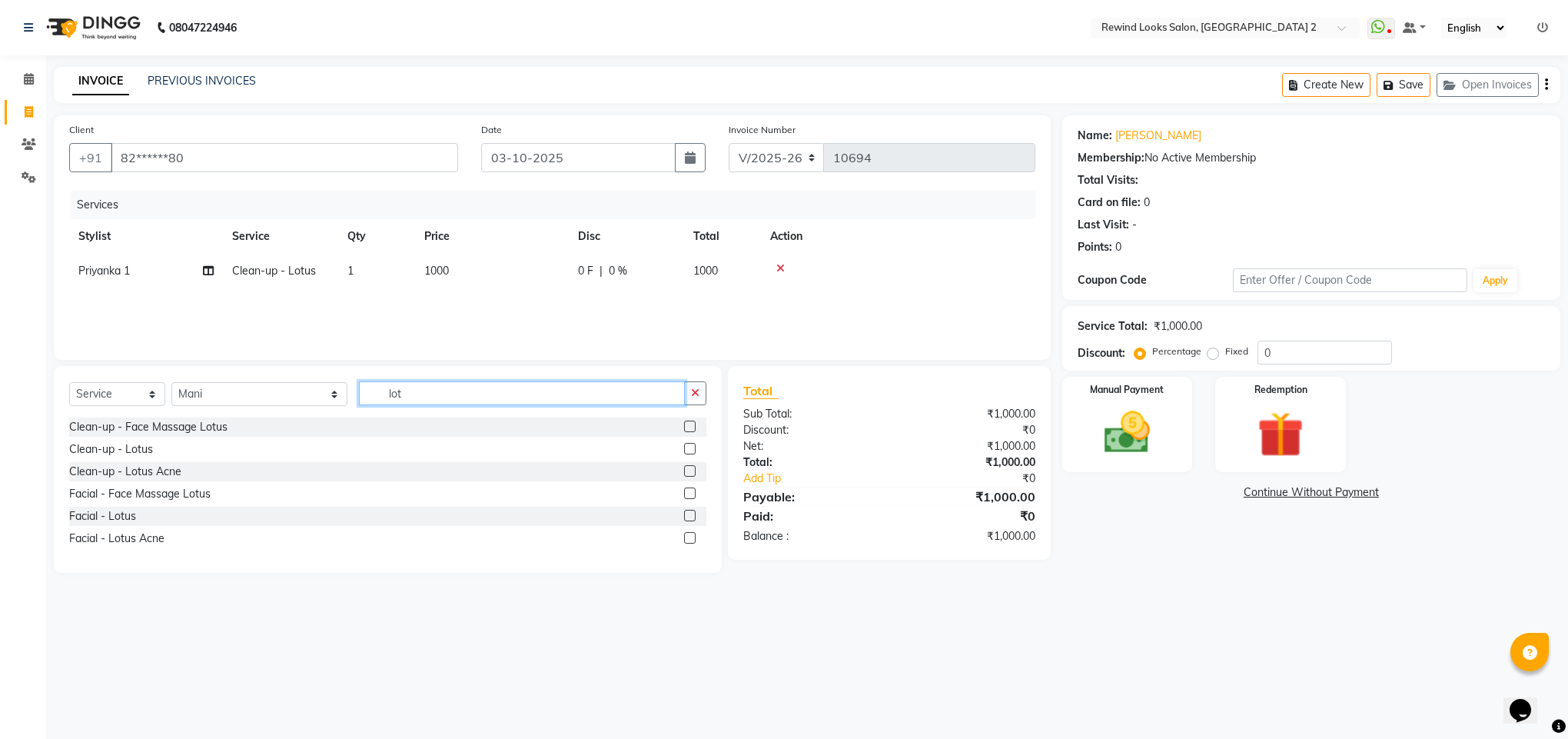
click at [359, 390] on input "lot" at bounding box center [522, 393] width 326 height 24
type input "wash"
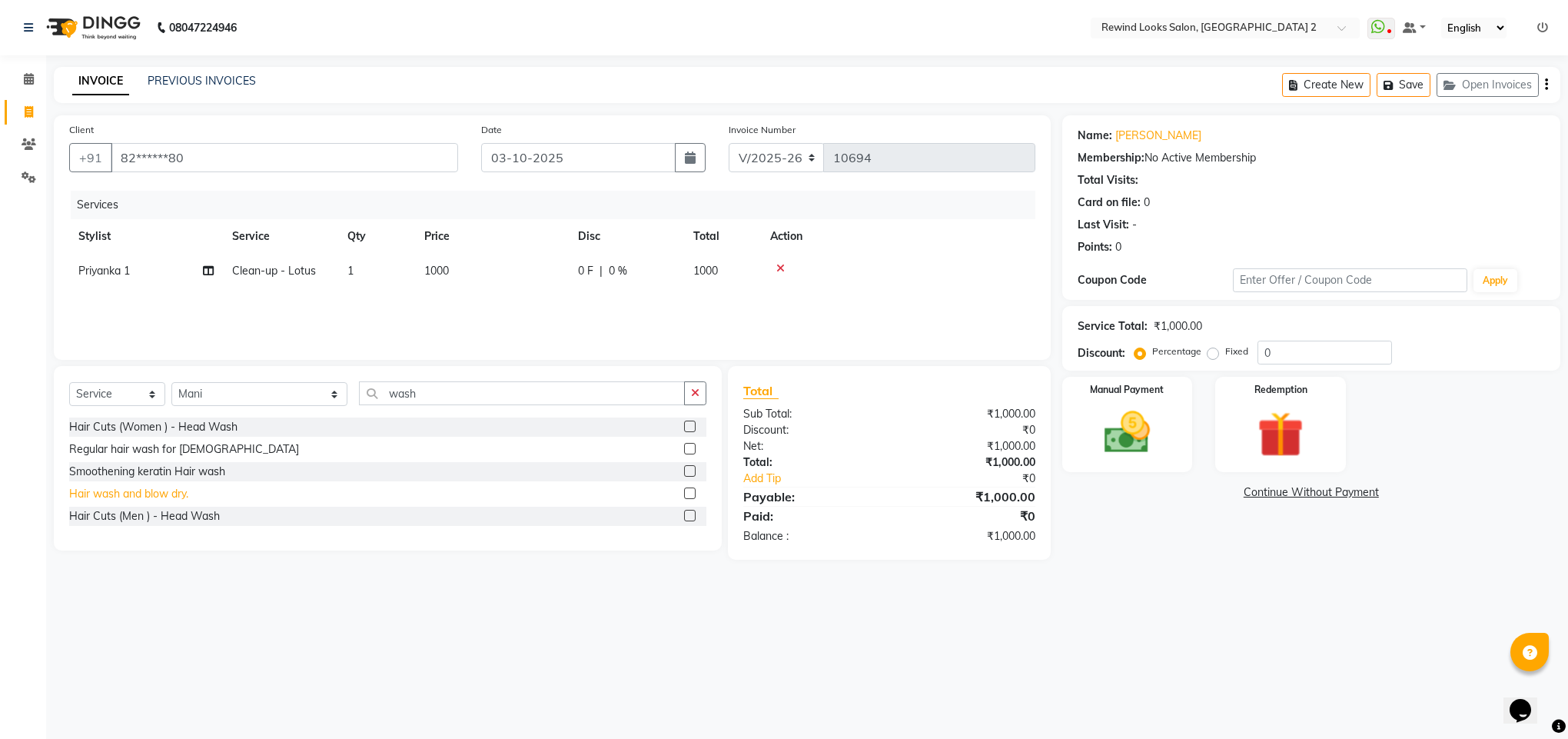
click at [139, 494] on div "Hair wash and blow dry." at bounding box center [129, 495] width 119 height 17
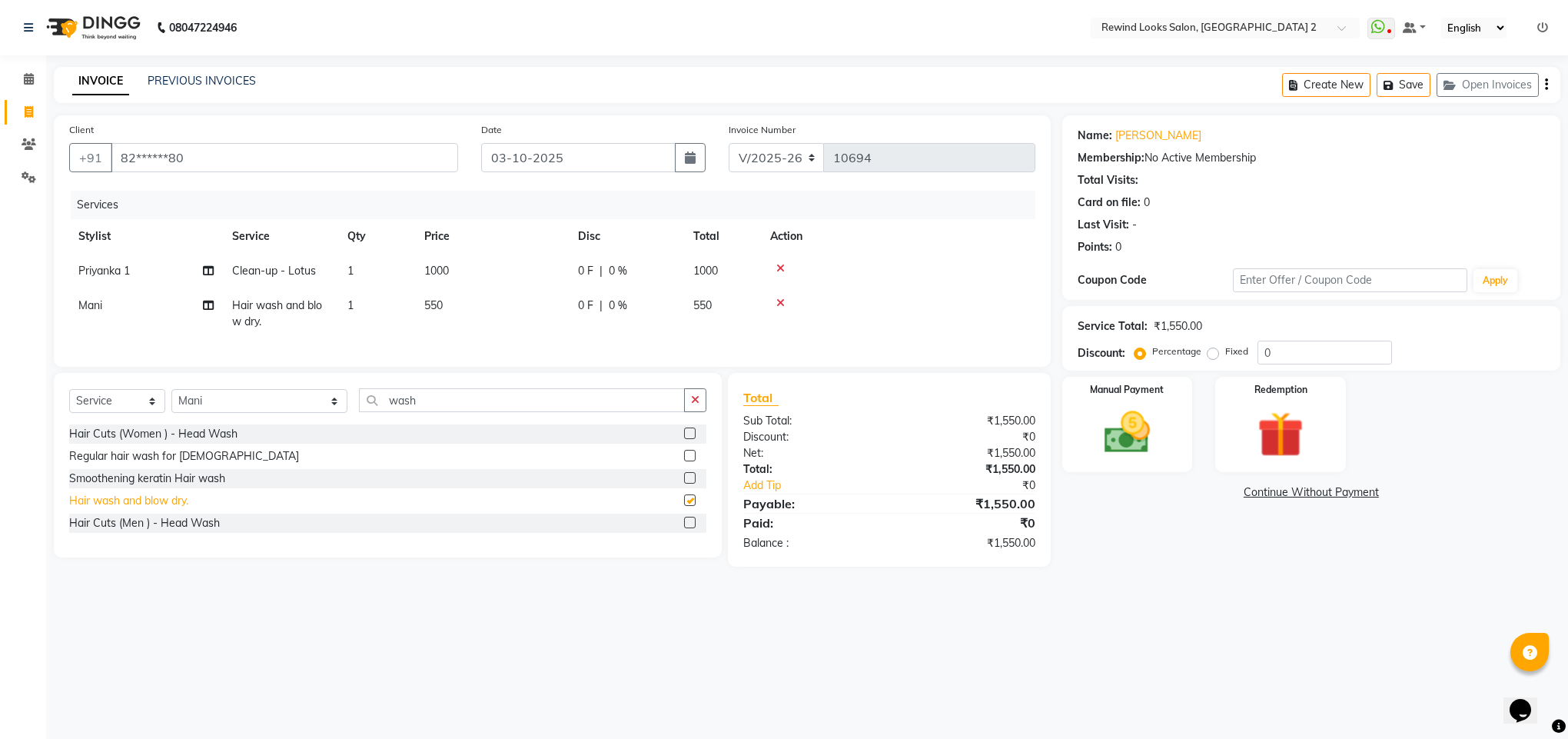
checkbox input "false"
click at [1099, 441] on img at bounding box center [1127, 433] width 78 height 55
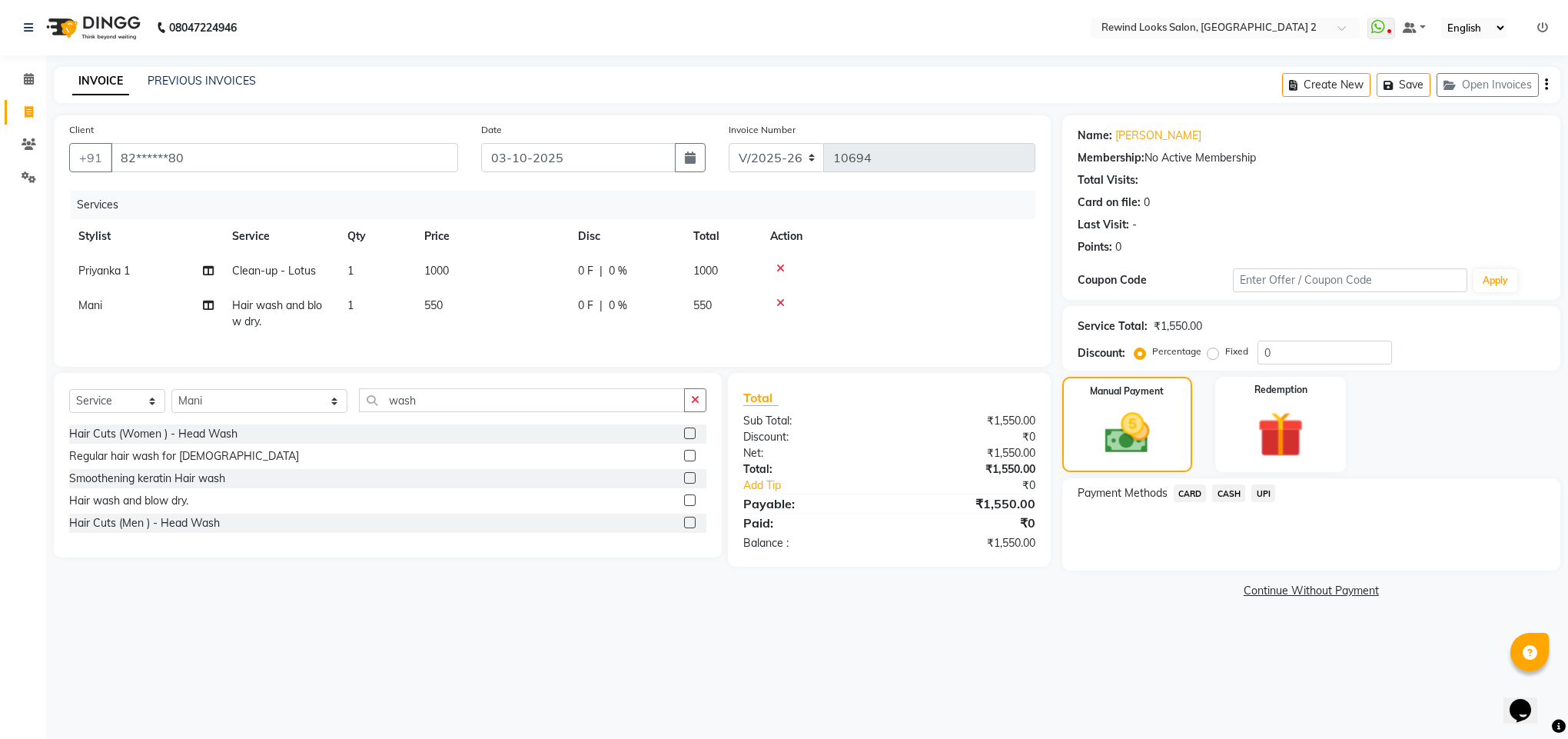
click at [1227, 485] on span "CASH" at bounding box center [1229, 493] width 33 height 17
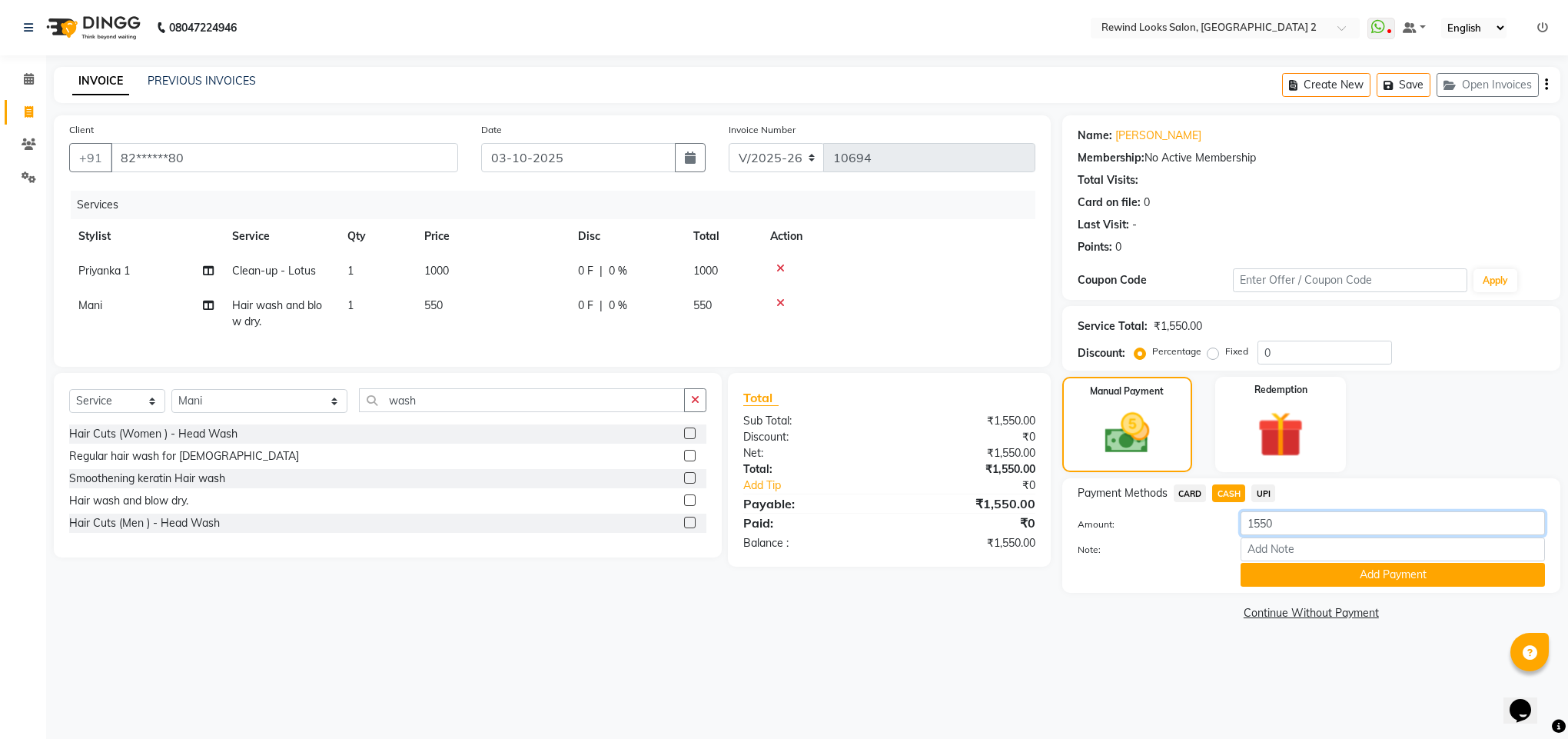
click at [1280, 522] on input "1550" at bounding box center [1393, 524] width 304 height 24
type input "1500"
click at [1279, 583] on button "Add Payment" at bounding box center [1393, 575] width 304 height 24
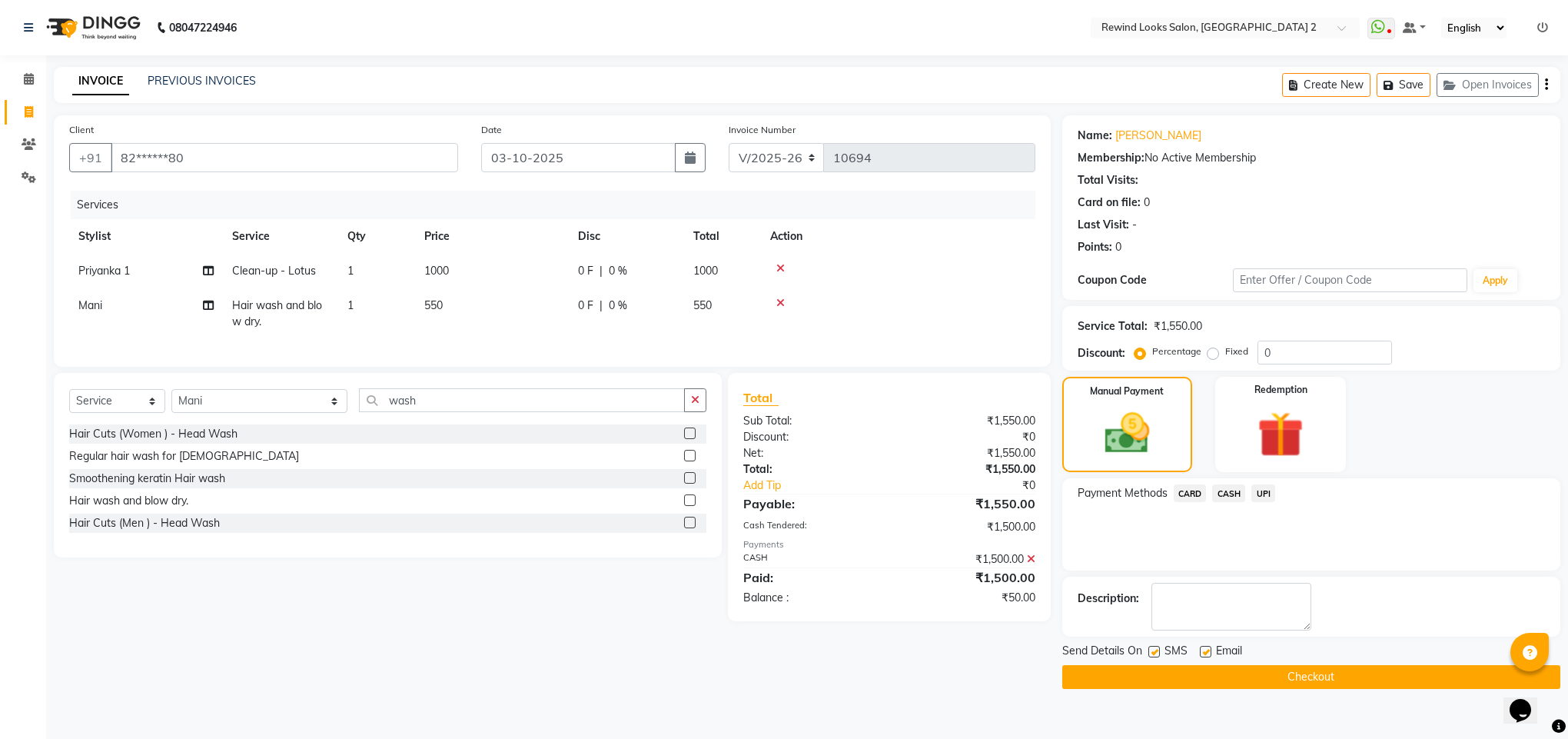
click at [1267, 495] on span "UPI" at bounding box center [1263, 493] width 24 height 17
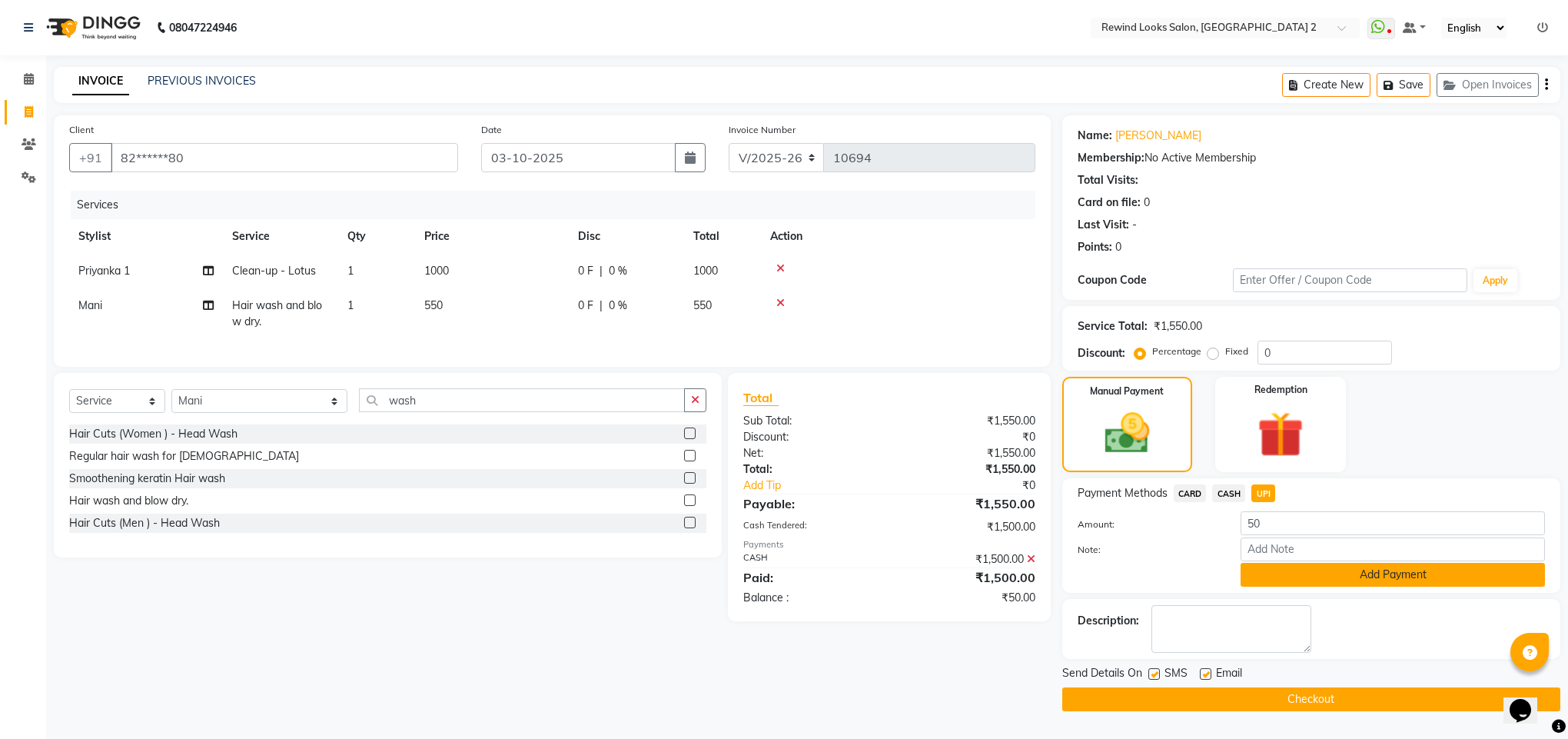
click at [1279, 583] on button "Add Payment" at bounding box center [1393, 575] width 304 height 24
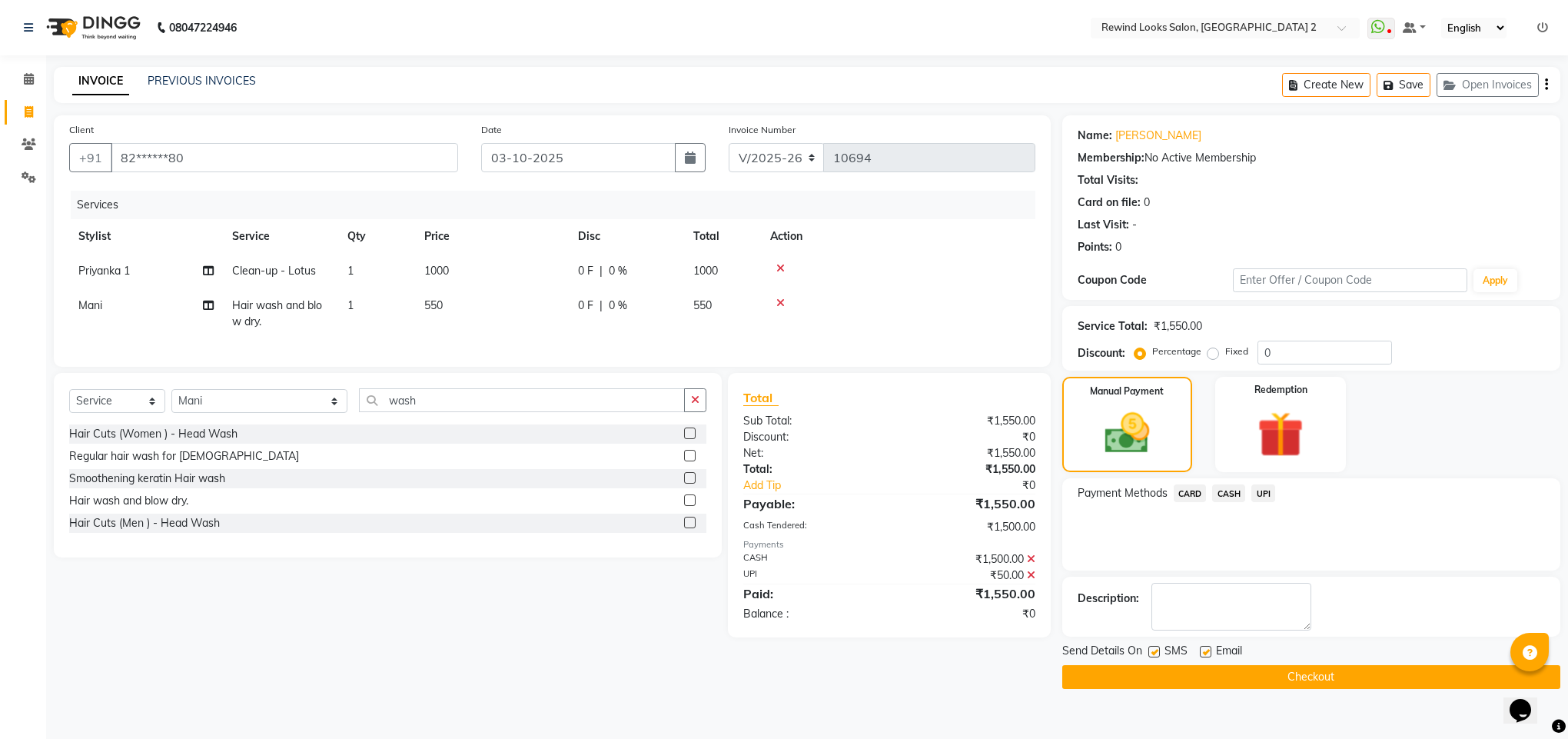
click at [1204, 672] on button "Checkout" at bounding box center [1312, 677] width 498 height 24
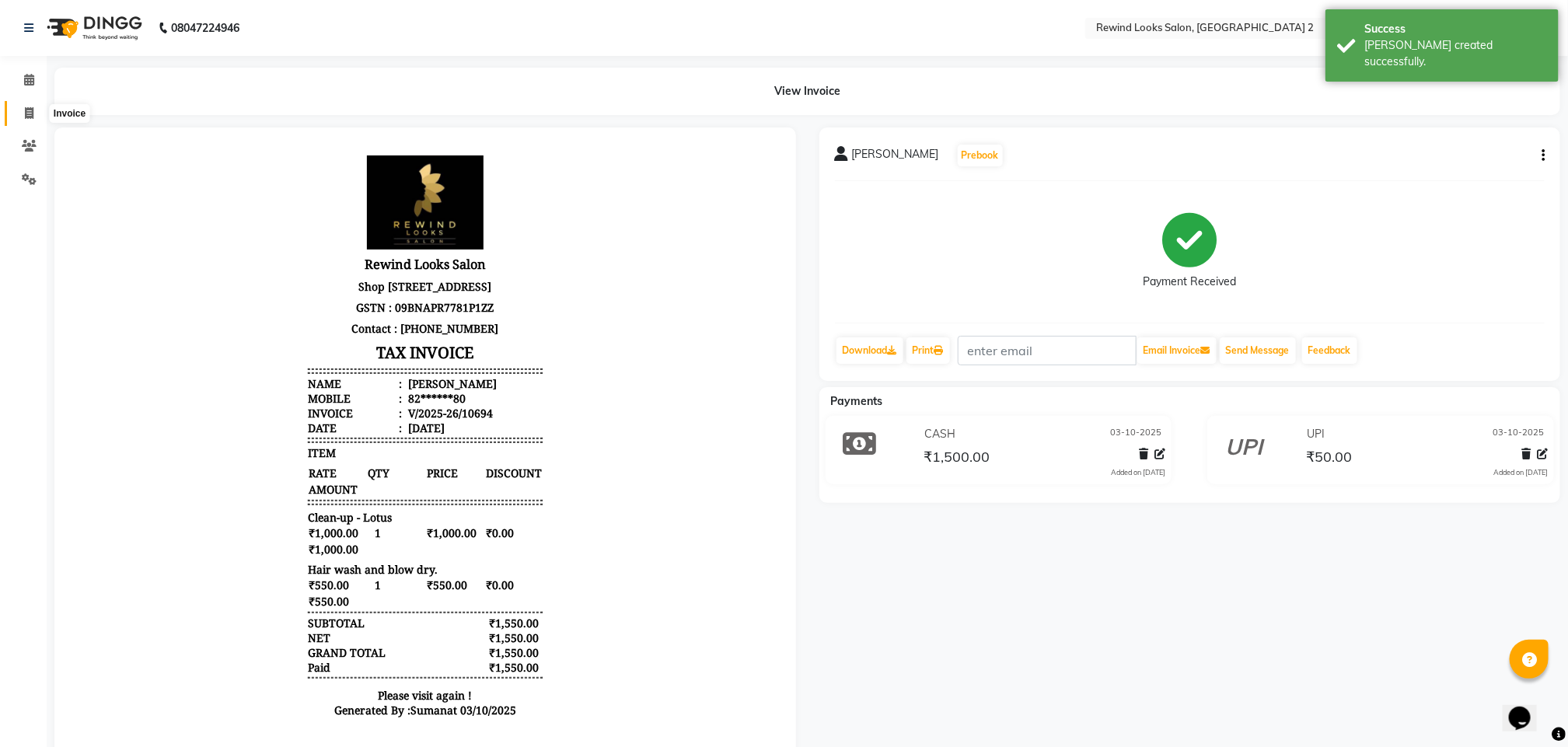
click at [29, 107] on icon at bounding box center [29, 112] width 8 height 12
select select "service"
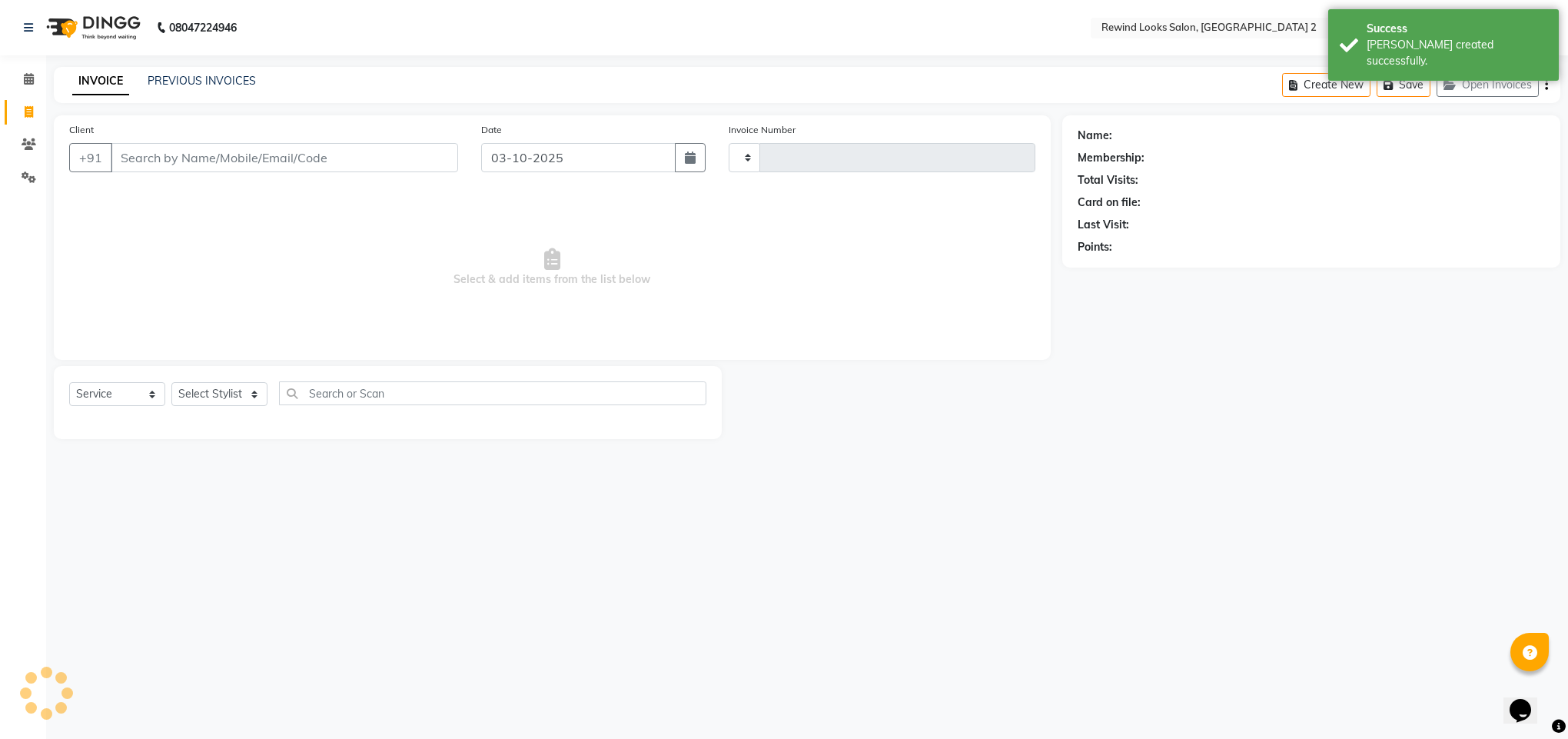
type input "10695"
select select "4640"
select select "27076"
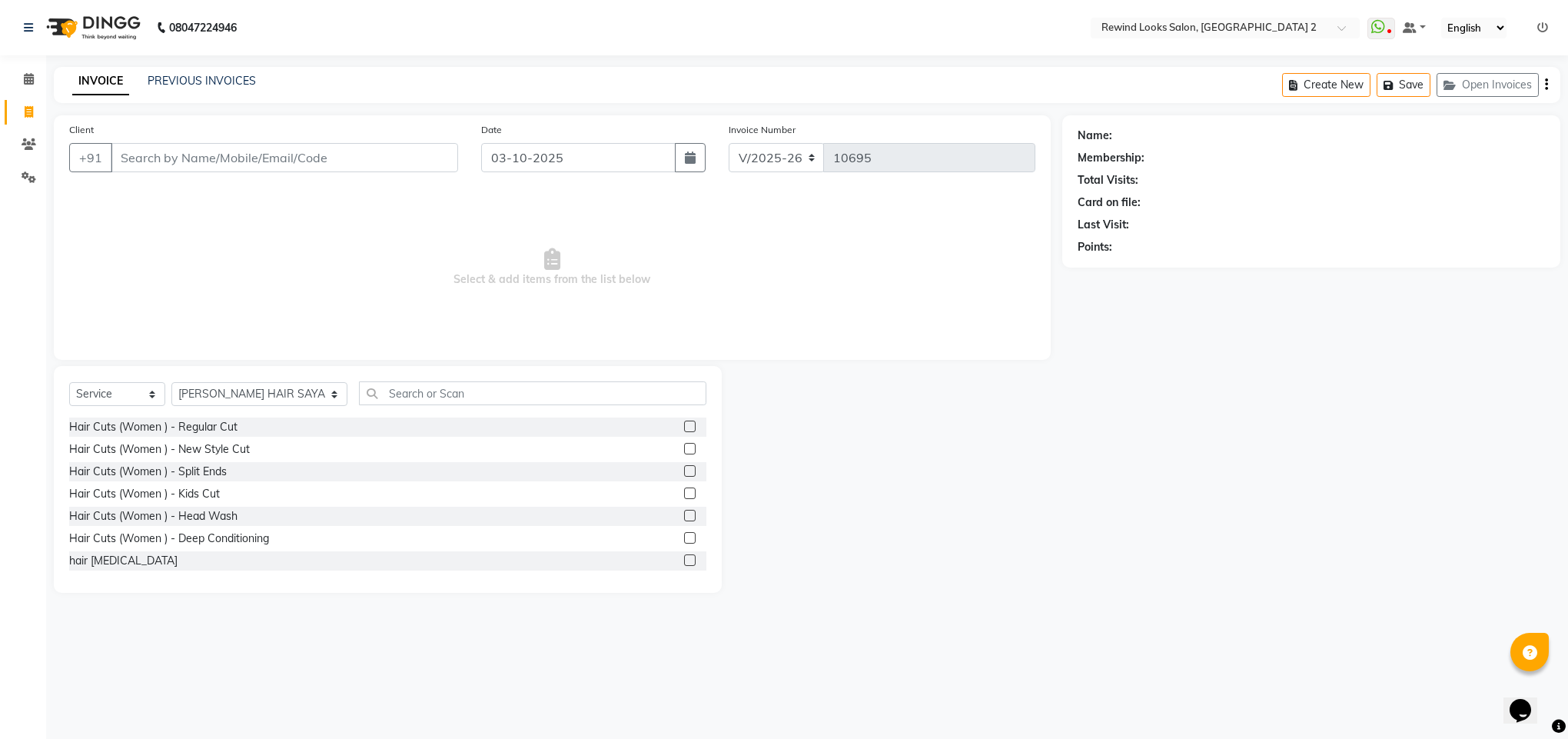
type input "8"
click at [192, 222] on ngb-highlight "78******37" at bounding box center [194, 218] width 63 height 16
type input "78******37"
click at [217, 384] on select "Select Stylist [PERSON_NAME] aayat ADMIN Alfad hair Casa Ali Hair [PERSON_NAME]…" at bounding box center [260, 394] width 176 height 24
select select "27098"
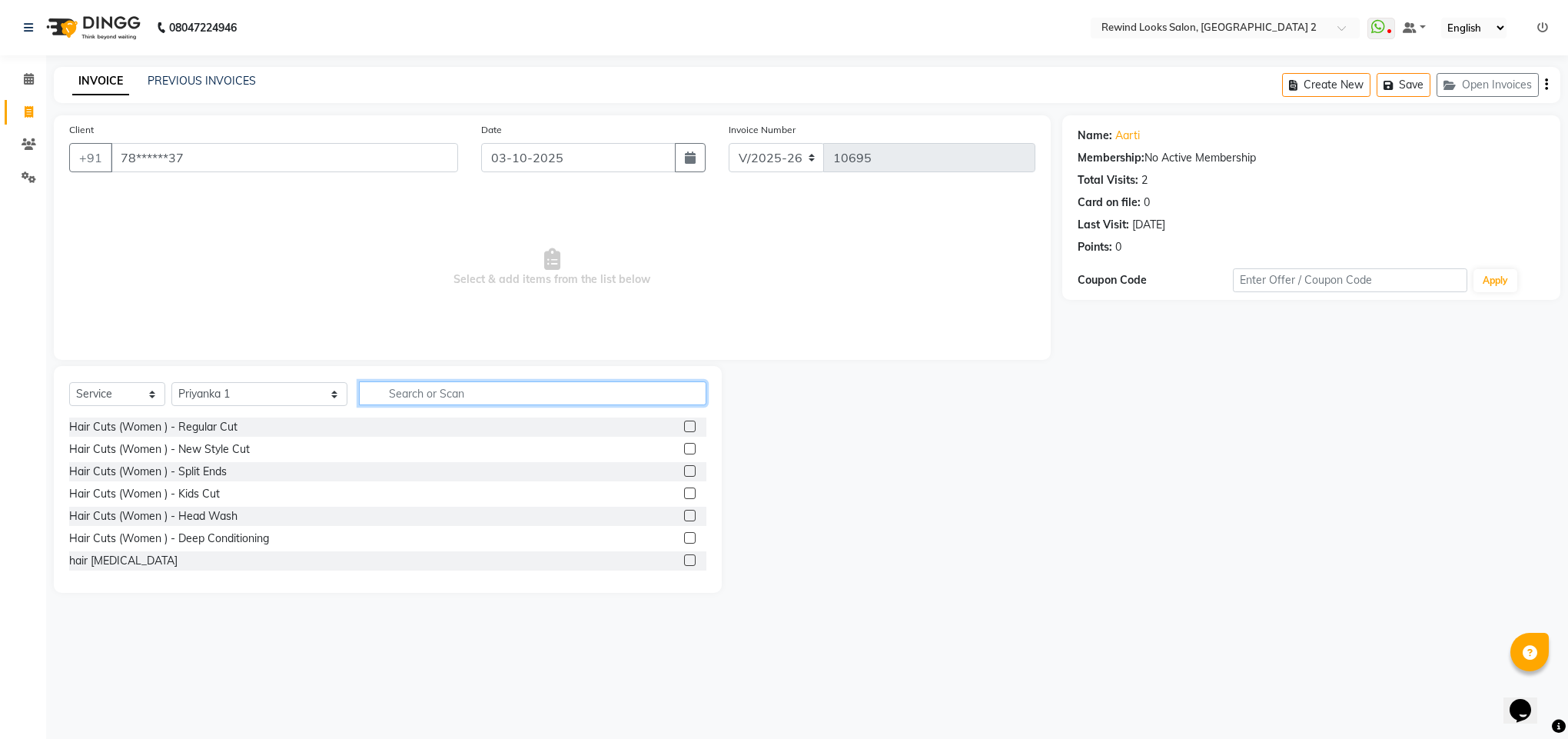
click at [543, 404] on input "text" at bounding box center [533, 393] width 347 height 24
type input "thr"
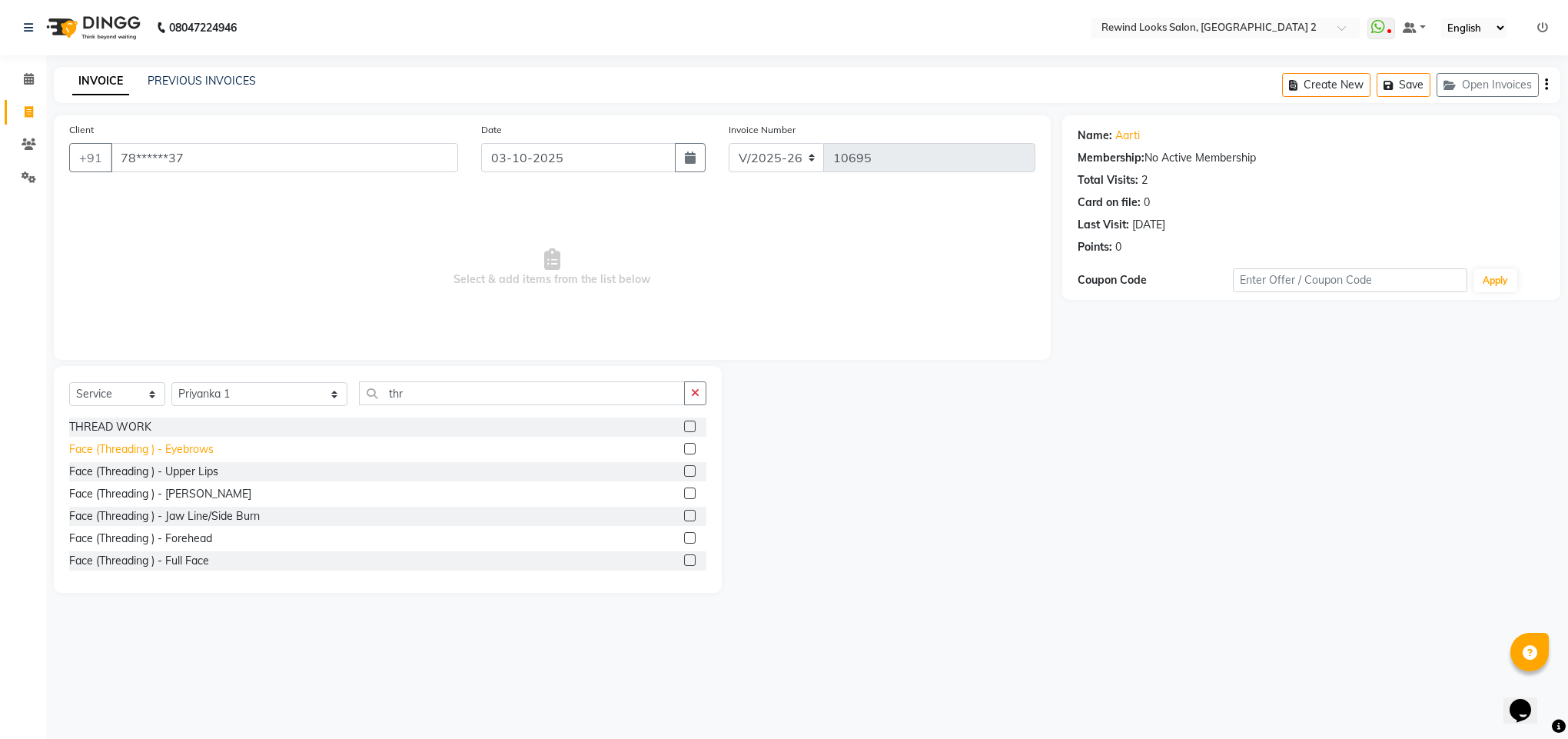
click at [196, 441] on div "Face (Threading ) - Eyebrows" at bounding box center [141, 449] width 144 height 17
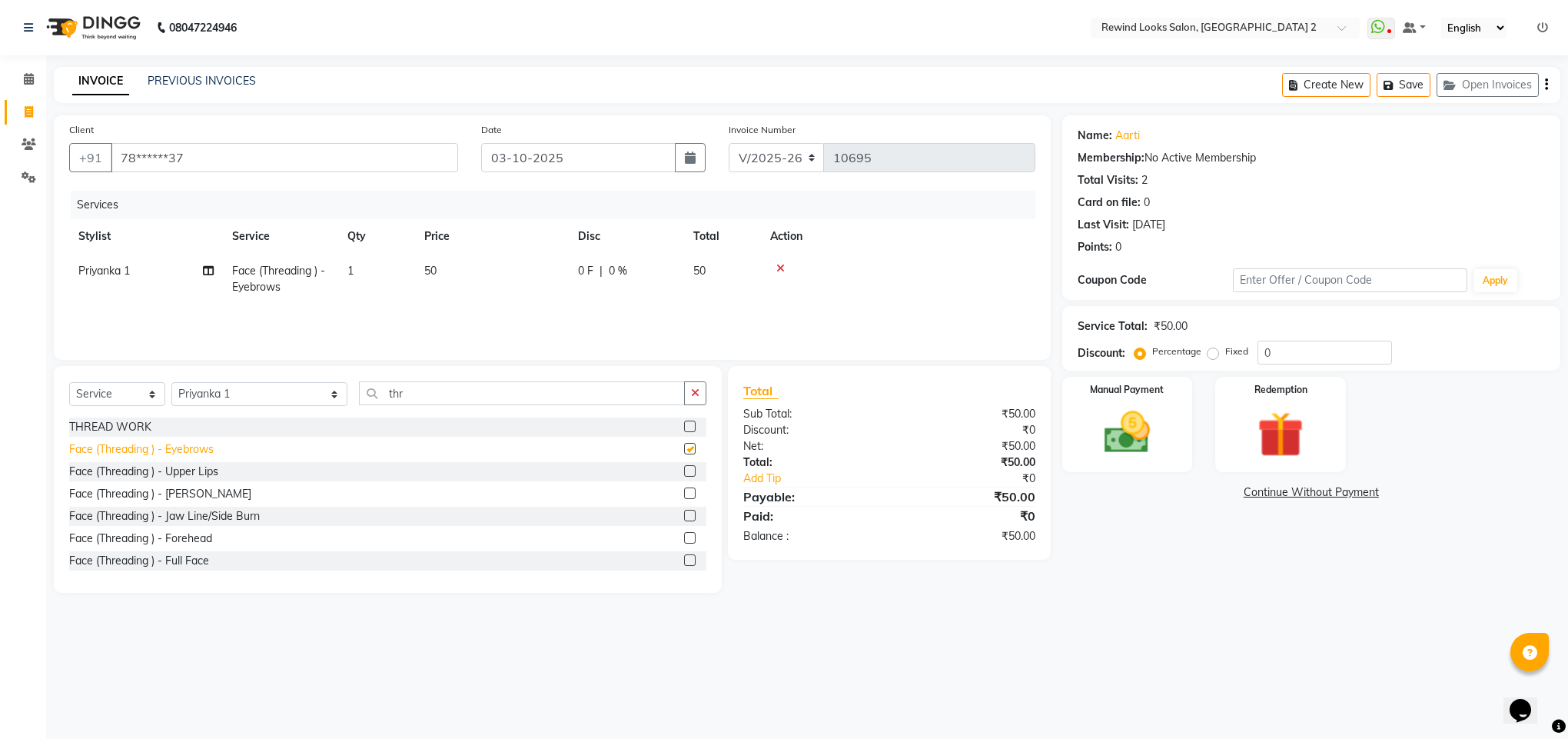
checkbox input "false"
click at [146, 536] on div "Face (Threading ) - Forehead" at bounding box center [141, 539] width 143 height 17
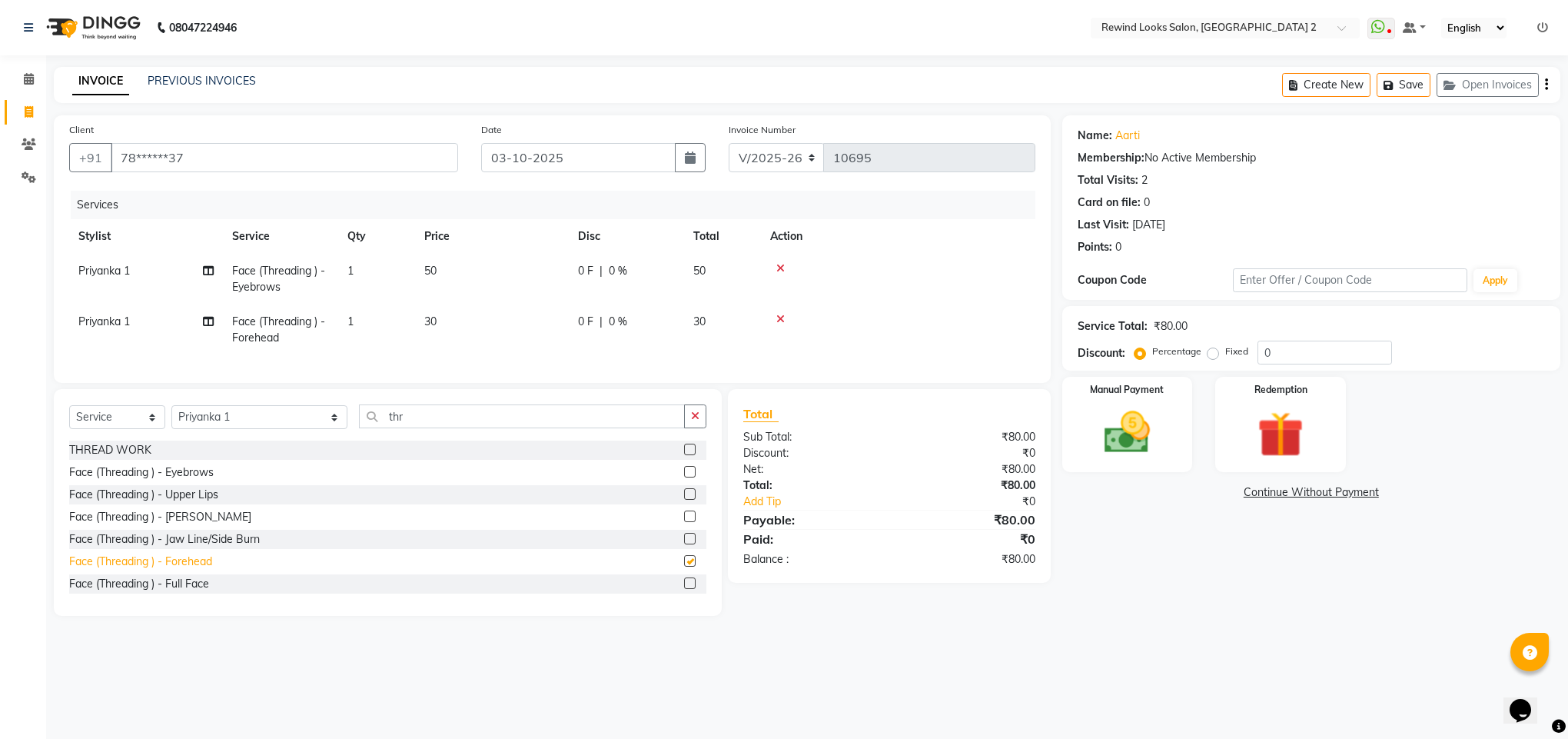
checkbox input "false"
click at [1122, 441] on img at bounding box center [1127, 433] width 78 height 55
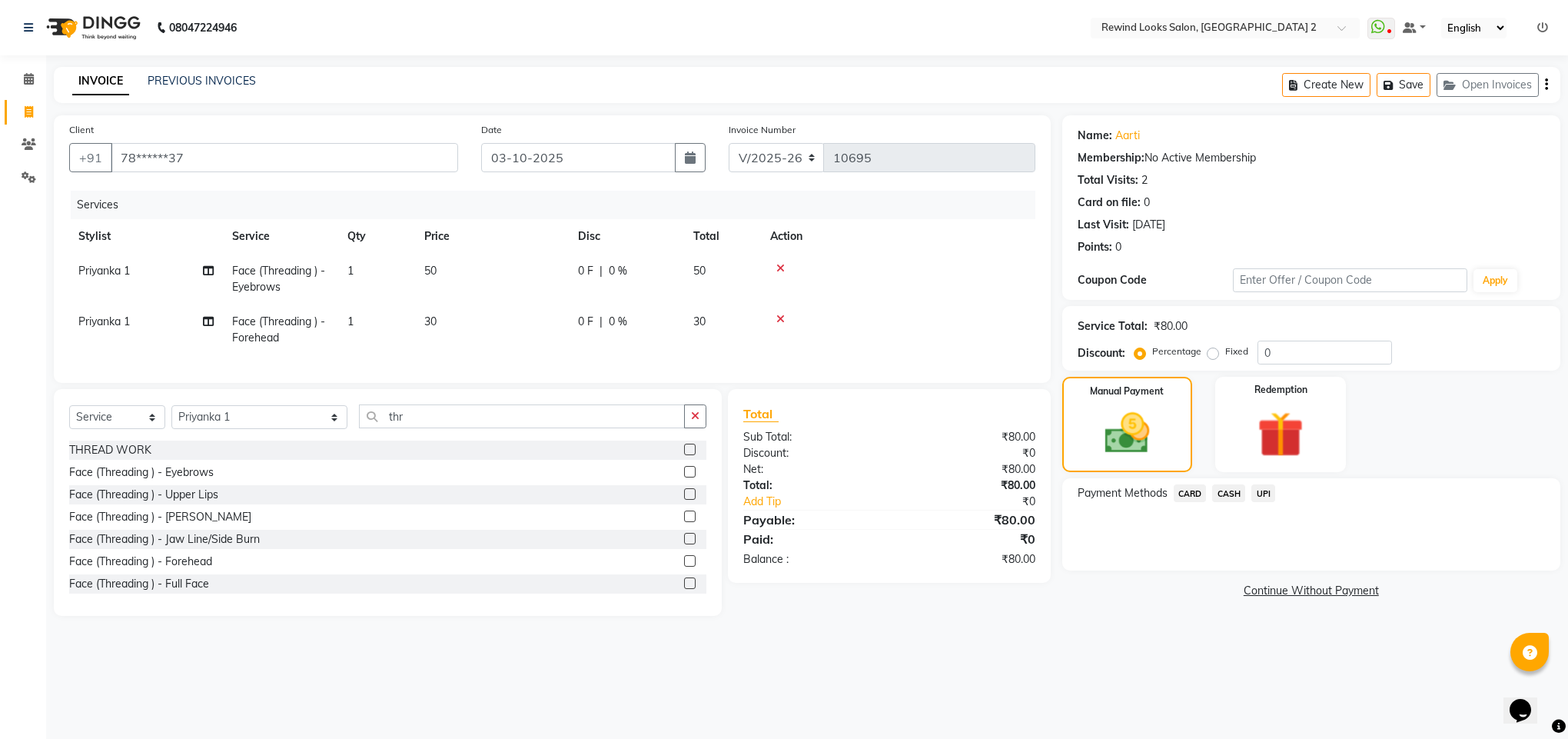
click at [1259, 498] on span "UPI" at bounding box center [1263, 493] width 24 height 17
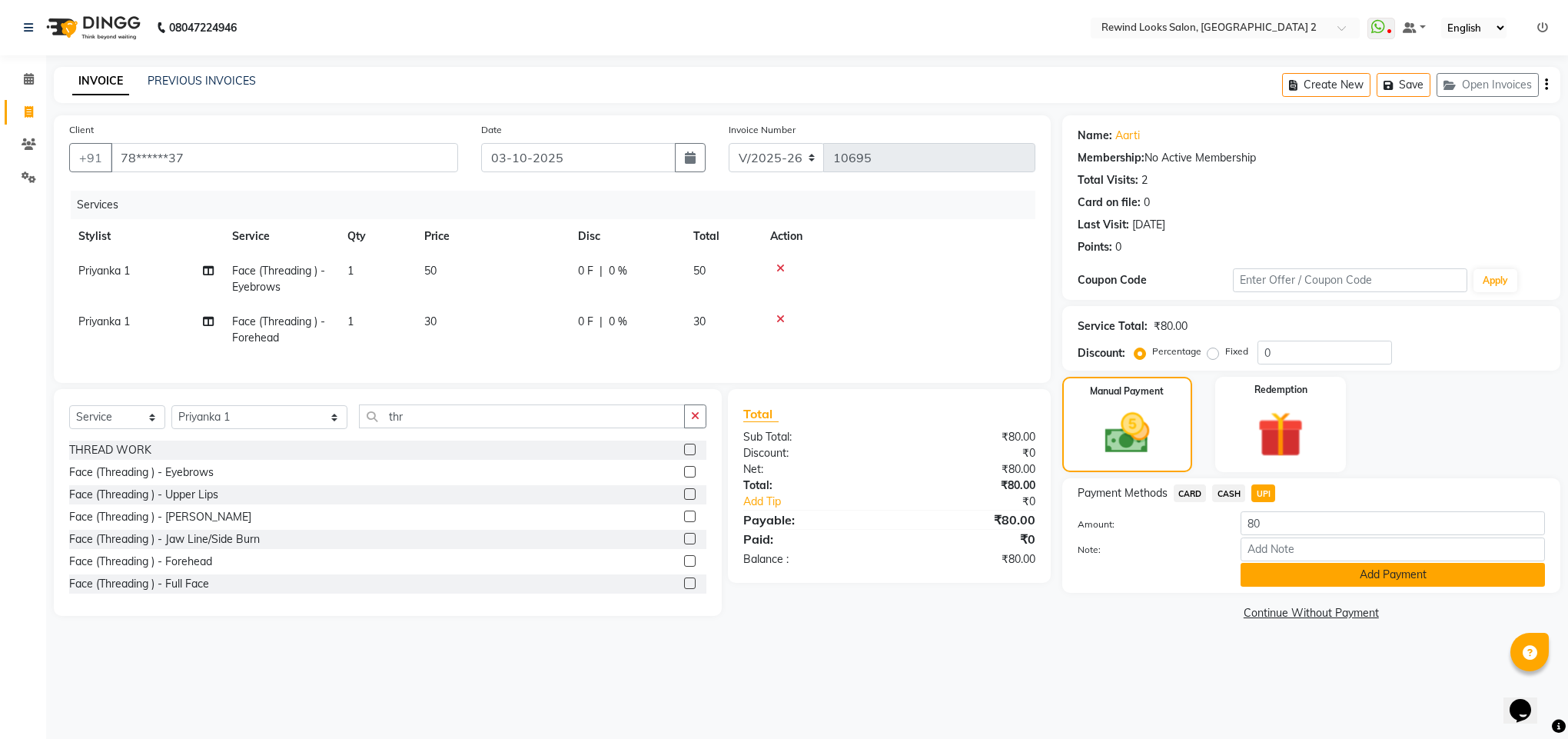
click at [1265, 577] on button "Add Payment" at bounding box center [1393, 575] width 304 height 24
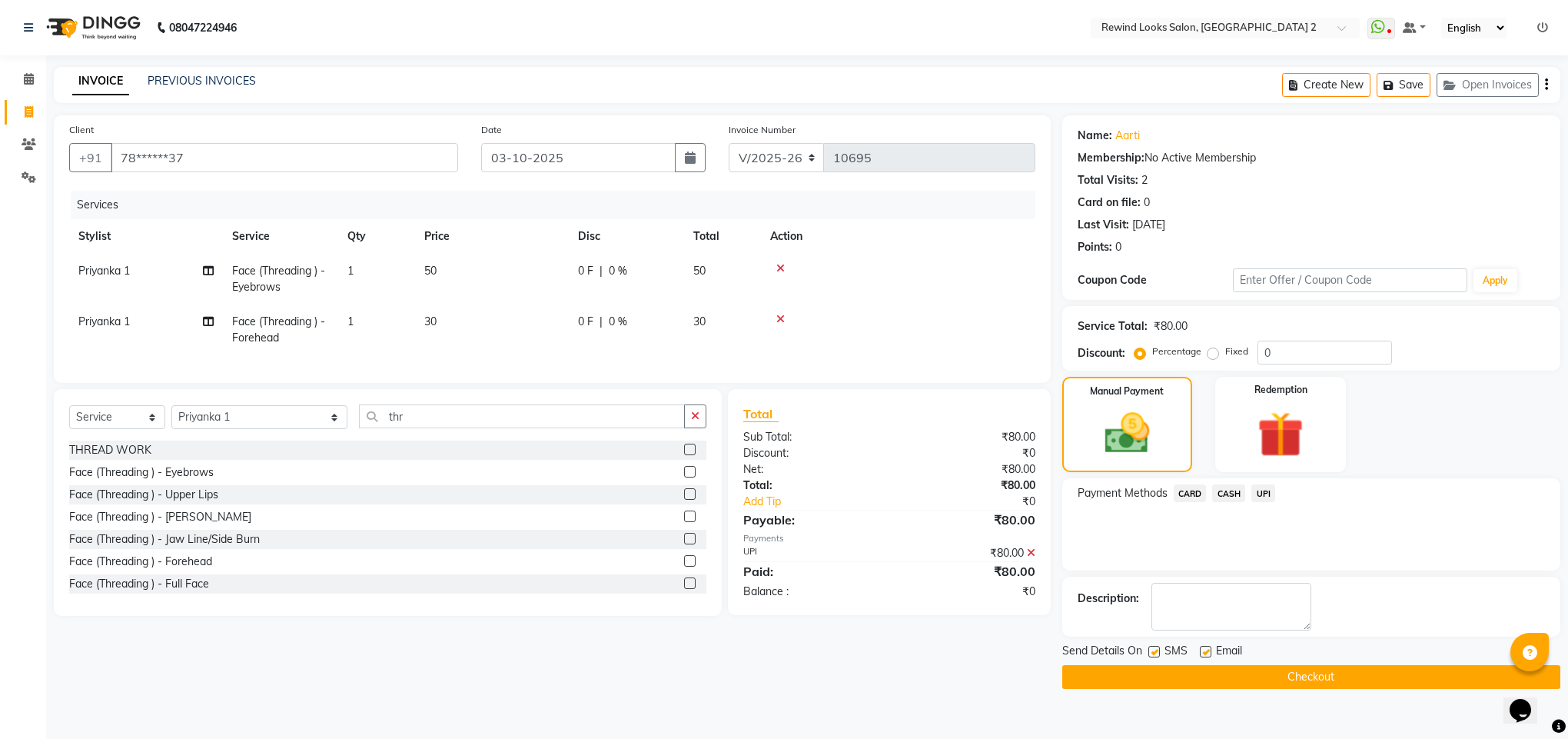
click at [1265, 674] on button "Checkout" at bounding box center [1312, 677] width 498 height 24
